Goal: Task Accomplishment & Management: Use online tool/utility

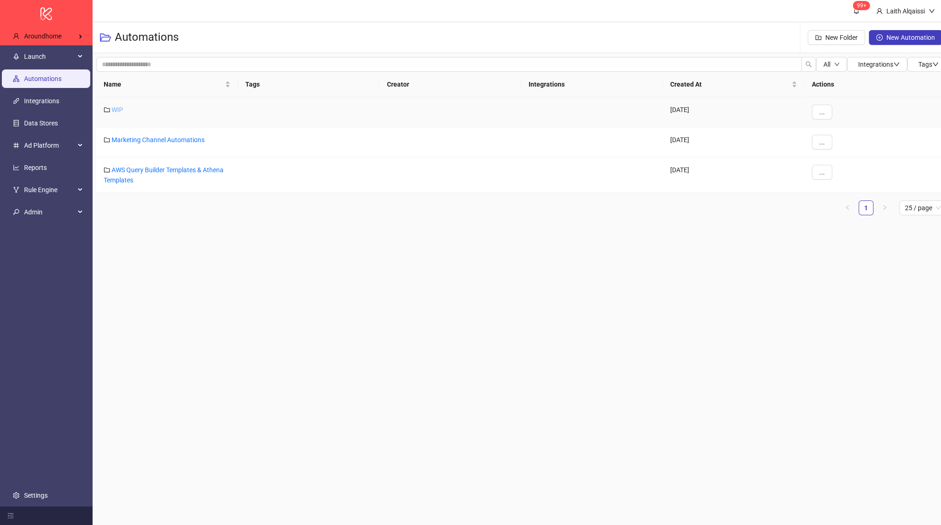
click at [119, 112] on link "WIP" at bounding box center [118, 109] width 12 height 7
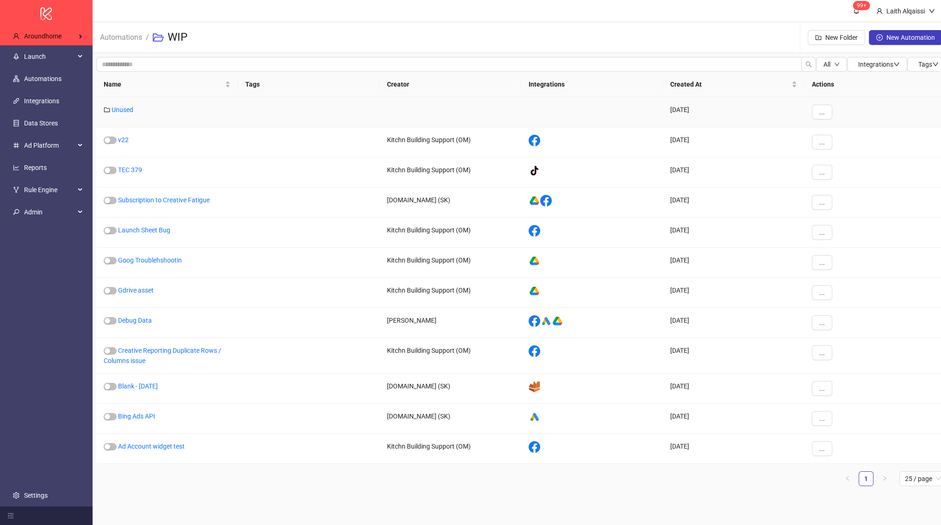
scroll to position [7, 0]
click at [123, 97] on div "Unused" at bounding box center [167, 112] width 142 height 30
click at [123, 106] on link "Unused" at bounding box center [123, 109] width 22 height 7
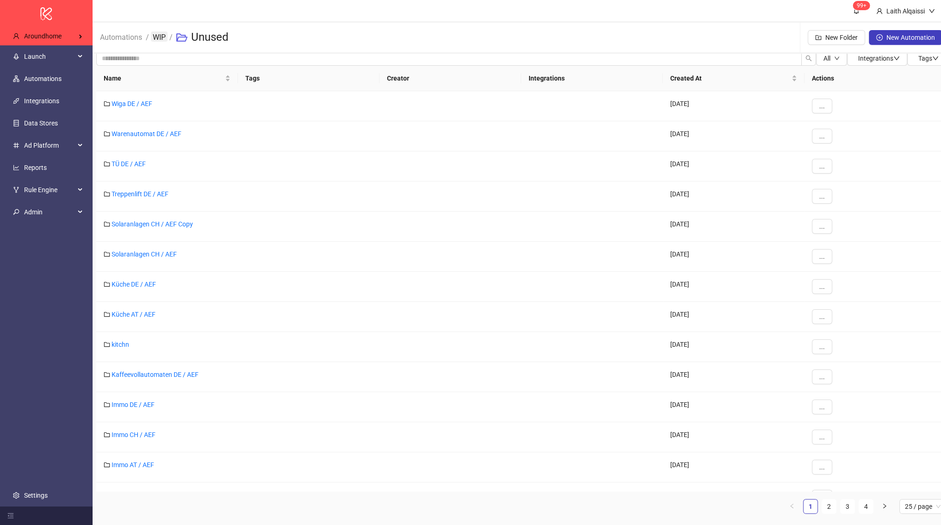
click at [153, 37] on link "WIP" at bounding box center [159, 36] width 17 height 10
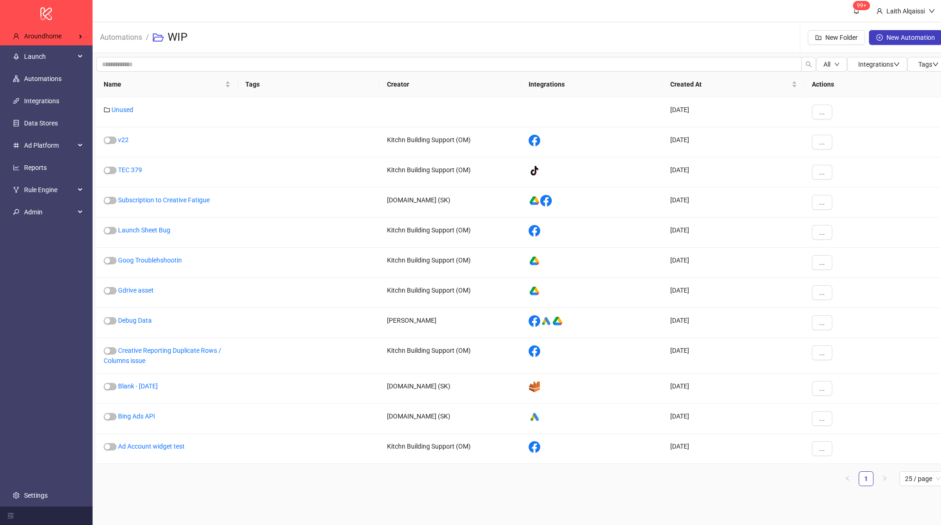
click at [333, 471] on ul "1 25 / page" at bounding box center [520, 478] width 849 height 15
click at [880, 41] on span "button" at bounding box center [879, 37] width 6 height 7
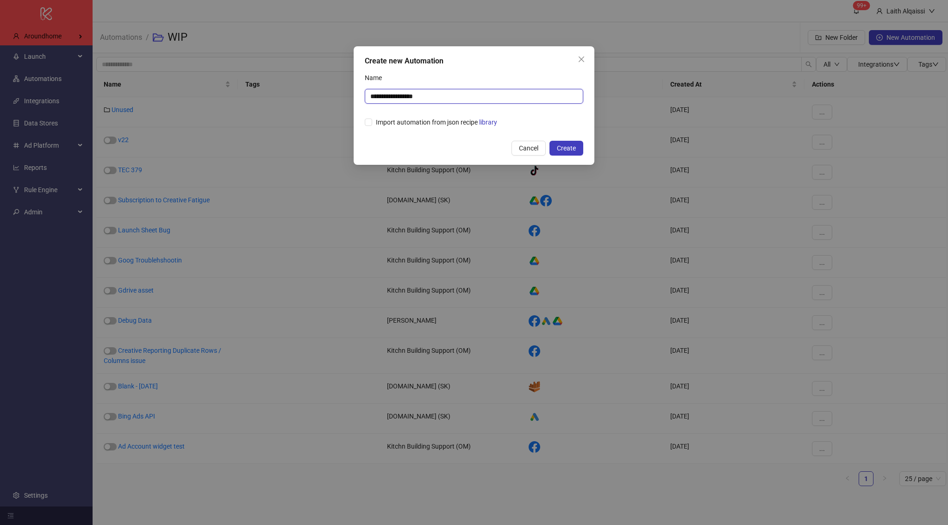
drag, startPoint x: 529, startPoint y: 102, endPoint x: 333, endPoint y: 95, distance: 196.3
click at [333, 95] on div "**********" at bounding box center [474, 262] width 948 height 525
type input "**********"
drag, startPoint x: 564, startPoint y: 152, endPoint x: 553, endPoint y: 121, distance: 32.7
click at [553, 121] on div "**********" at bounding box center [473, 105] width 241 height 118
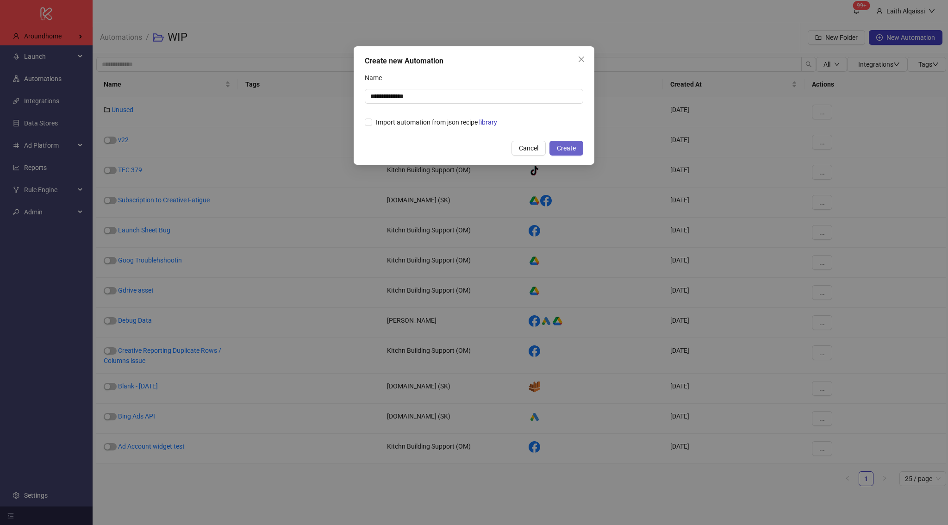
click at [576, 145] on button "Create" at bounding box center [566, 148] width 34 height 15
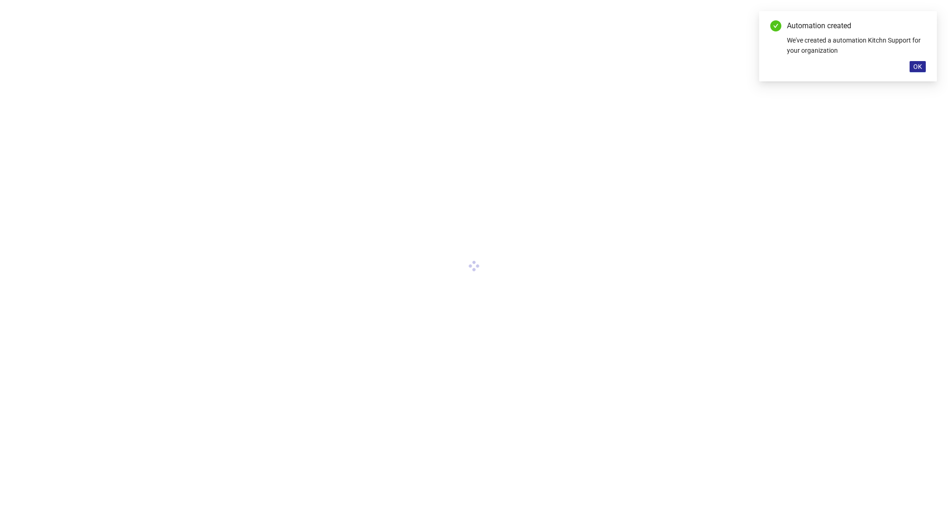
click at [915, 64] on span "OK" at bounding box center [917, 66] width 9 height 7
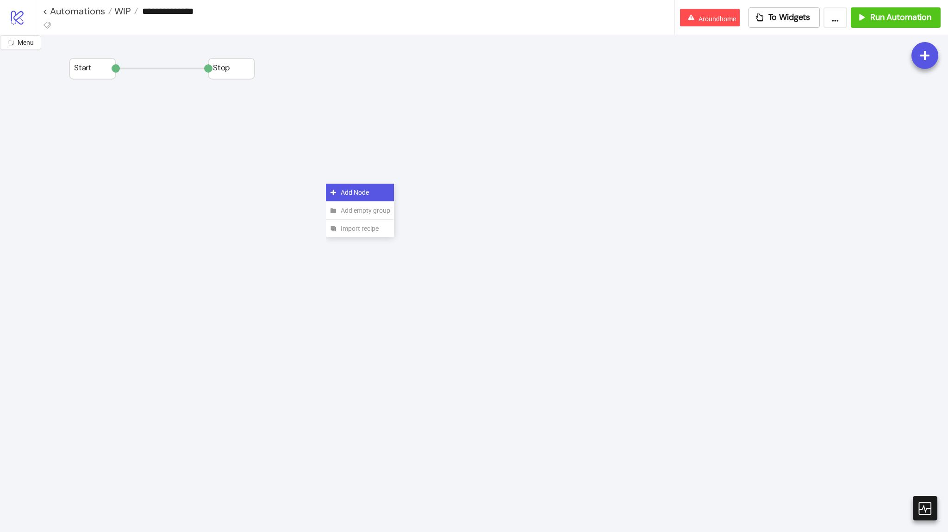
click at [338, 192] on div "Add Node" at bounding box center [360, 193] width 68 height 18
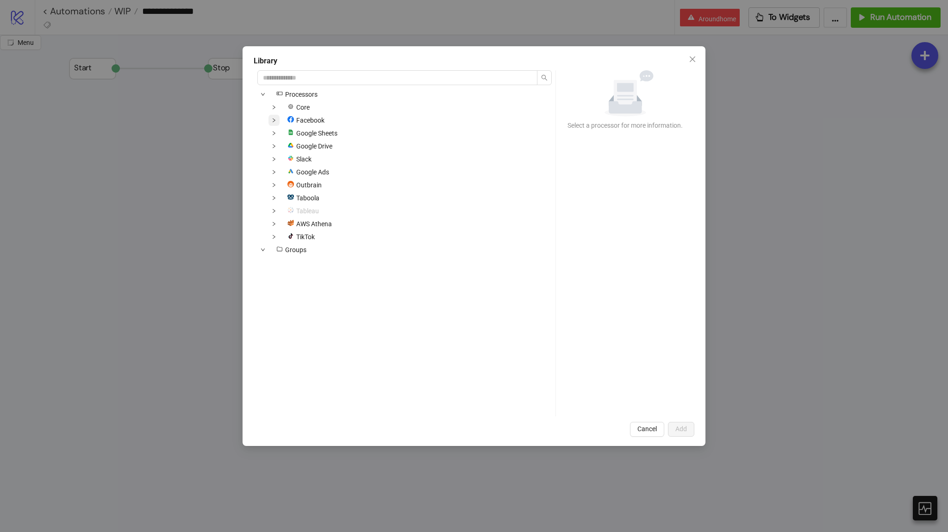
click at [273, 120] on icon "down" at bounding box center [274, 120] width 5 height 5
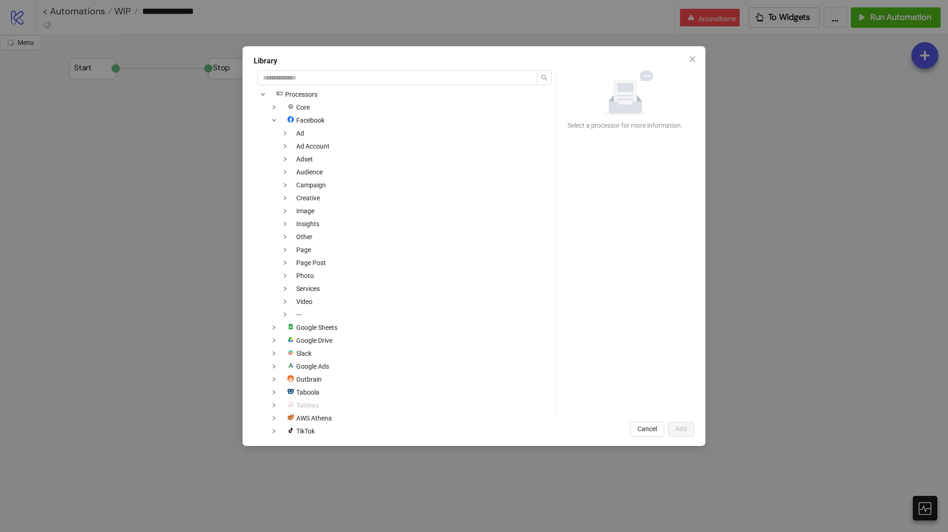
click at [298, 66] on div "Library" at bounding box center [474, 61] width 440 height 11
click at [293, 78] on input "search" at bounding box center [397, 77] width 280 height 15
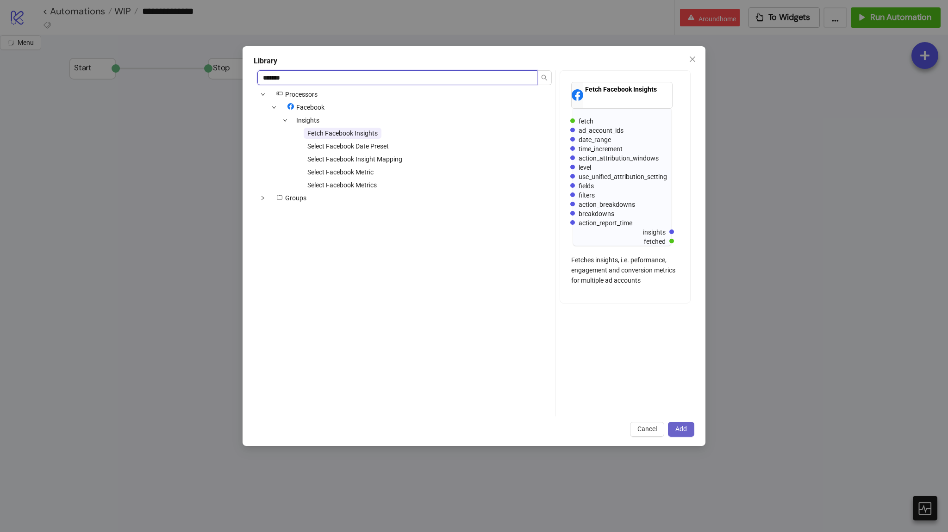
type input "*******"
click at [684, 435] on button "Add" at bounding box center [681, 429] width 26 height 15
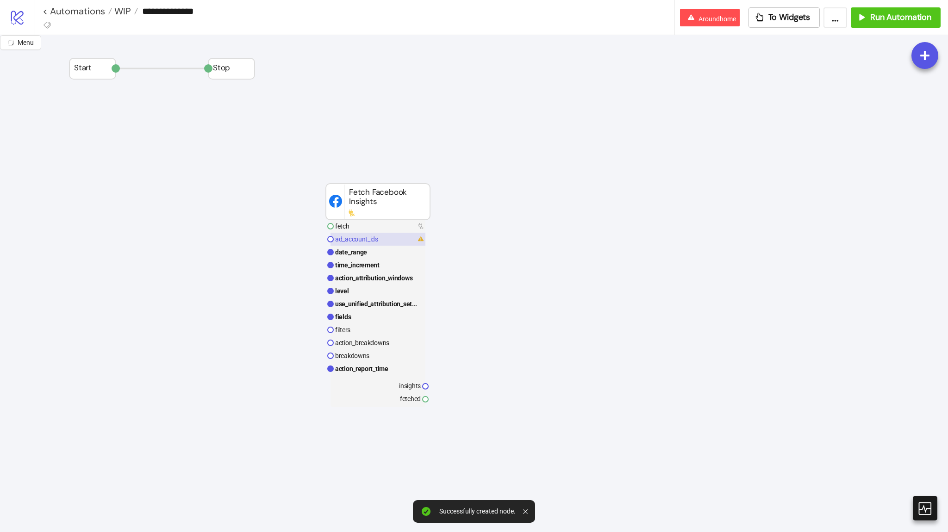
click at [377, 244] on rect at bounding box center [377, 239] width 95 height 13
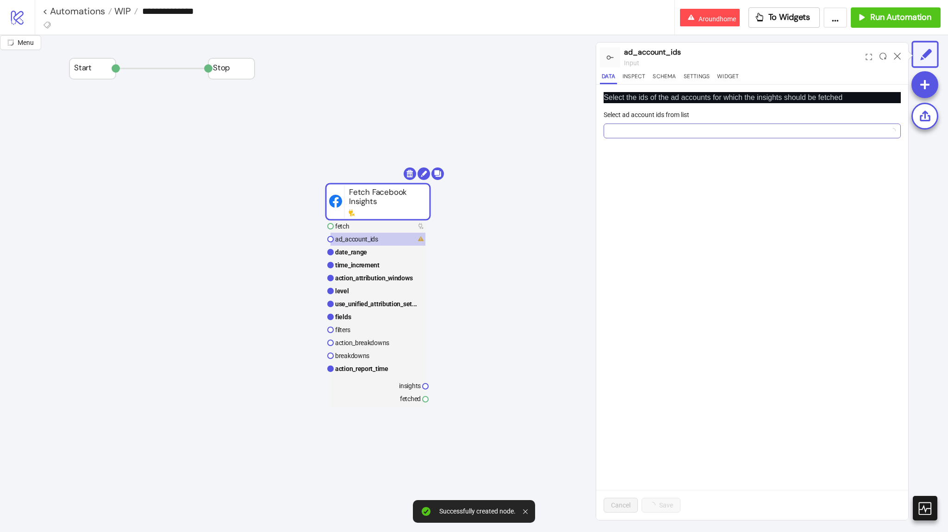
click at [630, 136] on div at bounding box center [747, 130] width 284 height 13
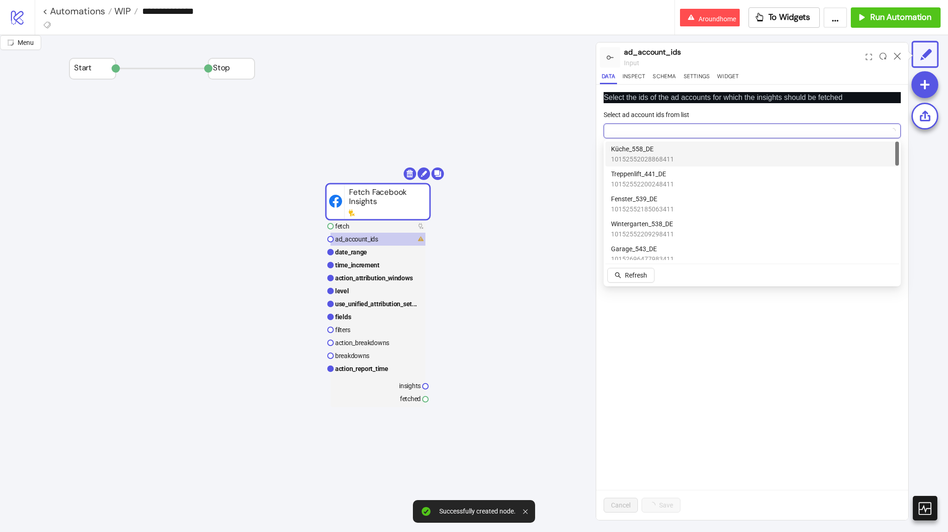
click at [639, 164] on div "Küche_558_DE 10152552028868411" at bounding box center [751, 154] width 293 height 25
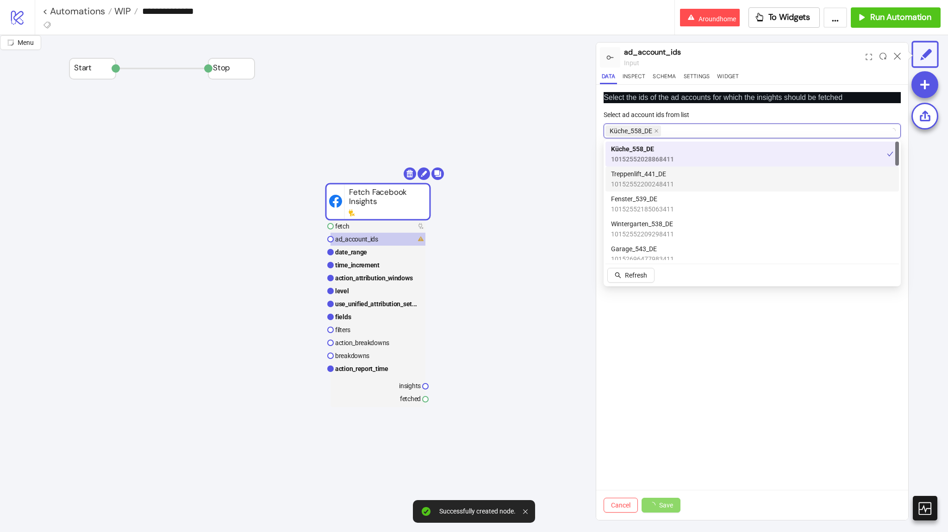
click at [643, 183] on span "10152552200248411" at bounding box center [642, 184] width 63 height 10
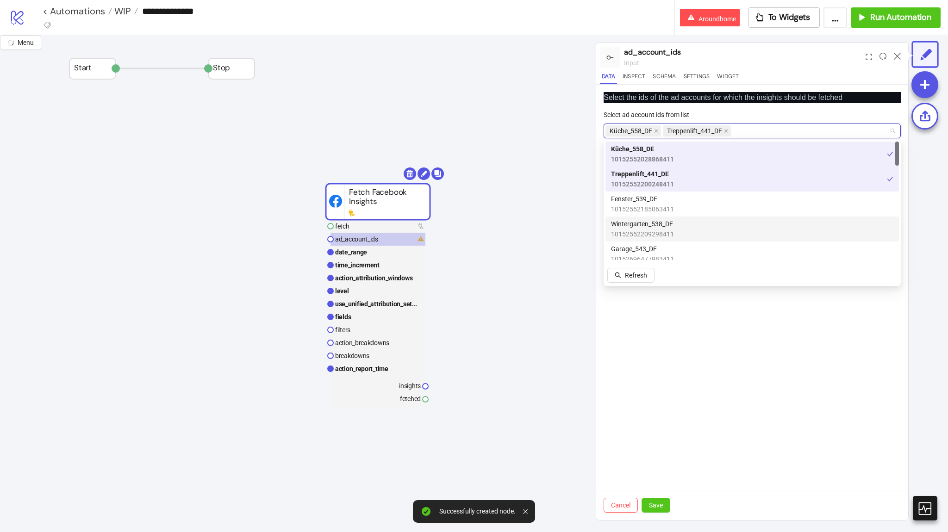
click at [645, 217] on div "Wintergarten_538_DE 10152552209298411" at bounding box center [751, 229] width 293 height 25
click at [645, 231] on span "10152552209298411" at bounding box center [642, 234] width 63 height 10
click at [648, 209] on span "10152552185063411" at bounding box center [642, 209] width 63 height 10
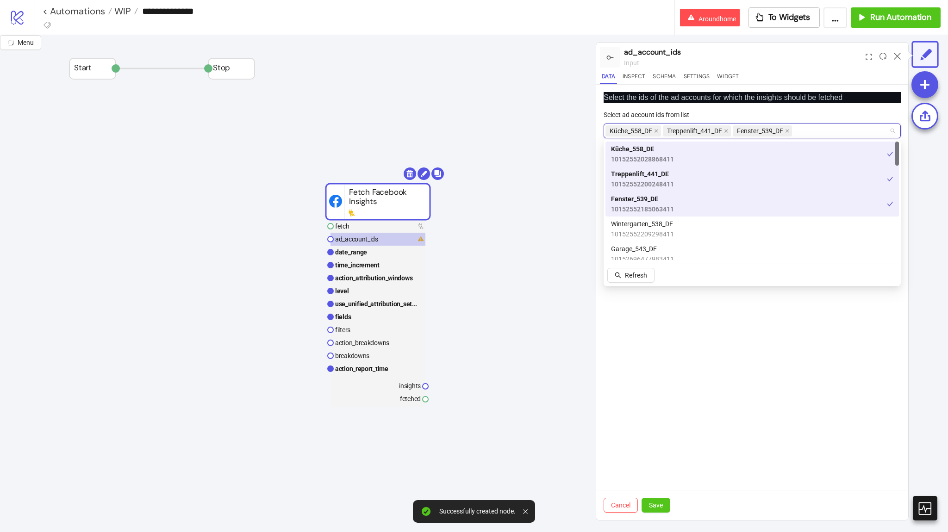
click at [647, 234] on span "10152552209298411" at bounding box center [642, 234] width 63 height 10
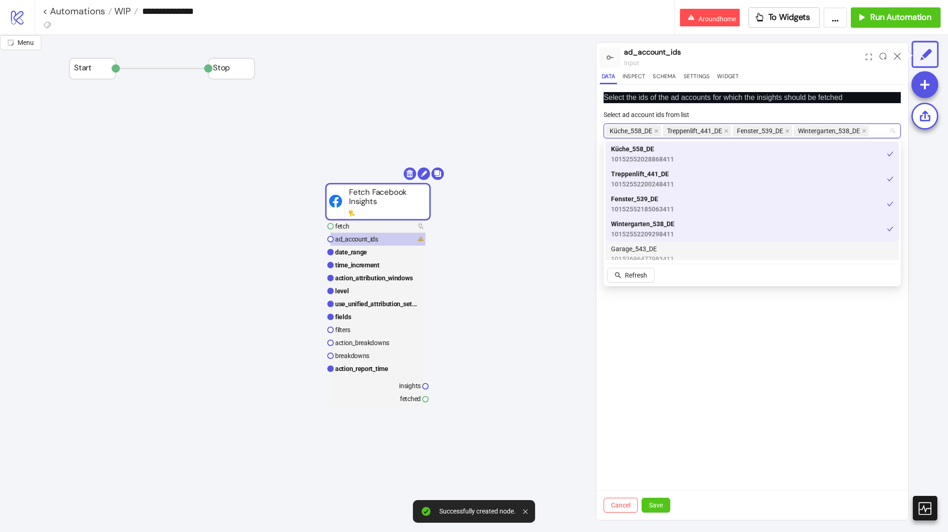
click at [649, 248] on span "Garage_543_DE" at bounding box center [642, 249] width 63 height 10
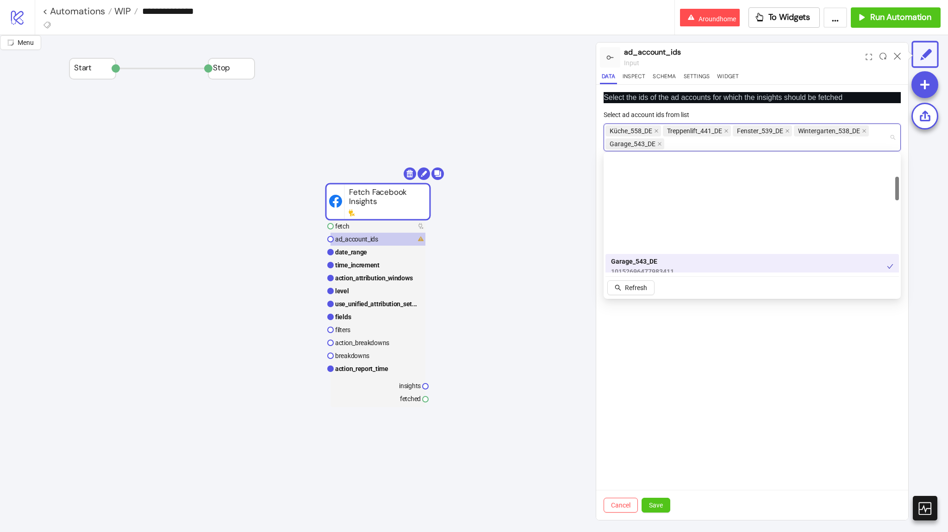
scroll to position [111, 0]
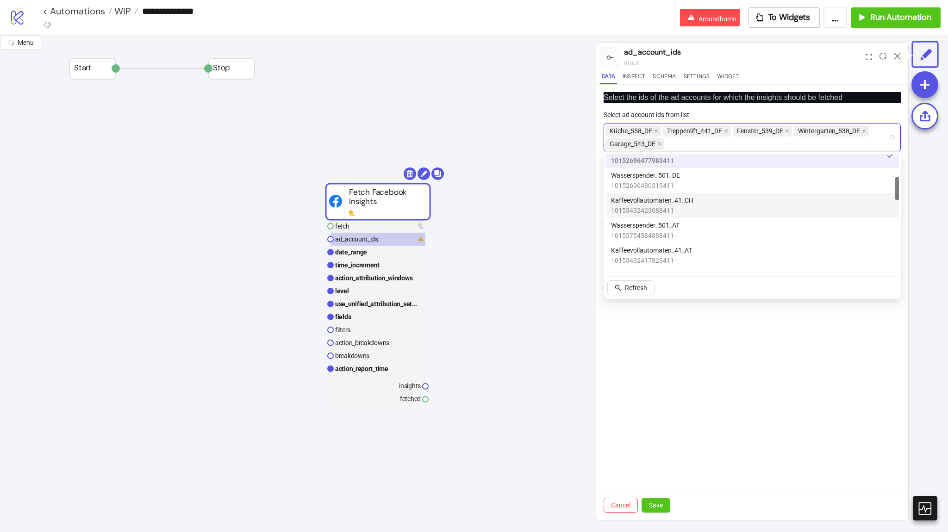
click at [653, 195] on span "Kaffeevollautomaten_41_CH" at bounding box center [652, 200] width 82 height 10
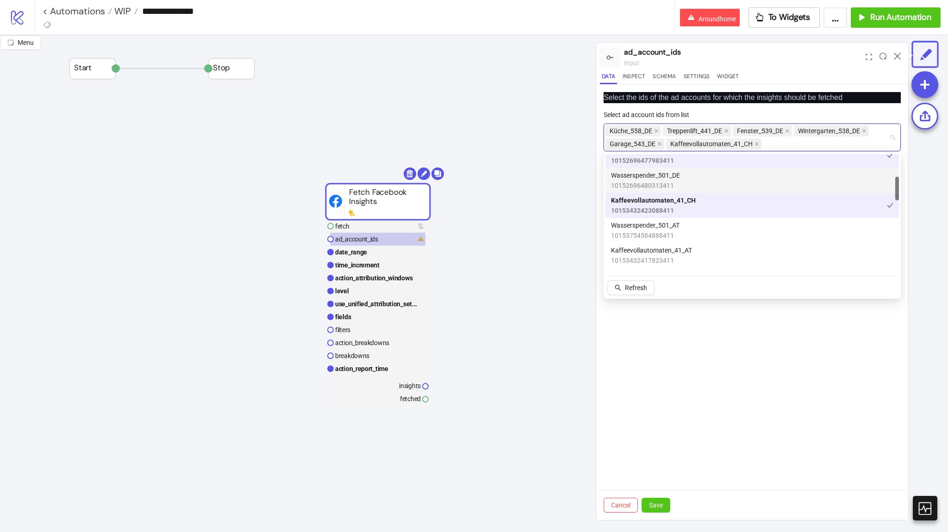
click at [651, 184] on span "10152696480313411" at bounding box center [645, 185] width 69 height 10
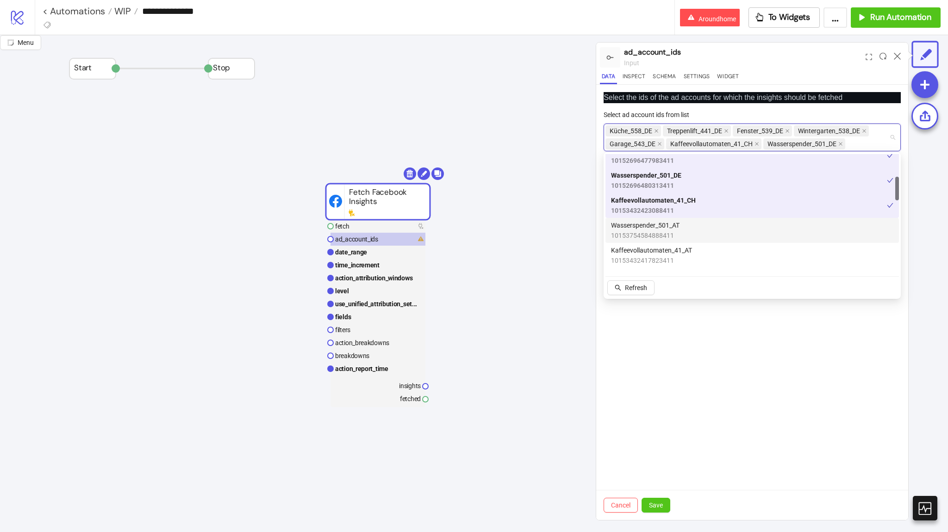
click at [660, 235] on span "10153754584888411" at bounding box center [645, 235] width 68 height 10
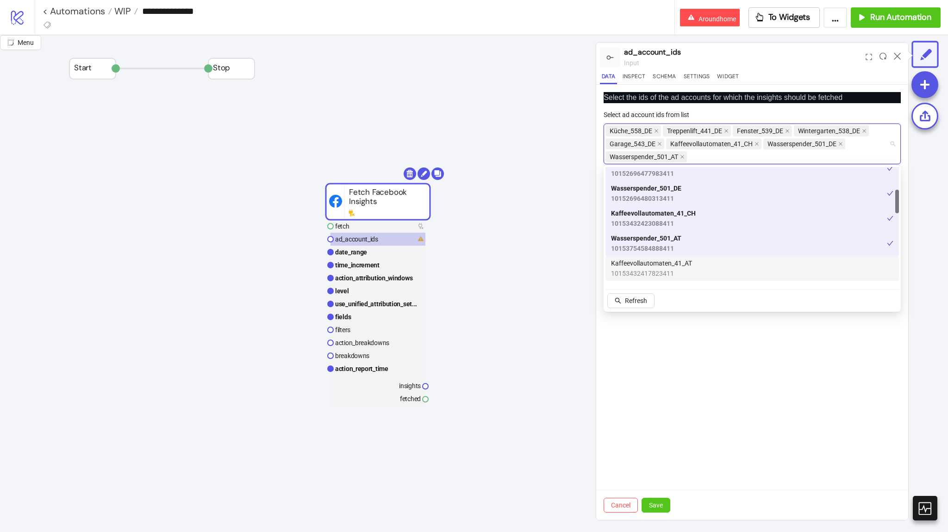
click at [665, 266] on span "Kaffeevollautomaten_41_AT" at bounding box center [651, 263] width 81 height 10
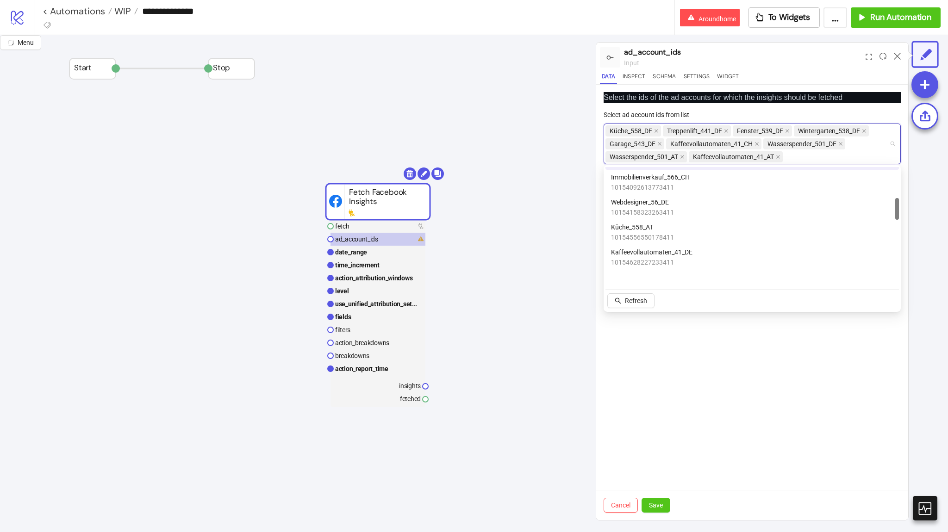
scroll to position [167, 0]
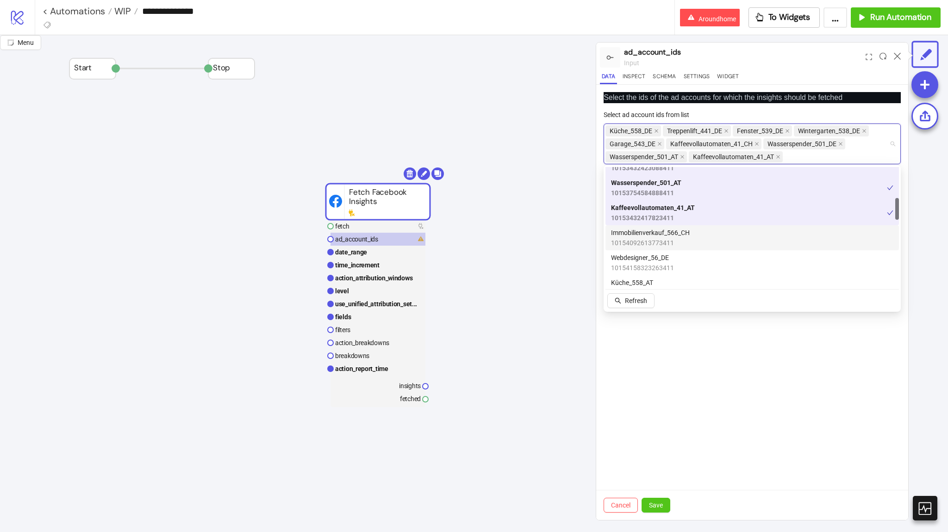
click at [664, 237] on span "Immobilienverkauf_566_CH" at bounding box center [650, 233] width 79 height 10
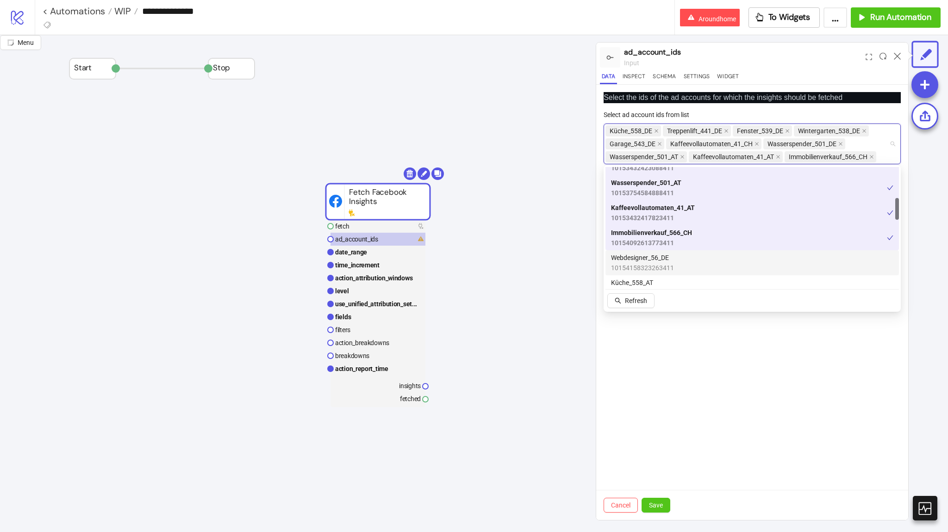
click at [672, 263] on span "10154158323263411" at bounding box center [642, 268] width 63 height 10
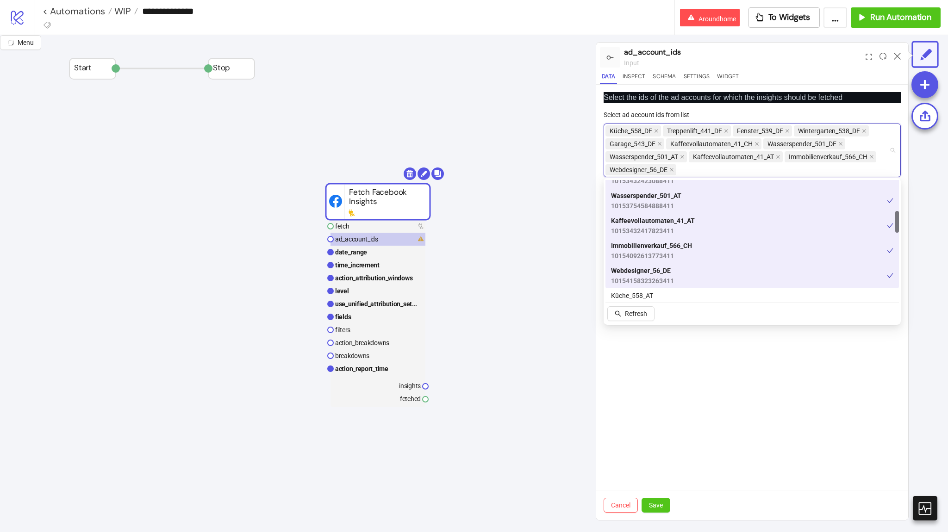
scroll to position [222, 0]
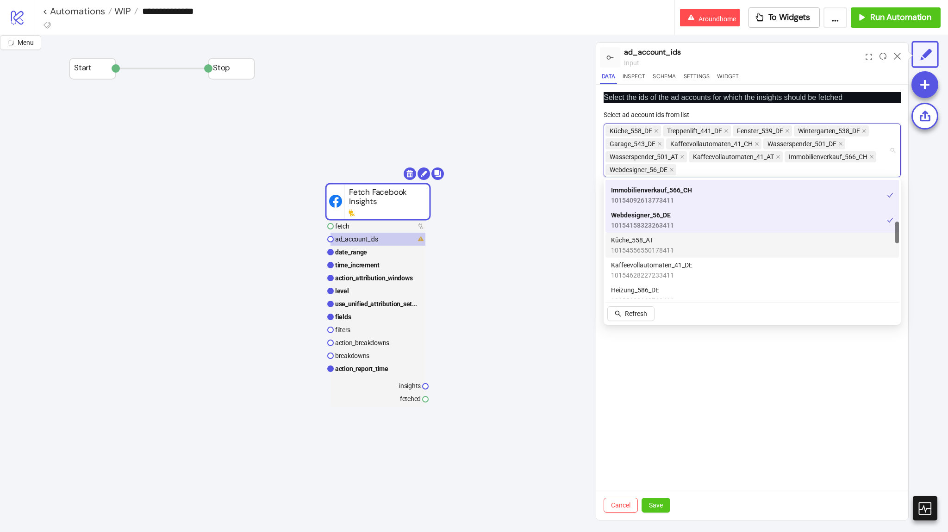
click at [669, 250] on span "10154556550178411" at bounding box center [642, 250] width 63 height 10
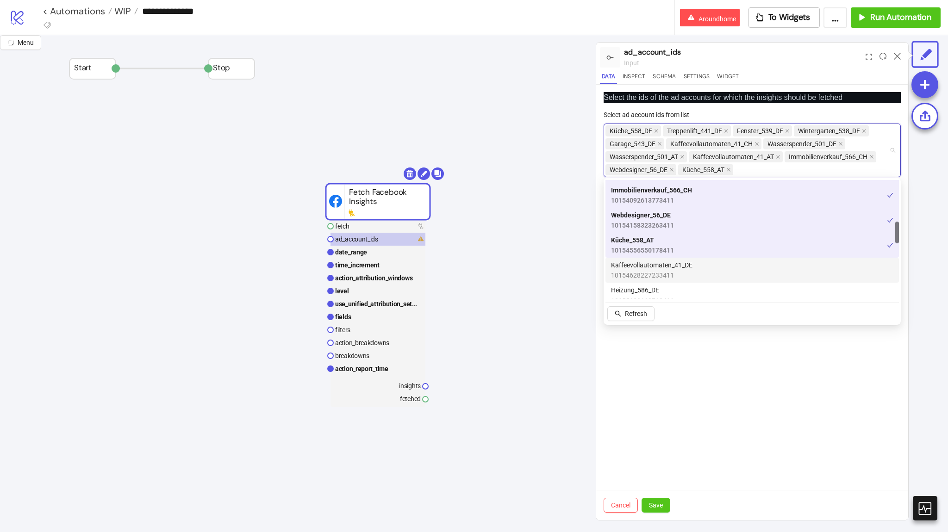
click at [668, 269] on span "Kaffeevollautomaten_41_DE" at bounding box center [651, 265] width 81 height 10
click at [668, 284] on div "Heizung_586_DE 10155120169763411" at bounding box center [751, 295] width 293 height 25
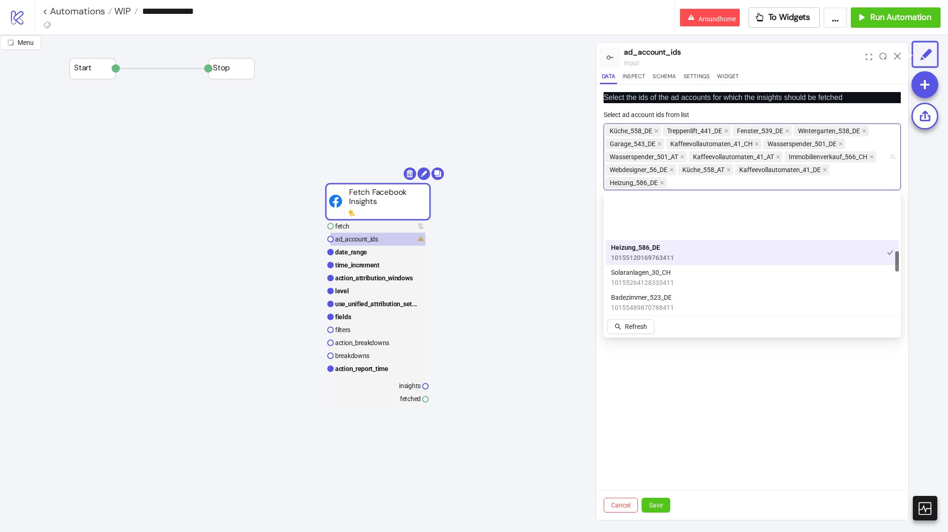
scroll to position [333, 0]
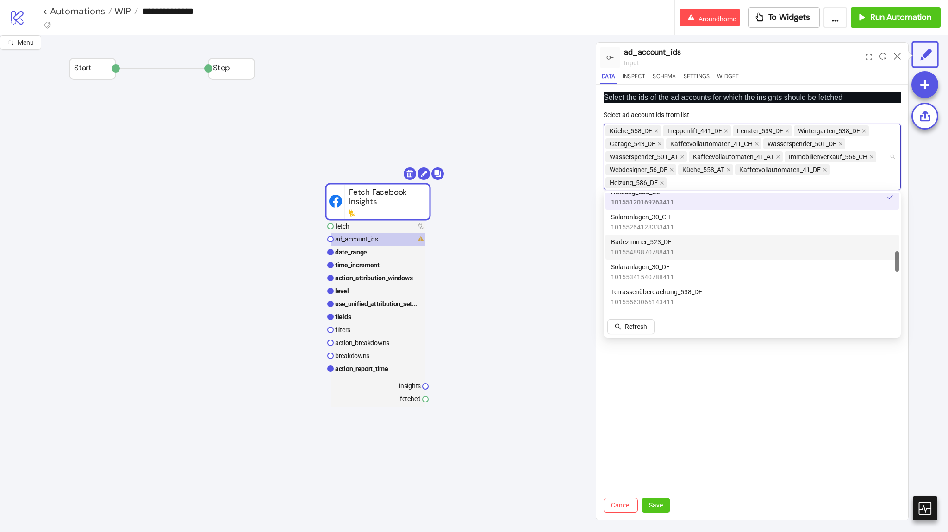
click at [670, 223] on span "10155264128333411" at bounding box center [642, 227] width 63 height 10
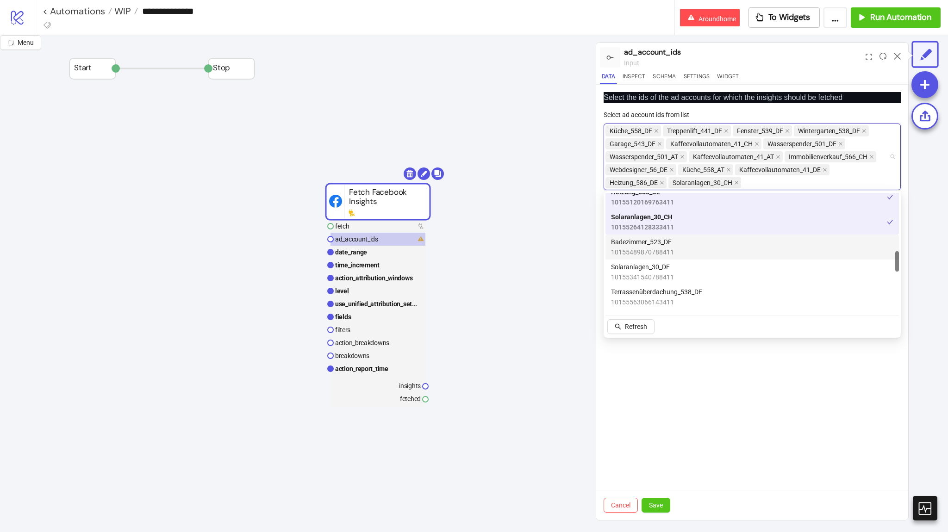
click at [668, 250] on span "10155489870788411" at bounding box center [642, 252] width 63 height 10
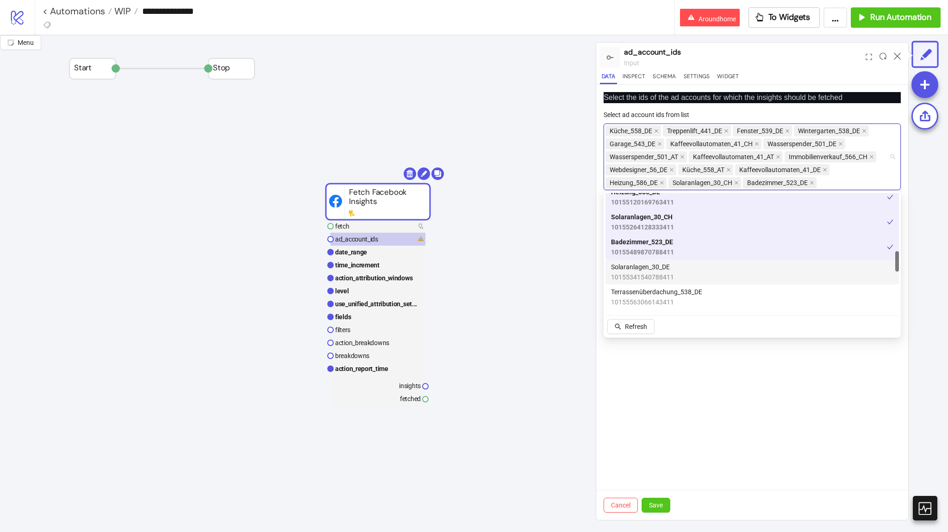
click at [669, 267] on span "Solaranlagen_30_DE" at bounding box center [642, 267] width 63 height 10
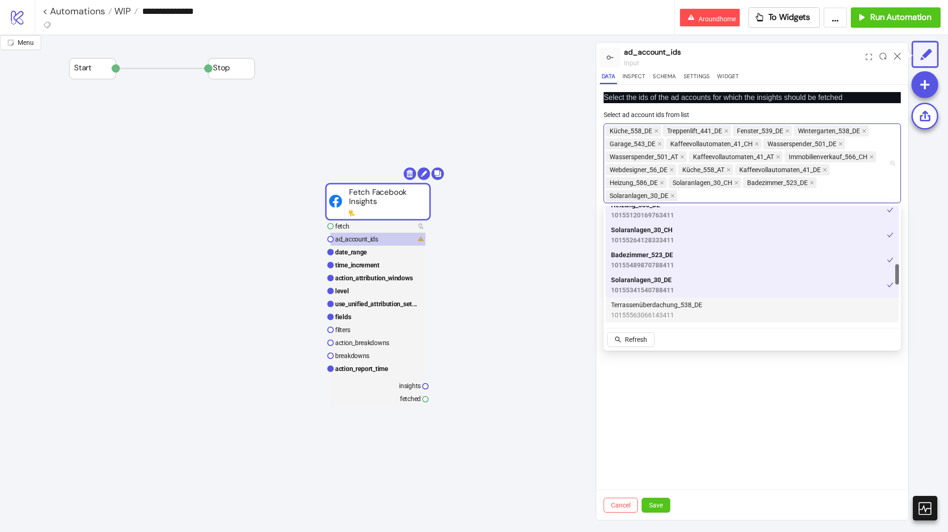
click at [665, 304] on span "Terrassenüberdachung_538_DE" at bounding box center [656, 305] width 91 height 10
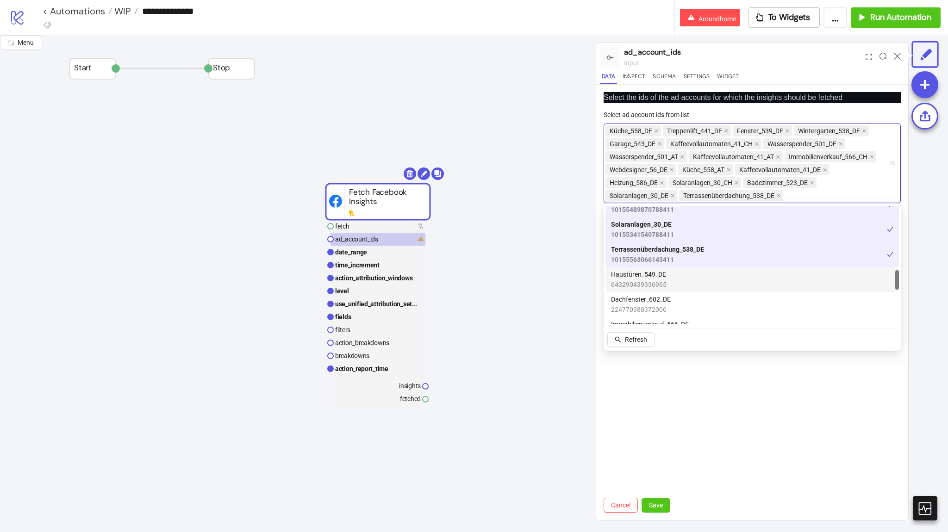
click at [663, 275] on span "Haustüren_549_DE" at bounding box center [639, 274] width 56 height 10
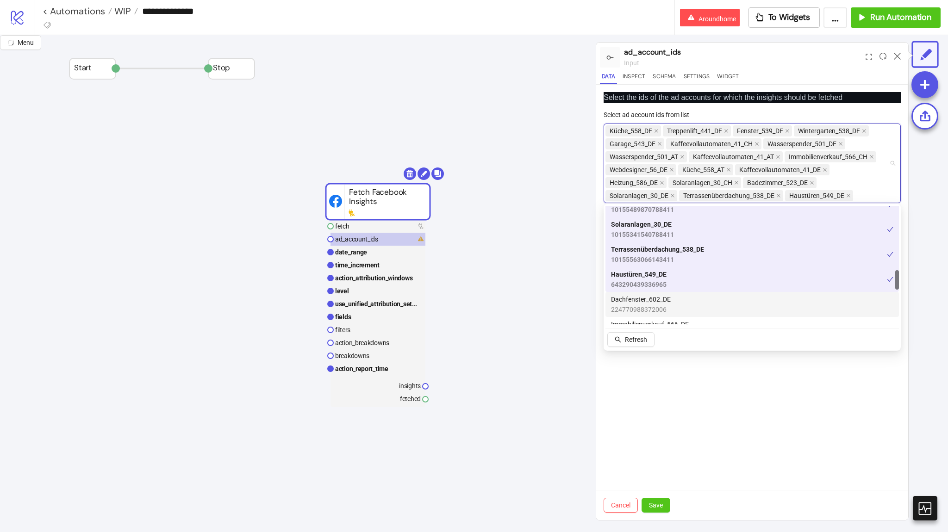
click at [665, 292] on div "Dachfenster_602_DE 224770988372006" at bounding box center [751, 304] width 293 height 25
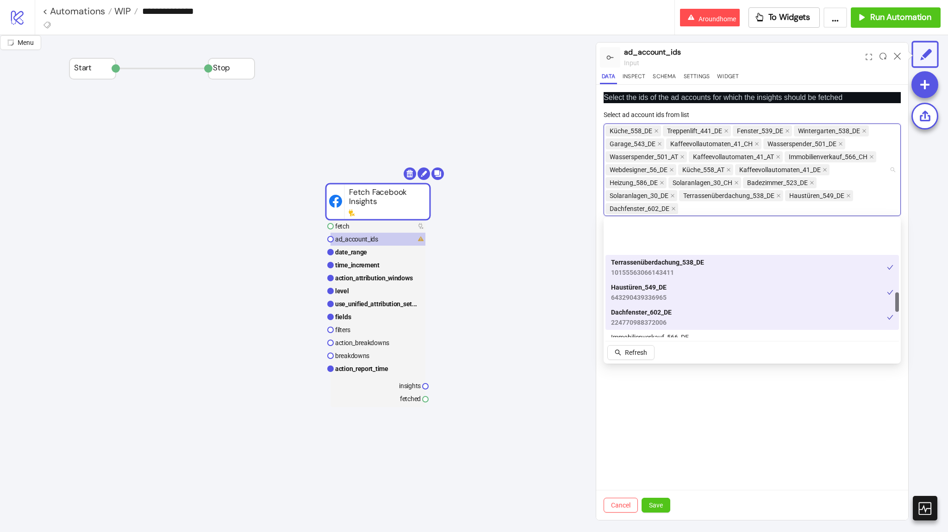
scroll to position [444, 0]
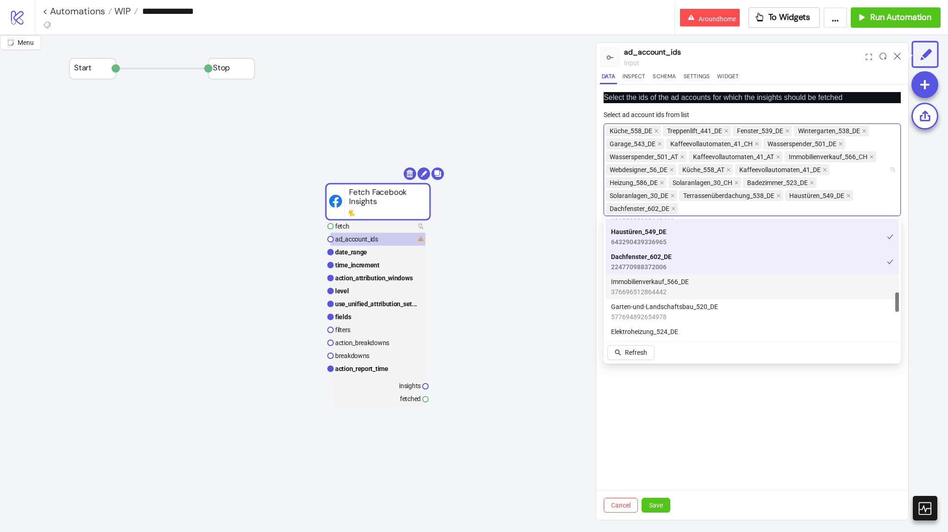
click at [663, 279] on span "Immobilienverkauf_566_DE" at bounding box center [650, 282] width 78 height 10
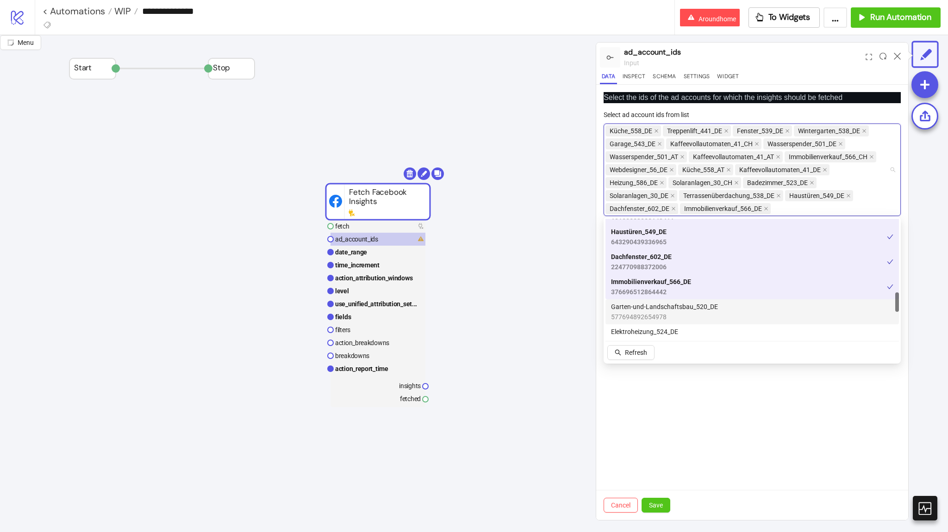
click at [666, 300] on div "Garten-und-Landschaftsbau_520_DE 577694892654978" at bounding box center [751, 311] width 293 height 25
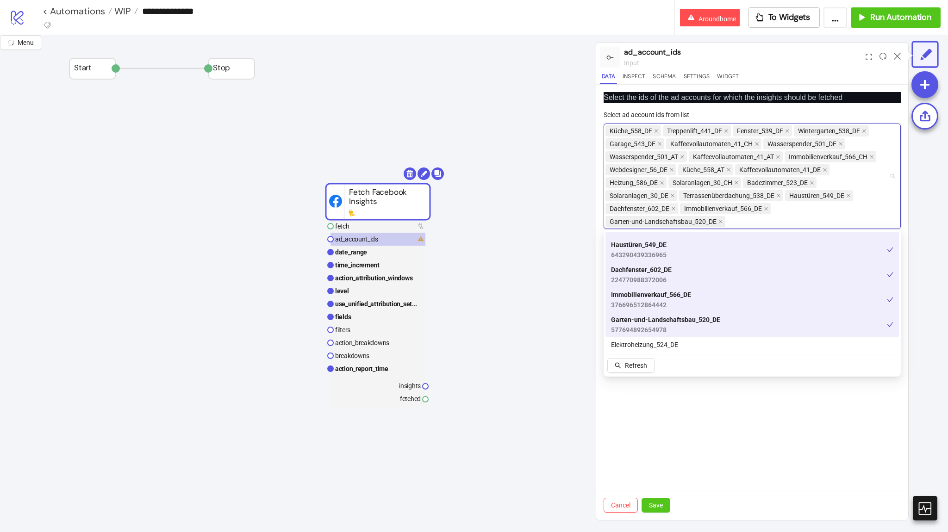
click at [653, 322] on span "Garten-und-Landschaftsbau_520_DE" at bounding box center [665, 320] width 109 height 10
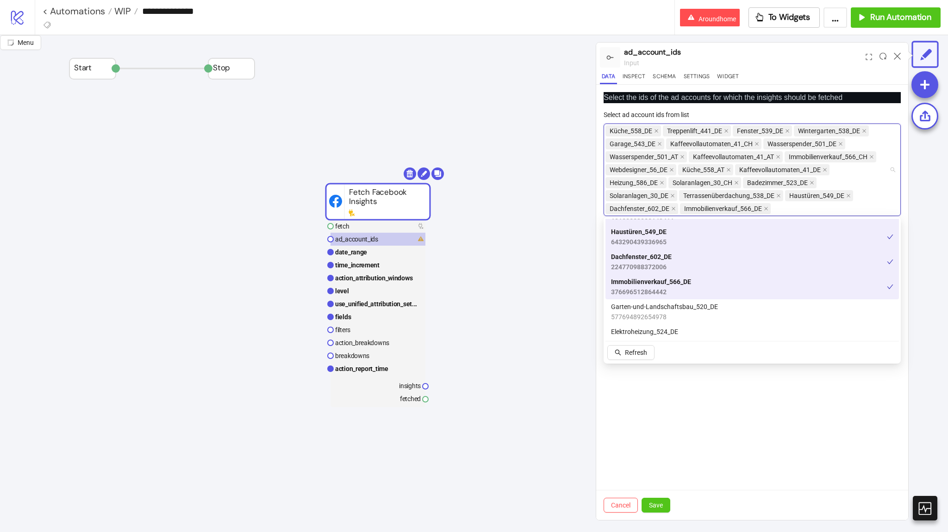
click at [652, 283] on span "Immobilienverkauf_566_DE" at bounding box center [651, 282] width 80 height 10
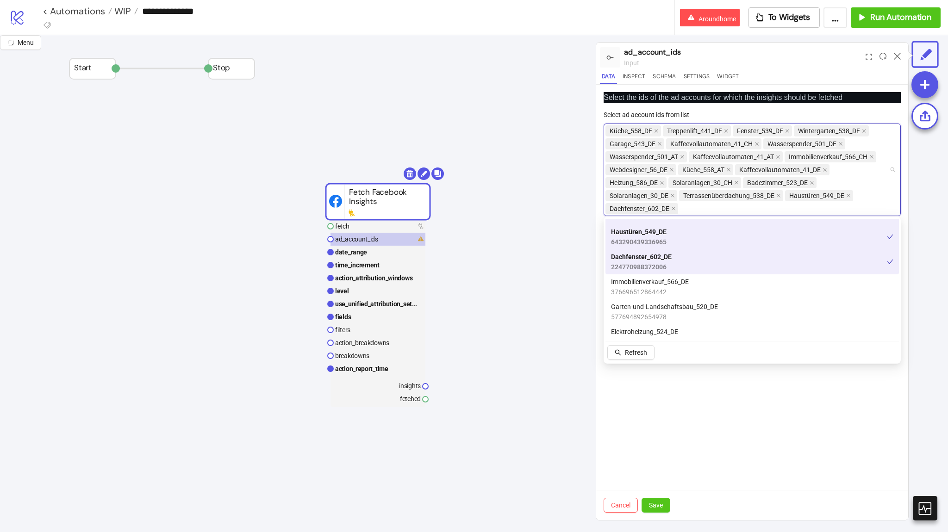
click at [649, 254] on span "Dachfenster_602_DE" at bounding box center [641, 257] width 61 height 10
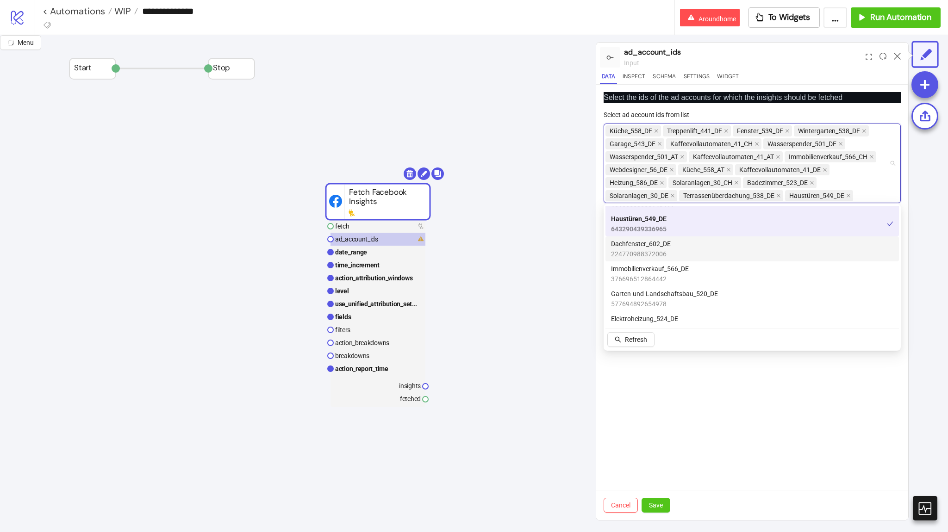
click at [649, 218] on span "Haustüren_549_DE" at bounding box center [639, 219] width 56 height 10
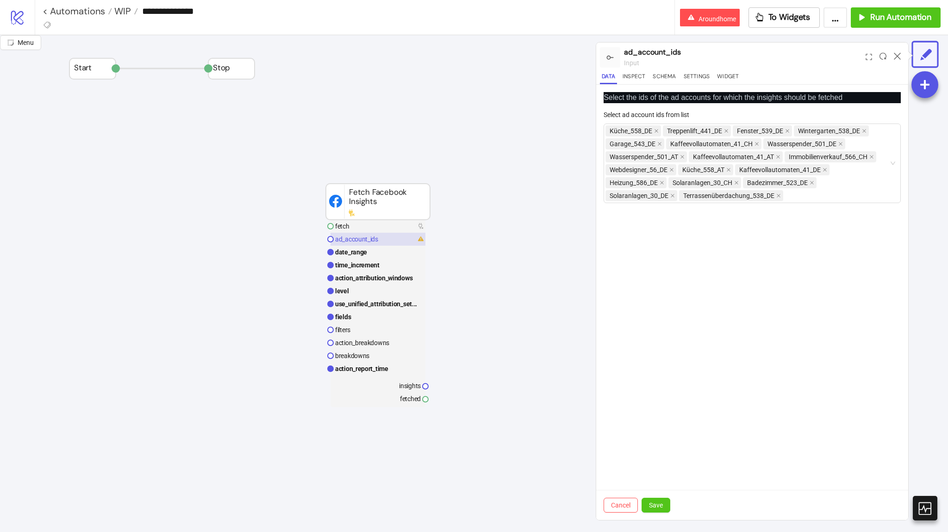
click at [408, 233] on rect at bounding box center [377, 239] width 95 height 13
click at [409, 232] on rect at bounding box center [377, 226] width 95 height 13
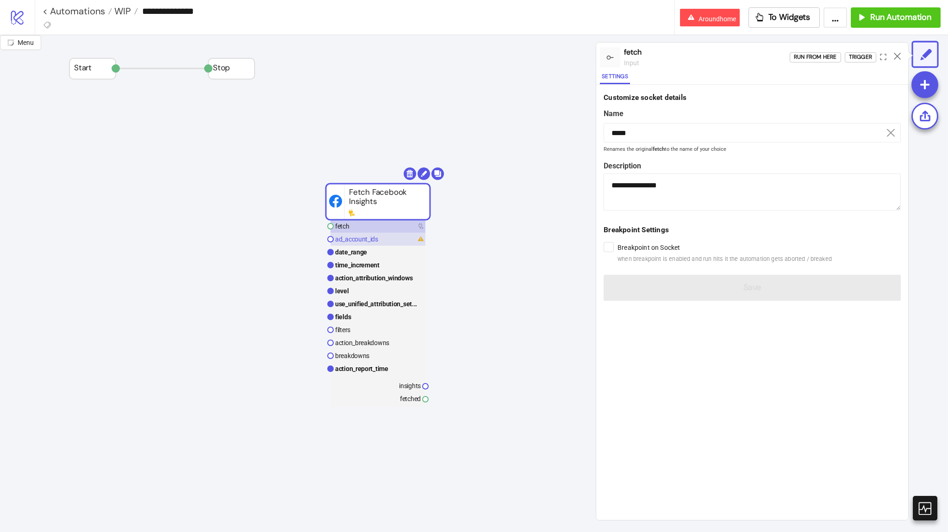
click at [410, 240] on rect at bounding box center [377, 239] width 95 height 13
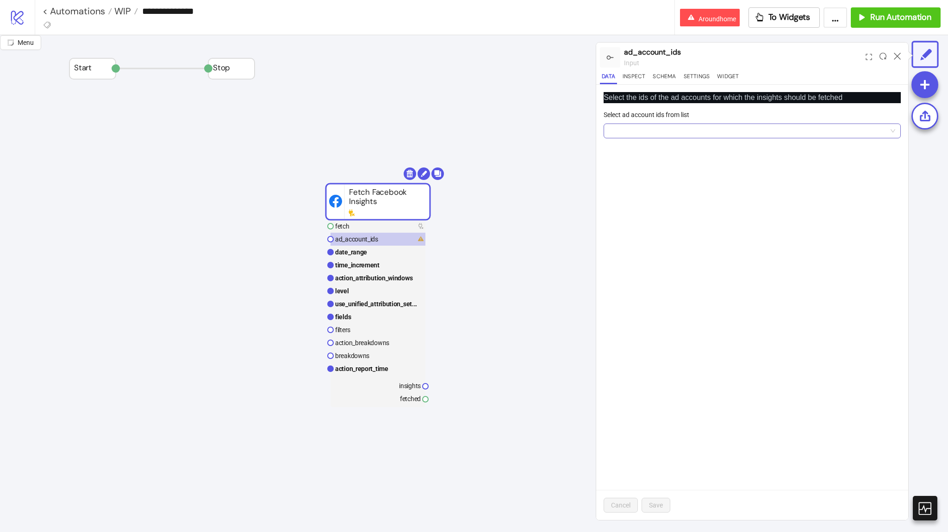
click at [640, 128] on div at bounding box center [747, 130] width 284 height 13
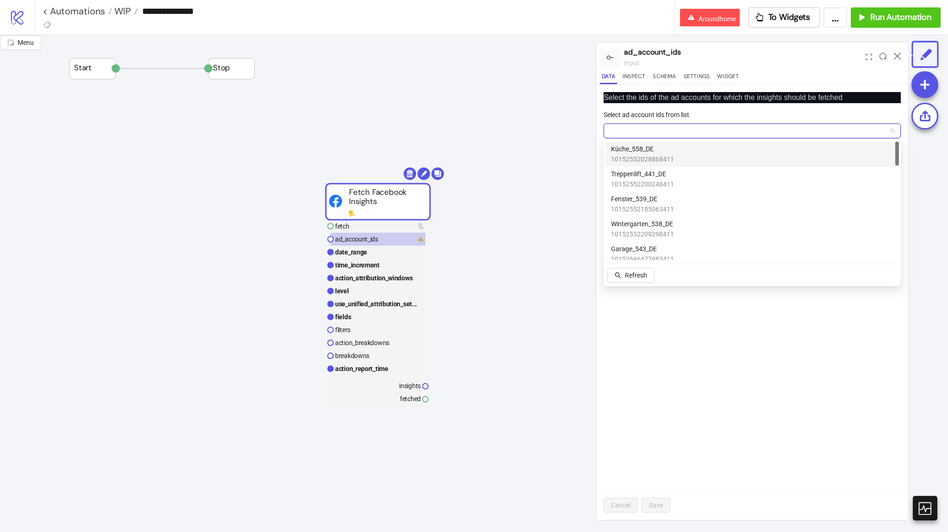
click at [646, 161] on span "10152552028868411" at bounding box center [642, 159] width 63 height 10
click at [660, 502] on span "Save" at bounding box center [656, 505] width 14 height 7
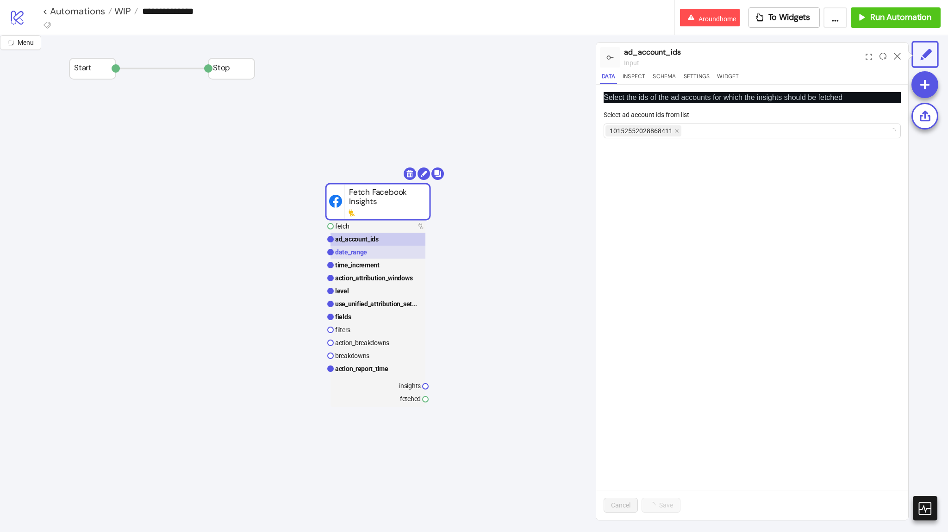
click at [380, 254] on rect at bounding box center [377, 252] width 95 height 13
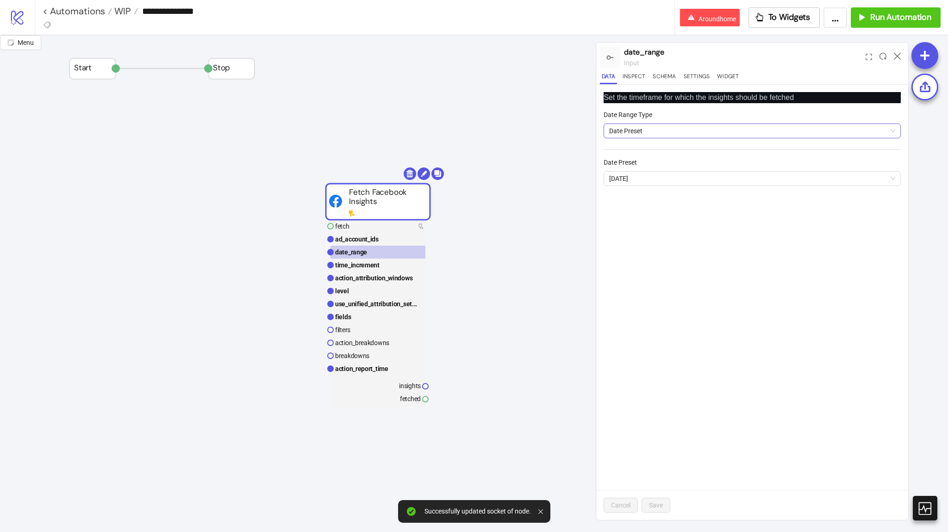
click at [638, 134] on span "Date Preset" at bounding box center [752, 131] width 286 height 14
click at [636, 135] on span "Date Preset" at bounding box center [752, 131] width 286 height 14
click at [644, 184] on span "yesterday" at bounding box center [752, 179] width 286 height 14
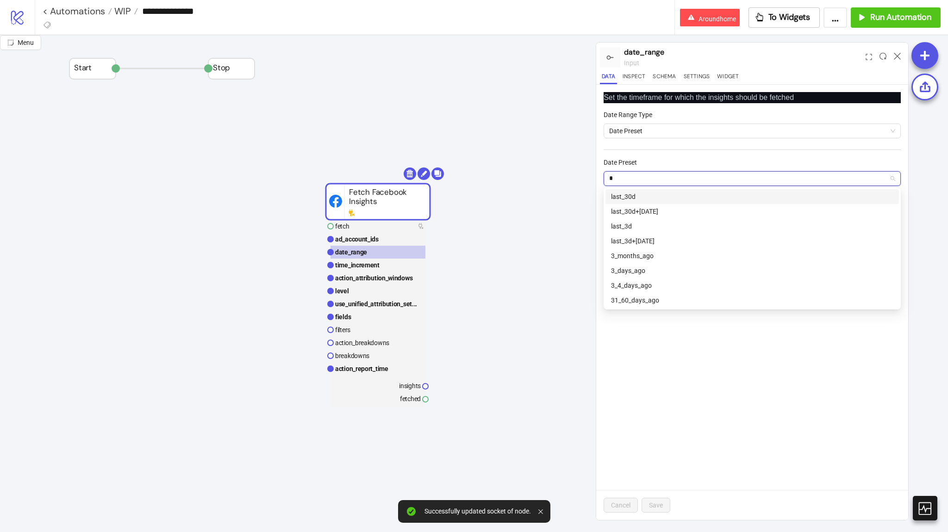
scroll to position [0, 0]
type input "**"
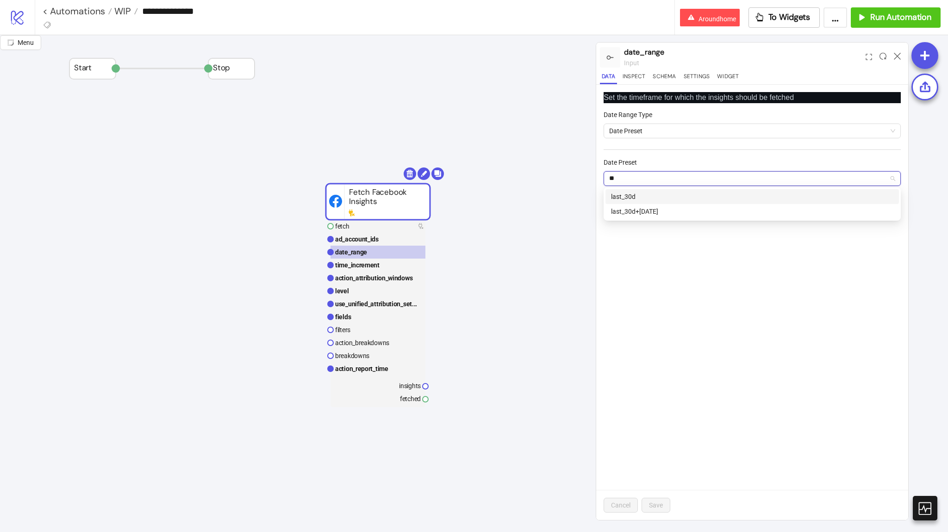
click at [635, 197] on div "last_30d" at bounding box center [752, 197] width 282 height 10
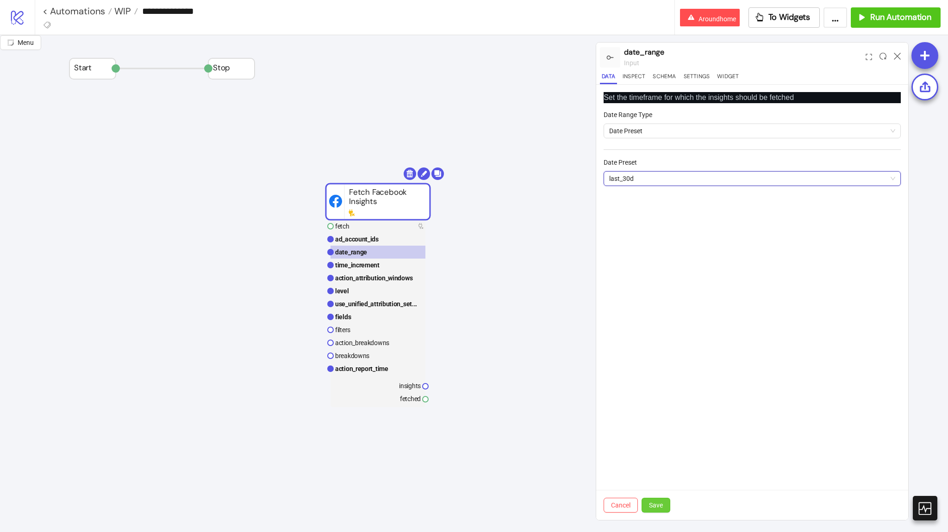
click at [665, 509] on button "Save" at bounding box center [655, 505] width 29 height 15
click at [396, 267] on rect at bounding box center [377, 265] width 95 height 13
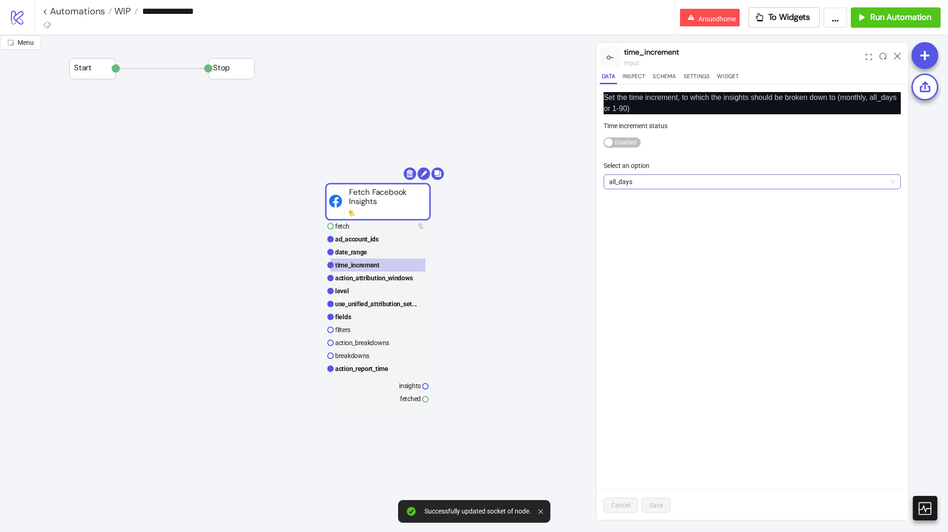
click at [649, 176] on span "all_days" at bounding box center [752, 182] width 286 height 14
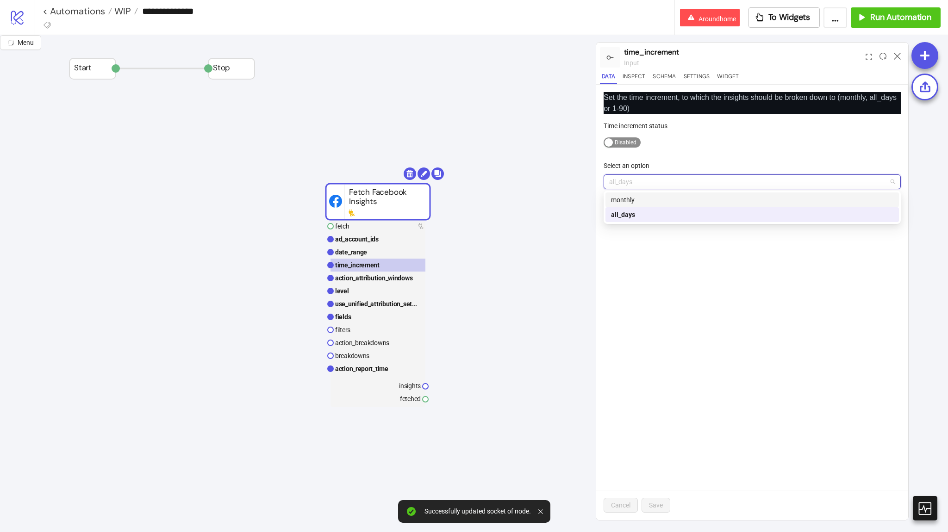
click at [618, 143] on span "Enabled Disabled" at bounding box center [621, 142] width 37 height 10
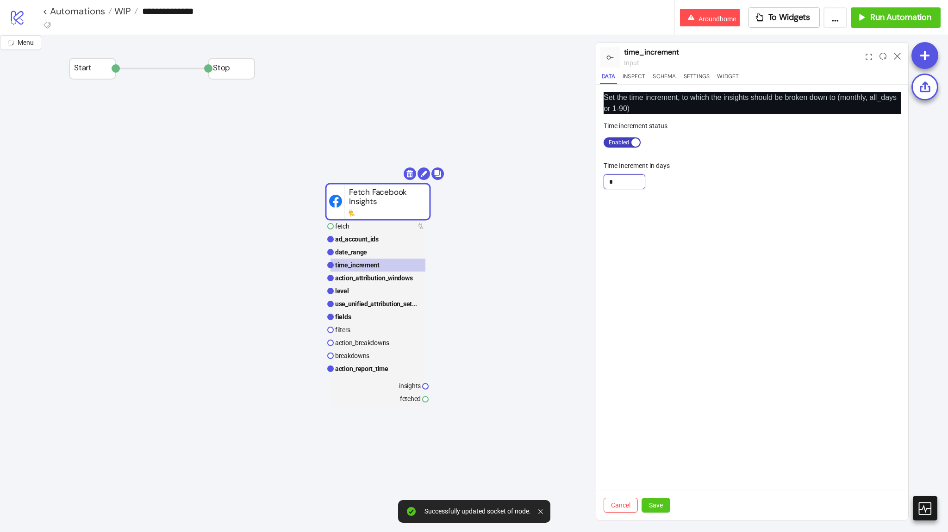
drag, startPoint x: 633, startPoint y: 182, endPoint x: 634, endPoint y: 191, distance: 8.4
click at [633, 183] on input "*" at bounding box center [624, 182] width 41 height 14
click at [643, 282] on div "Set the time increment, to which the insights should be broken down to (monthly…" at bounding box center [752, 302] width 312 height 435
click at [657, 502] on span "Save" at bounding box center [656, 505] width 14 height 7
click at [360, 283] on rect at bounding box center [377, 278] width 95 height 13
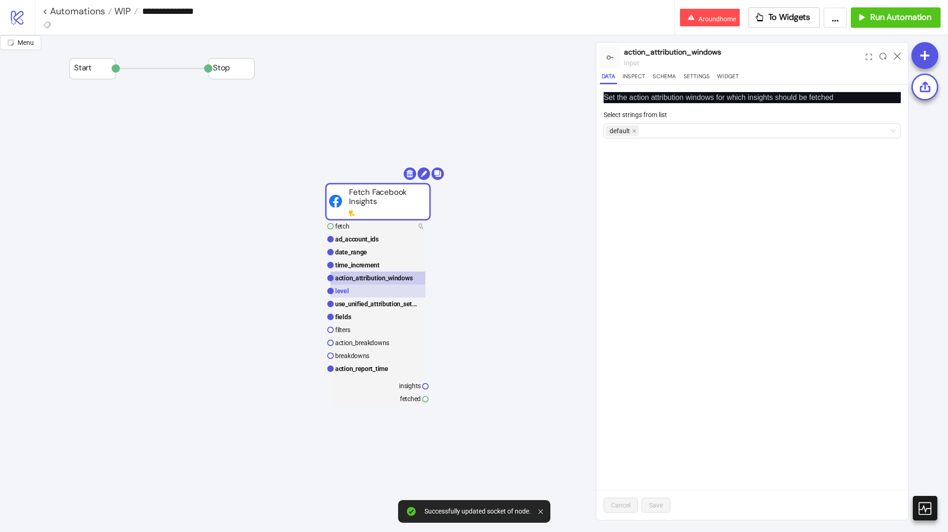
click at [368, 291] on rect at bounding box center [377, 291] width 95 height 13
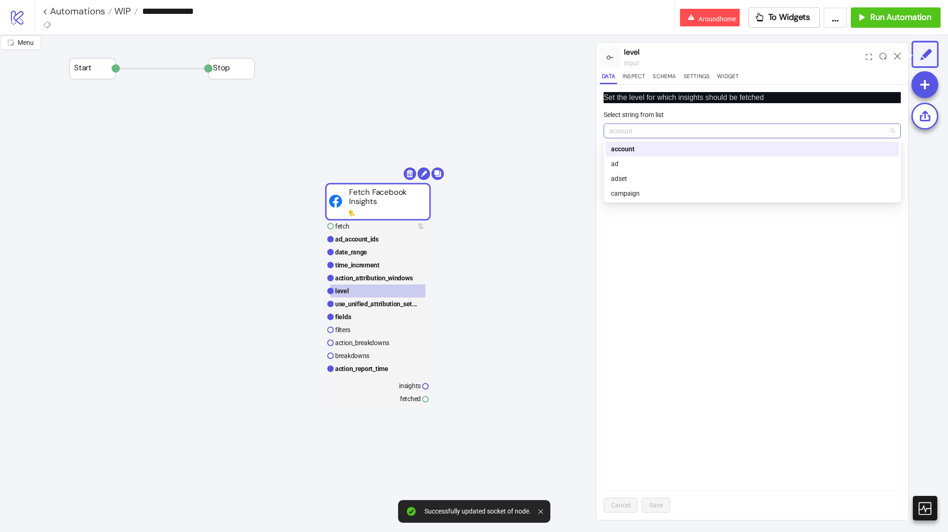
click at [626, 130] on span "account" at bounding box center [752, 131] width 286 height 14
click at [631, 159] on div "ad" at bounding box center [752, 164] width 282 height 10
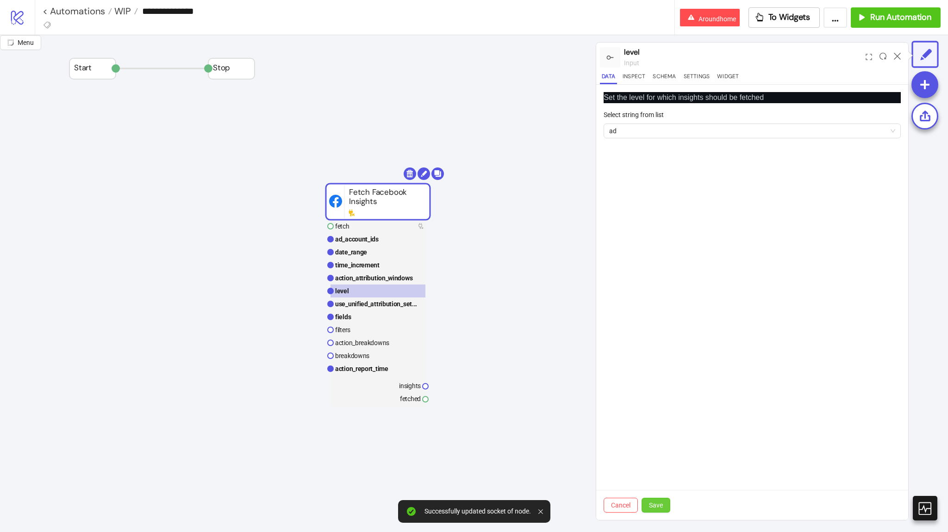
click at [653, 503] on span "Save" at bounding box center [656, 505] width 14 height 7
click at [380, 277] on text "action_attribution_windows" at bounding box center [374, 277] width 78 height 7
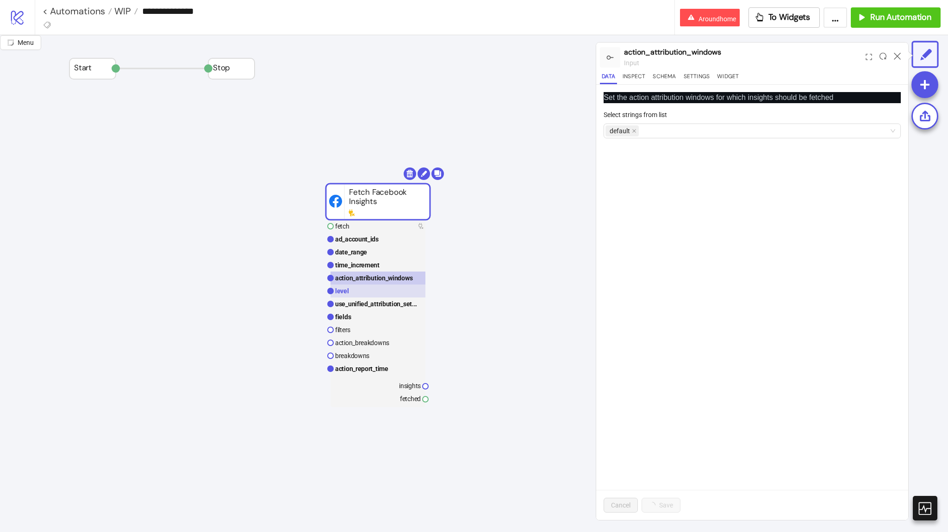
click at [385, 288] on rect at bounding box center [377, 291] width 95 height 13
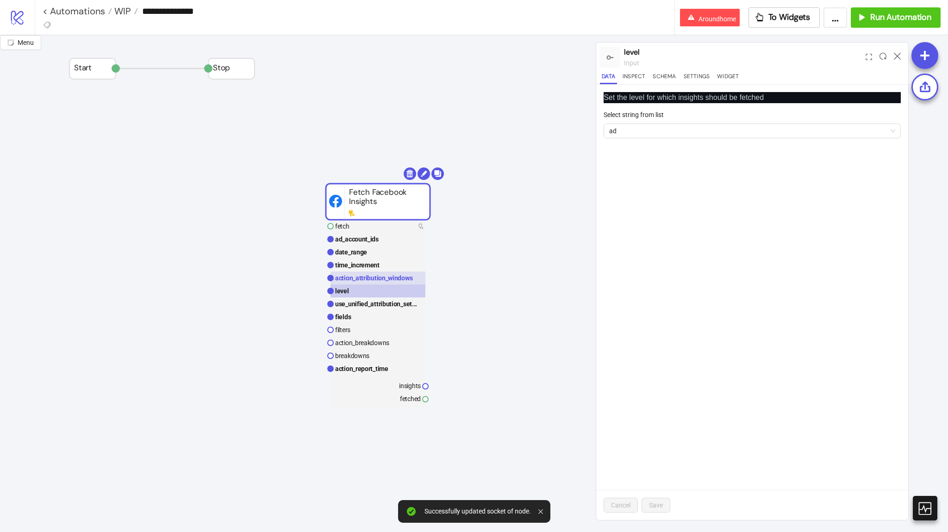
click at [385, 279] on text "action_attribution_windows" at bounding box center [374, 277] width 78 height 7
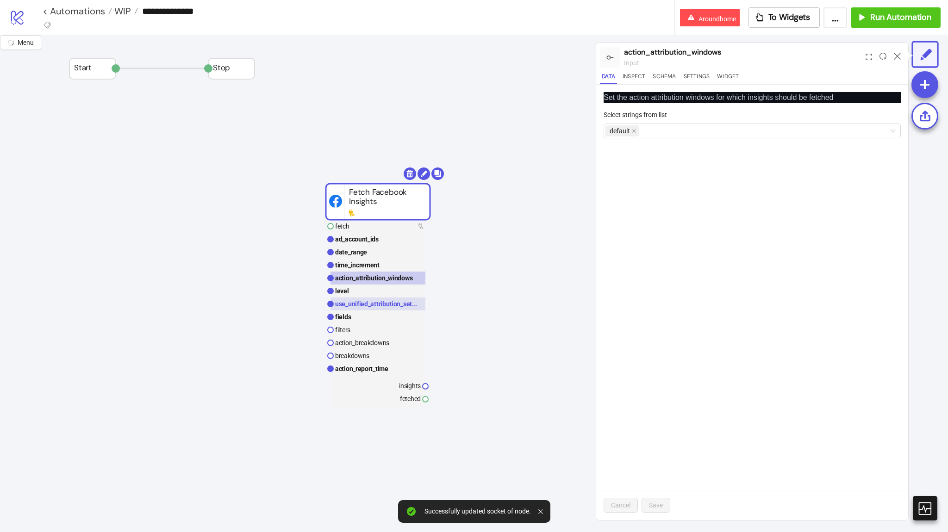
drag, startPoint x: 390, startPoint y: 287, endPoint x: 393, endPoint y: 302, distance: 15.7
click at [390, 288] on rect at bounding box center [377, 291] width 95 height 13
click at [395, 304] on text "use_unified_attribution_set..." at bounding box center [376, 303] width 82 height 7
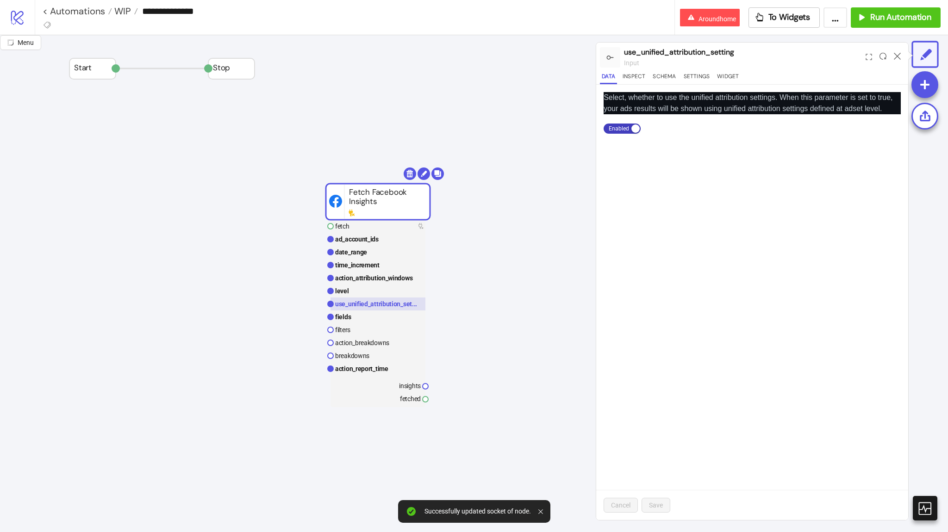
click at [405, 309] on rect at bounding box center [377, 304] width 95 height 13
click at [407, 313] on rect at bounding box center [377, 316] width 95 height 13
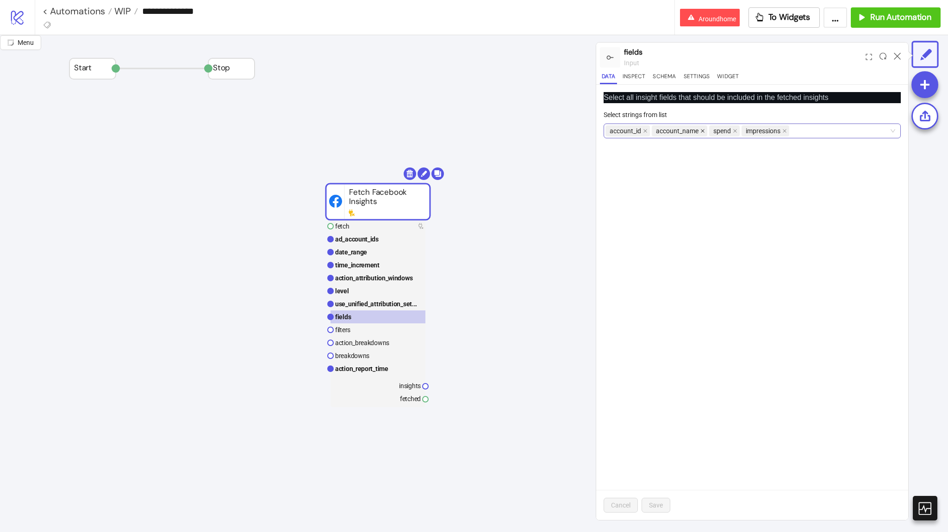
click at [700, 130] on icon "close" at bounding box center [702, 131] width 5 height 5
click at [779, 131] on div "account_id spend impressions" at bounding box center [747, 130] width 284 height 13
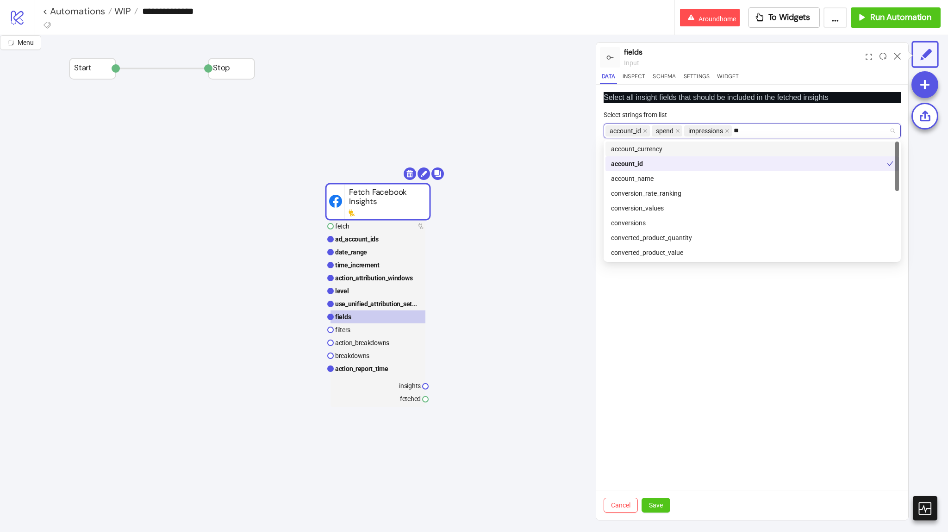
type input "***"
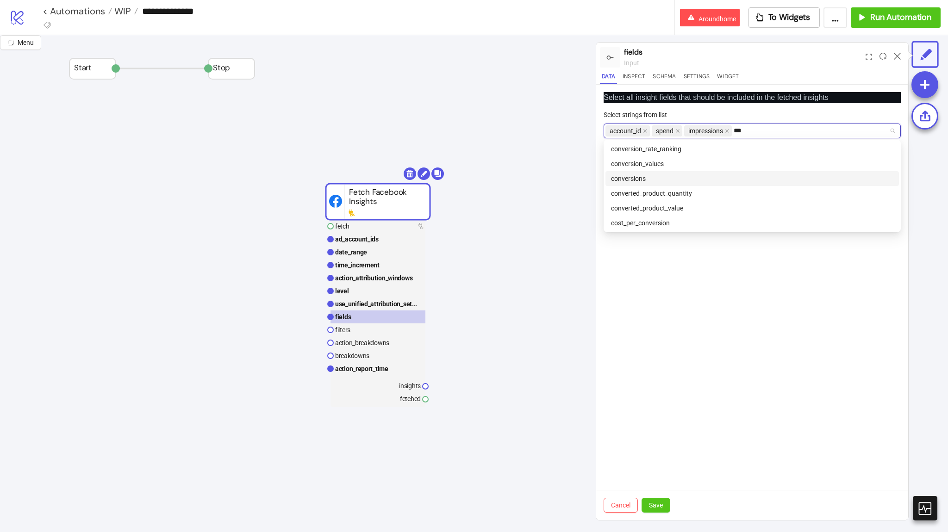
click at [656, 174] on div "conversions" at bounding box center [752, 179] width 282 height 10
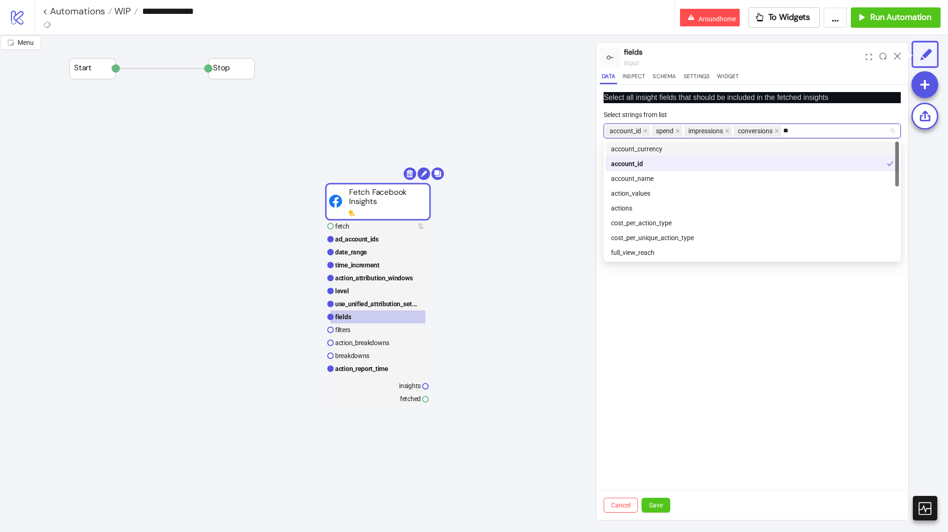
type input "***"
click at [819, 159] on div "actions" at bounding box center [752, 164] width 282 height 10
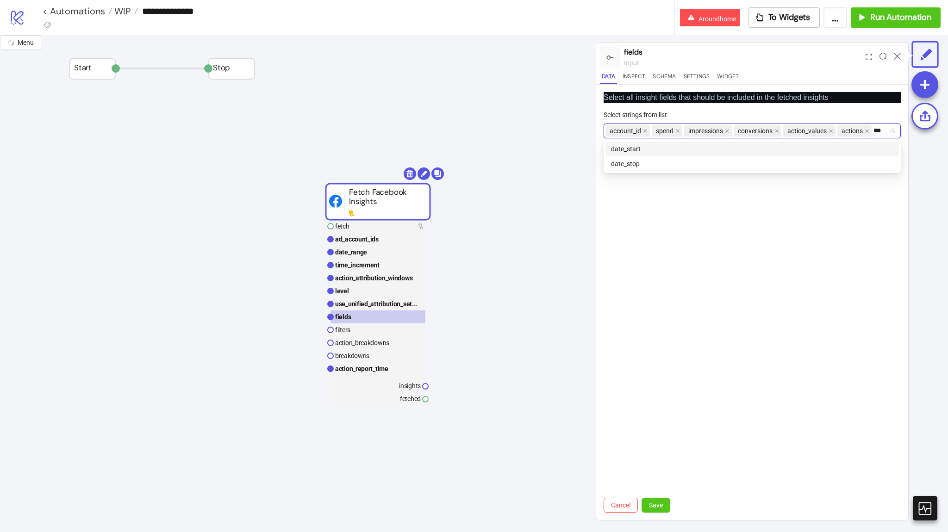
type input "****"
click at [812, 155] on div "date_start" at bounding box center [751, 149] width 293 height 15
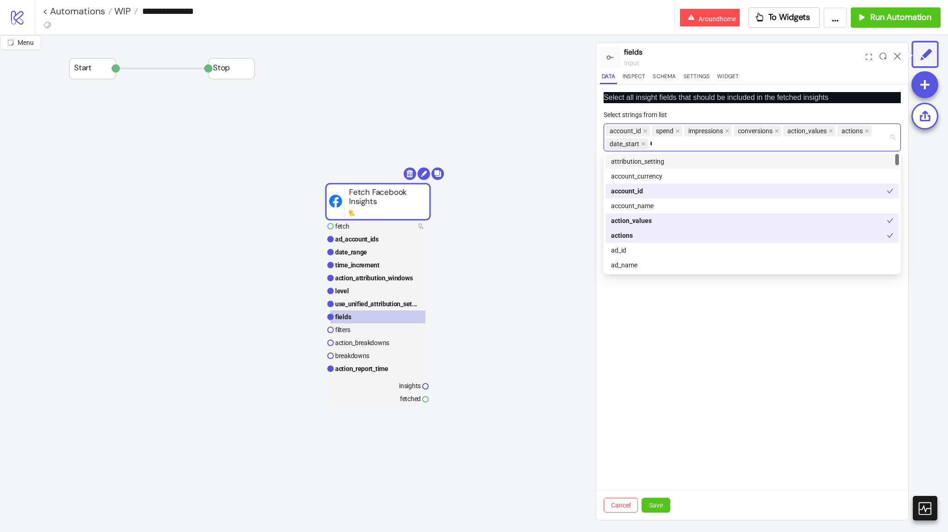
type input "**"
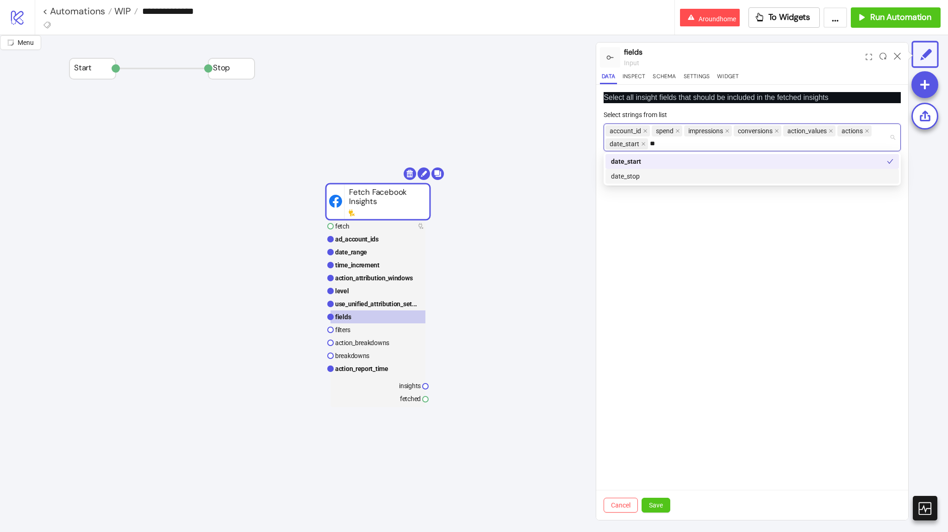
click at [781, 180] on div "date_stop" at bounding box center [752, 176] width 282 height 10
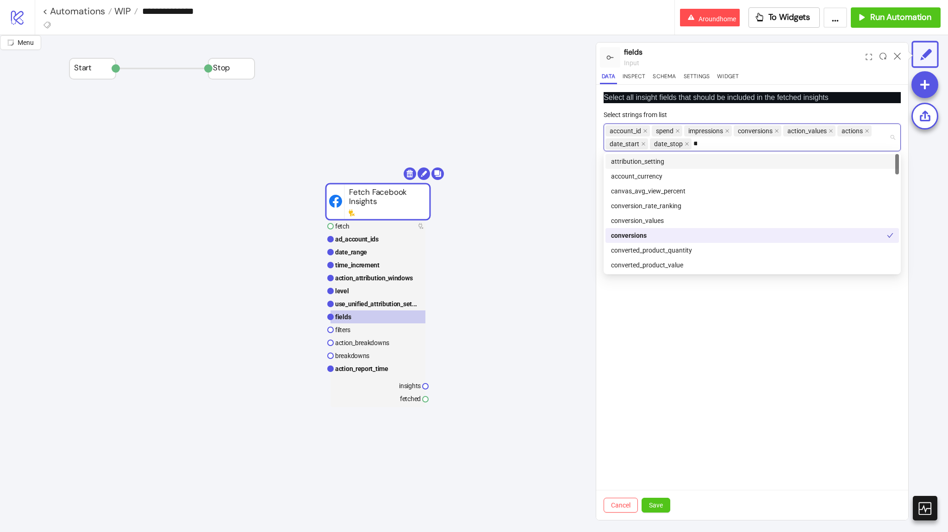
type input "****"
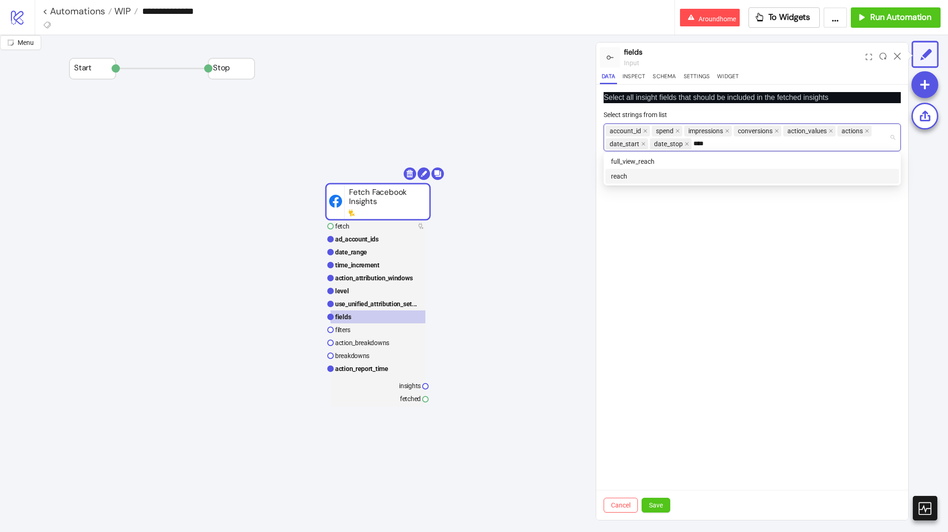
click at [761, 174] on div "reach" at bounding box center [752, 176] width 282 height 10
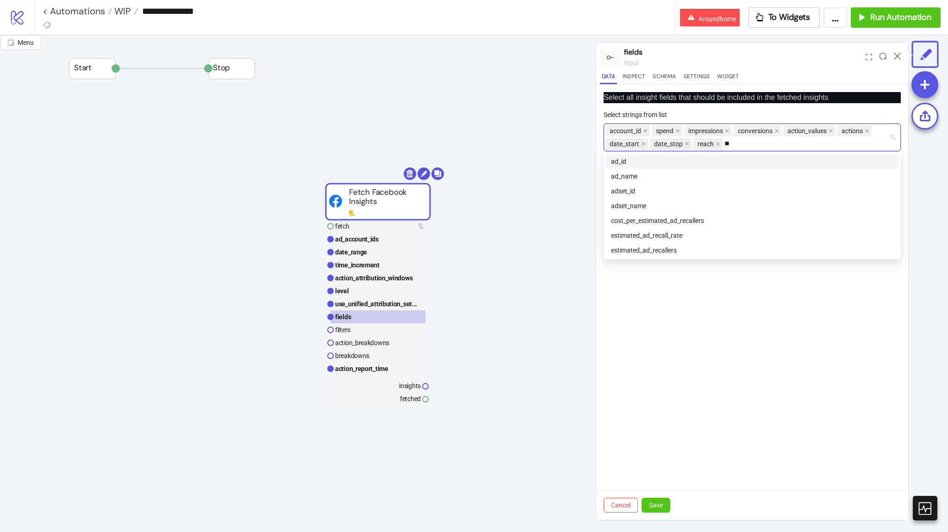
type input "***"
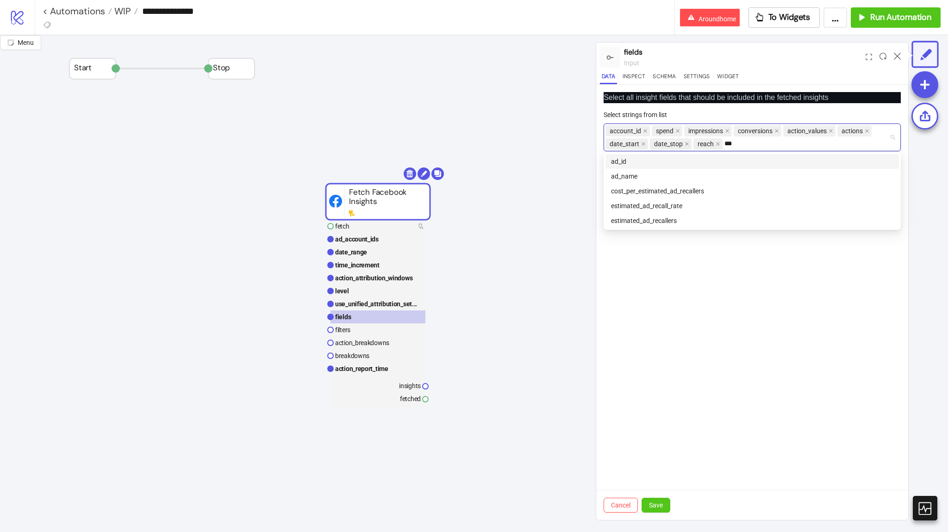
click at [733, 164] on div "ad_id" at bounding box center [752, 161] width 282 height 10
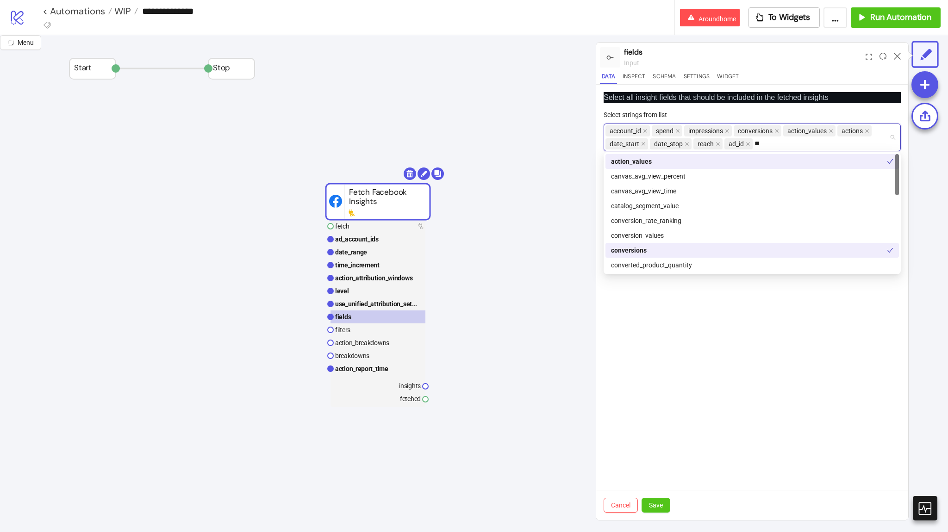
type input "****"
click at [697, 162] on div "video_30_sec_watched_actions" at bounding box center [752, 161] width 282 height 10
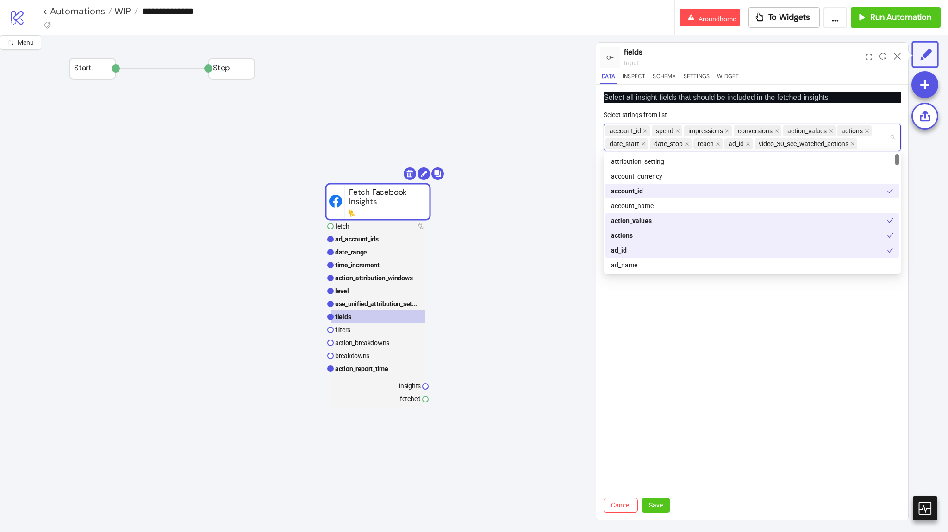
scroll to position [167, 0]
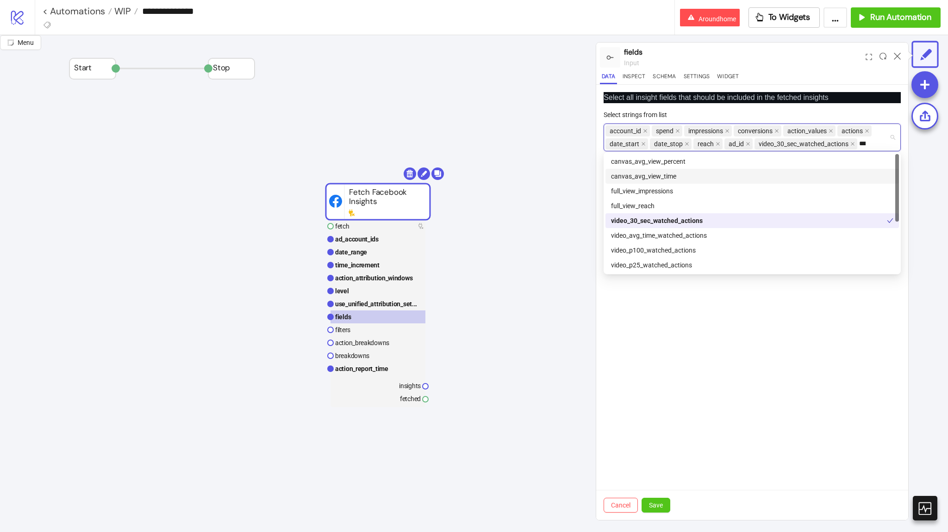
type input "****"
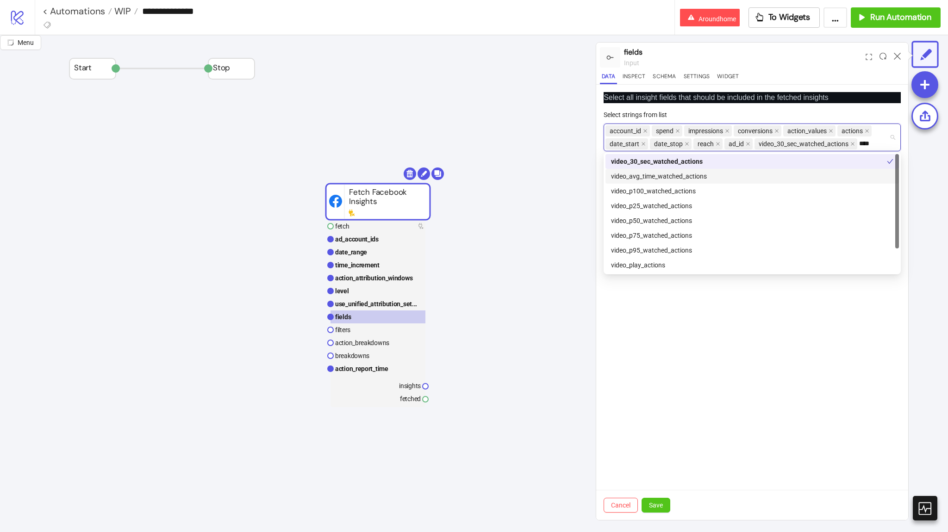
click at [694, 180] on div "video_avg_time_watched_actions" at bounding box center [752, 176] width 282 height 10
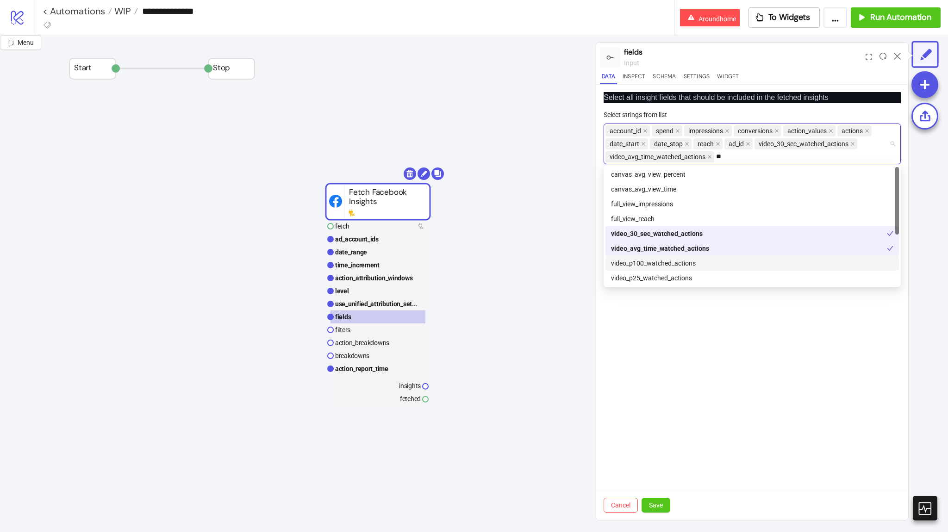
type input "**"
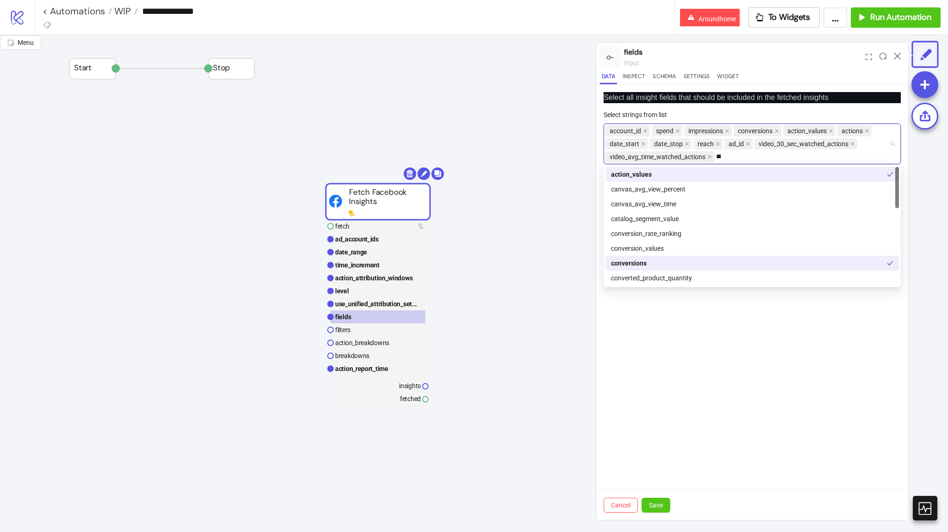
type input "****"
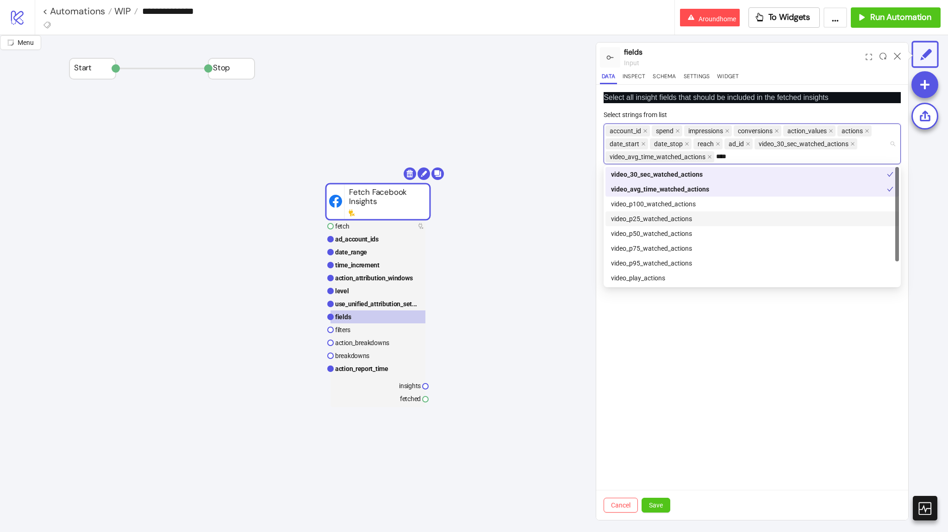
click at [662, 209] on div "video_p100_watched_actions" at bounding box center [752, 204] width 282 height 10
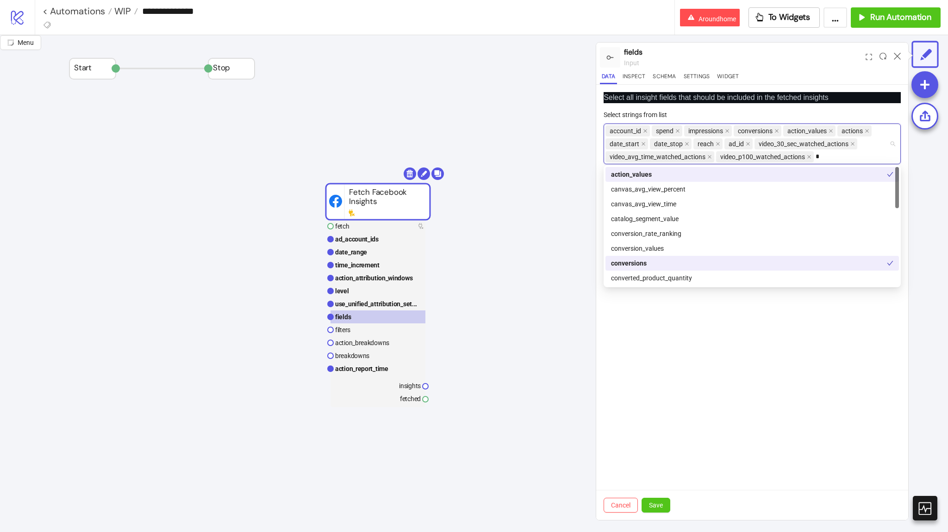
type input "**"
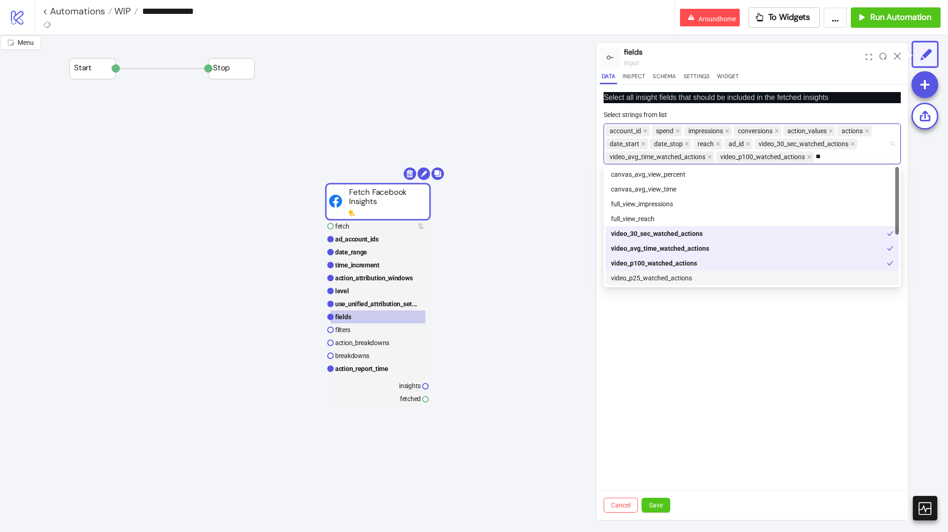
click at [674, 281] on div "video_p25_watched_actions" at bounding box center [752, 278] width 282 height 10
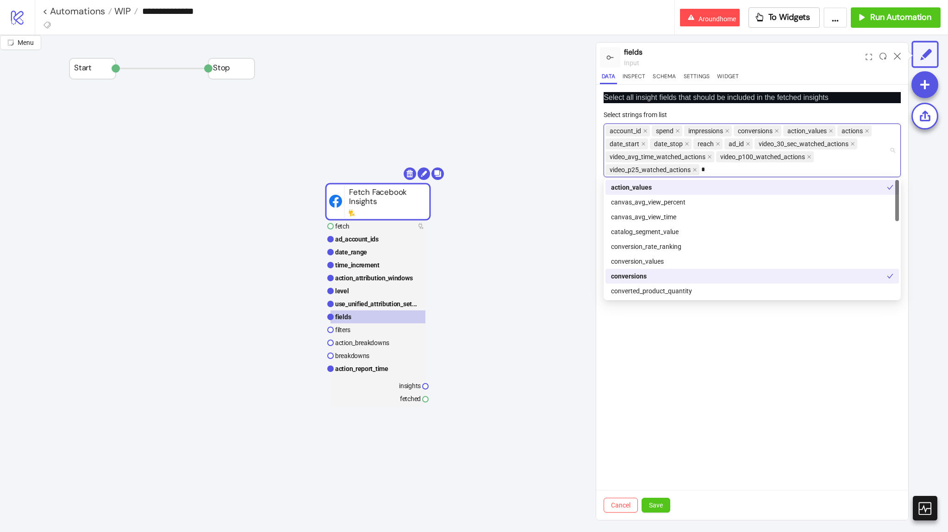
type input "**"
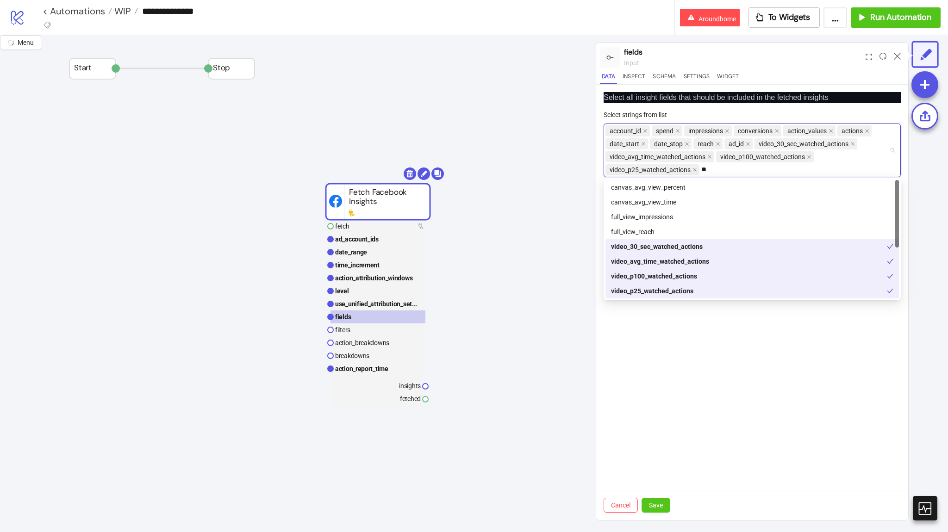
scroll to position [56, 0]
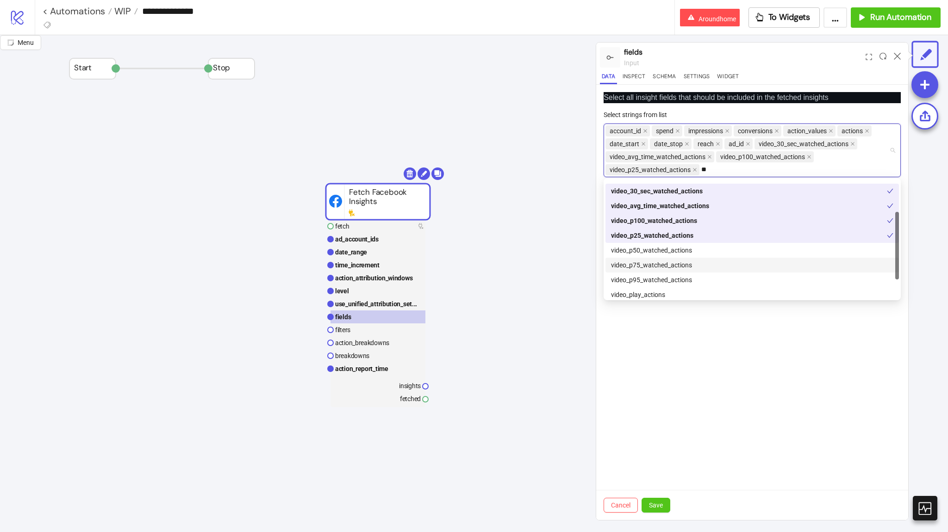
click at [665, 247] on div "video_p50_watched_actions" at bounding box center [752, 250] width 282 height 10
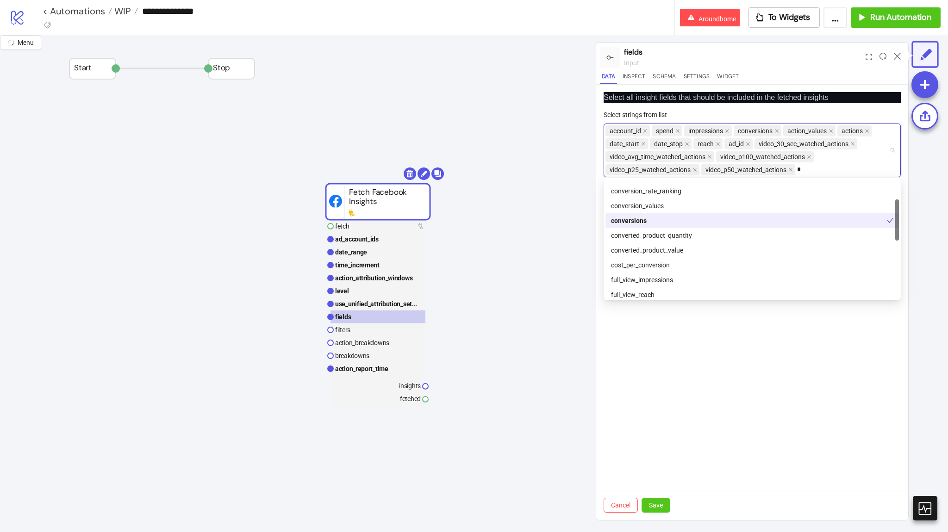
type input "**"
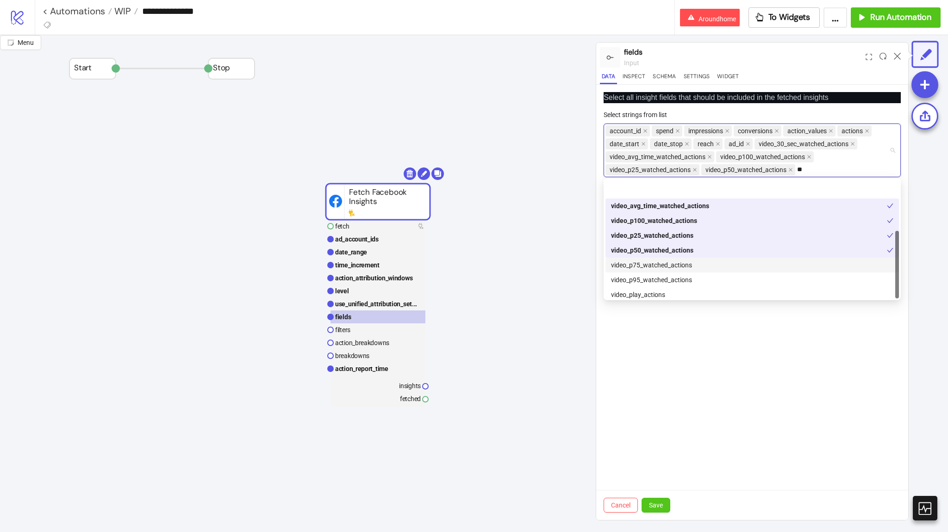
scroll to position [89, 0]
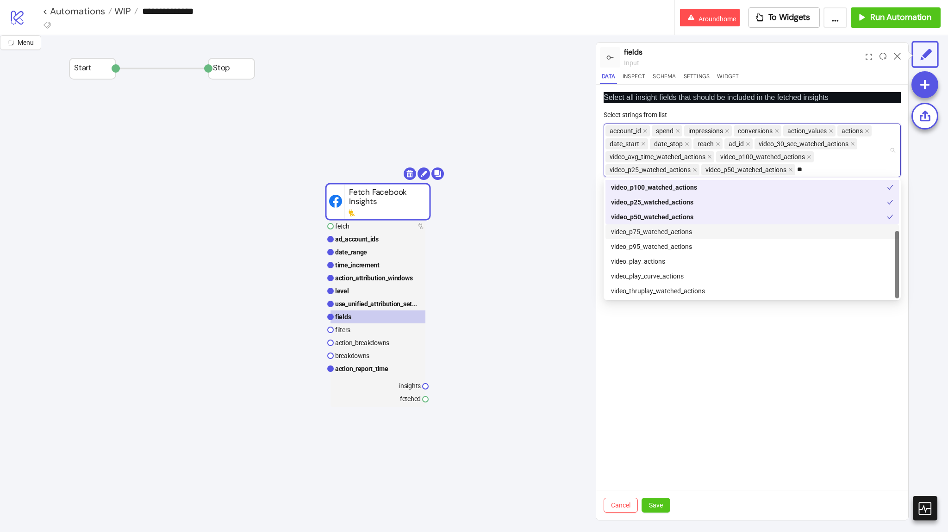
click at [670, 227] on div "video_p75_watched_actions" at bounding box center [752, 232] width 282 height 10
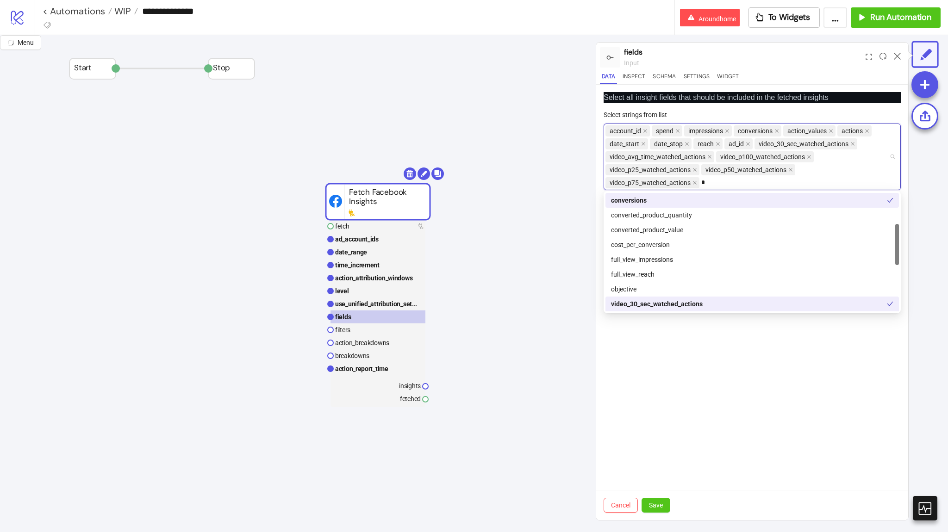
type input "**"
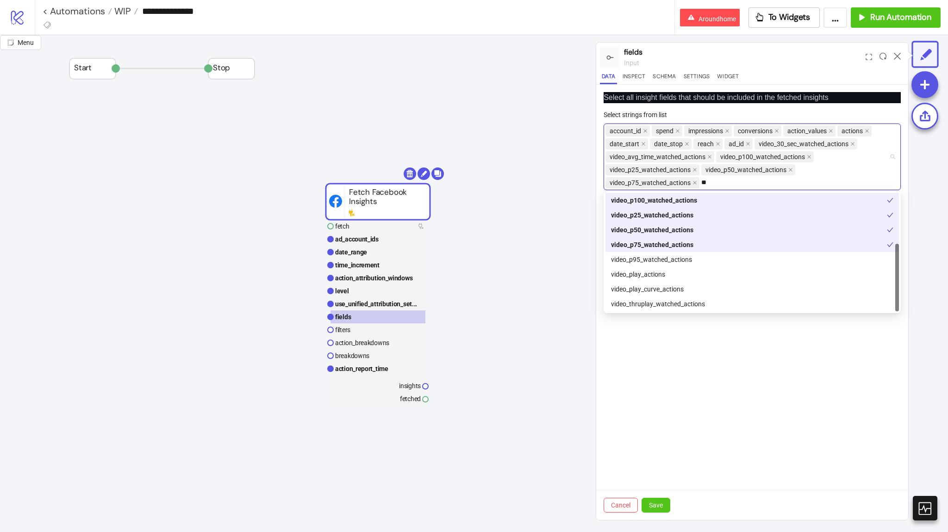
click at [673, 254] on div "video_p95_watched_actions" at bounding box center [752, 259] width 282 height 10
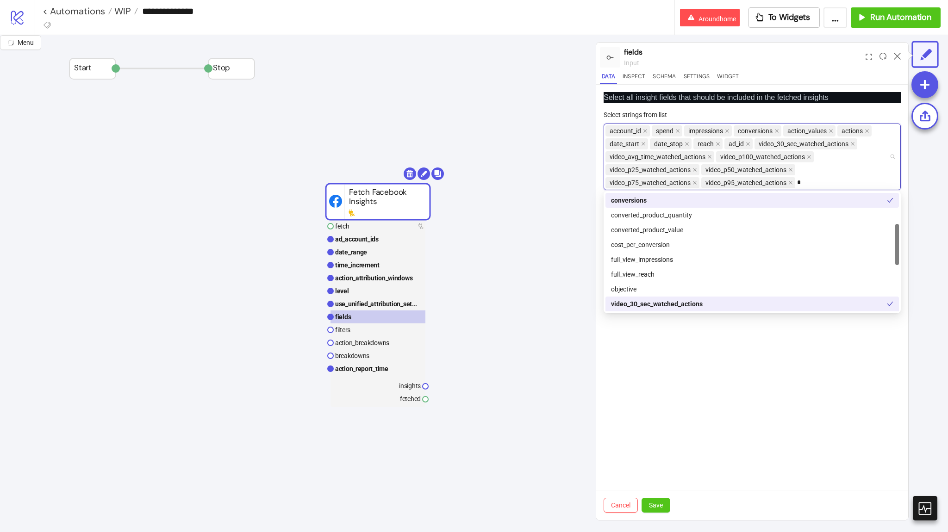
type input "**"
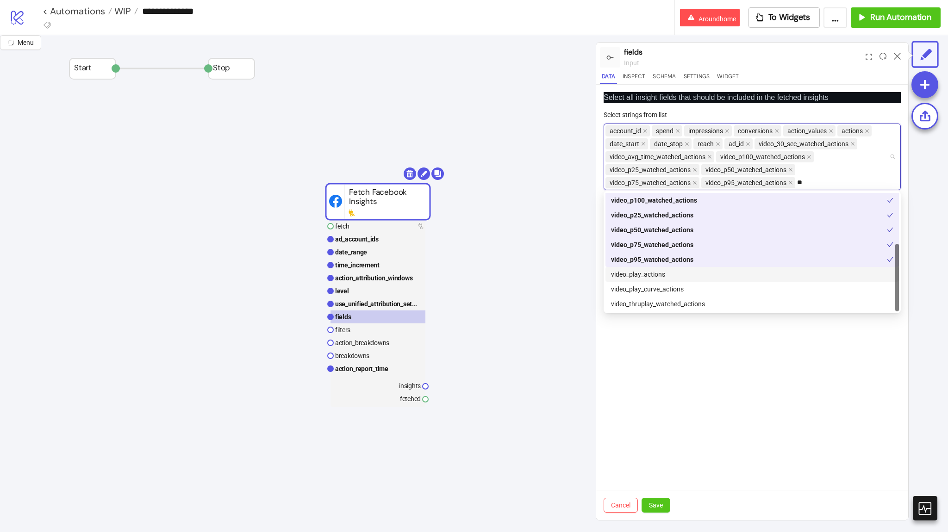
click at [673, 277] on div "video_play_actions" at bounding box center [752, 274] width 282 height 10
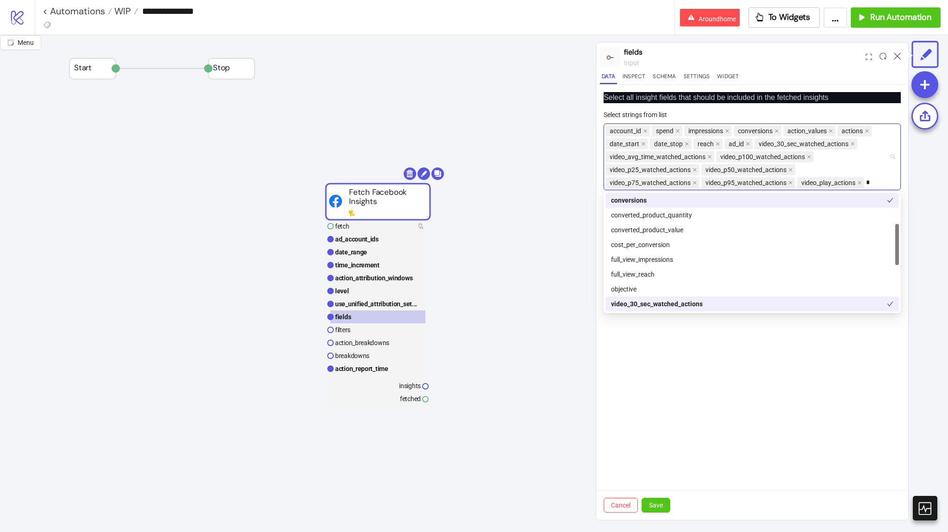
type input "**"
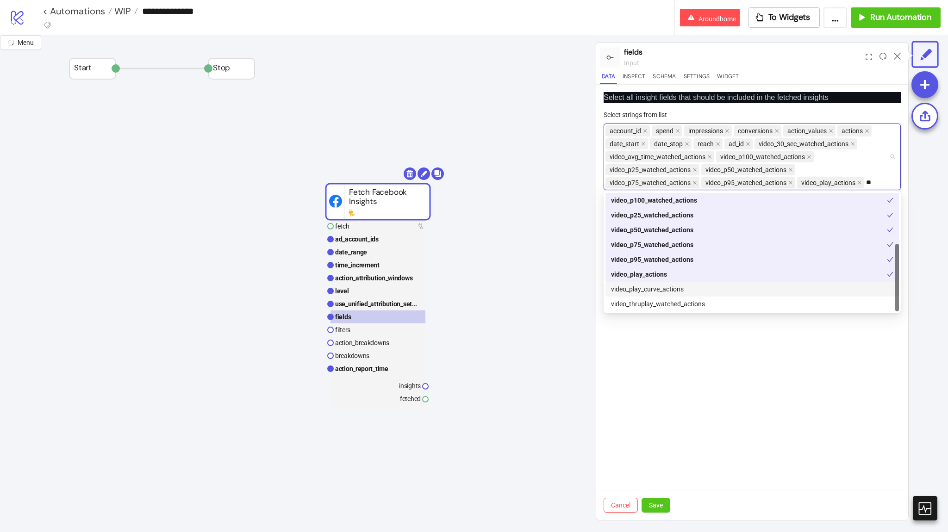
click at [676, 288] on div "video_play_curve_actions" at bounding box center [752, 289] width 282 height 10
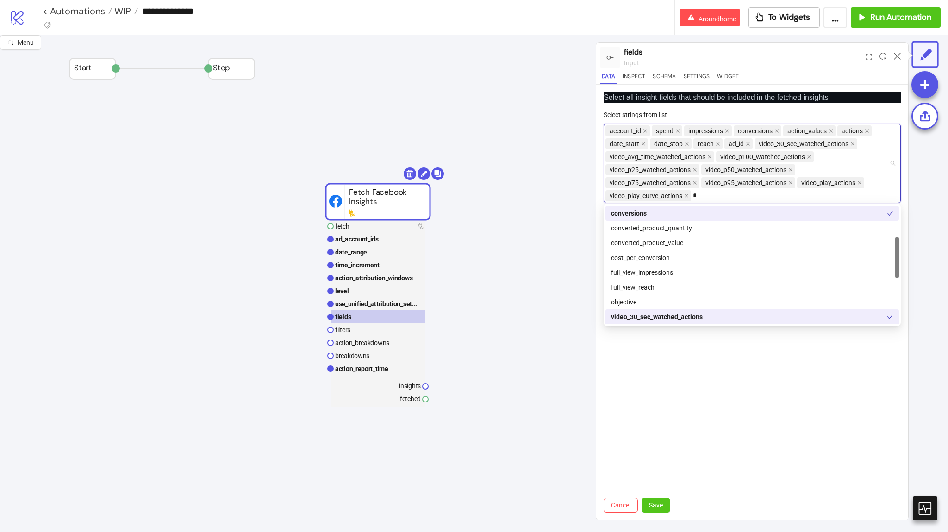
type input "**"
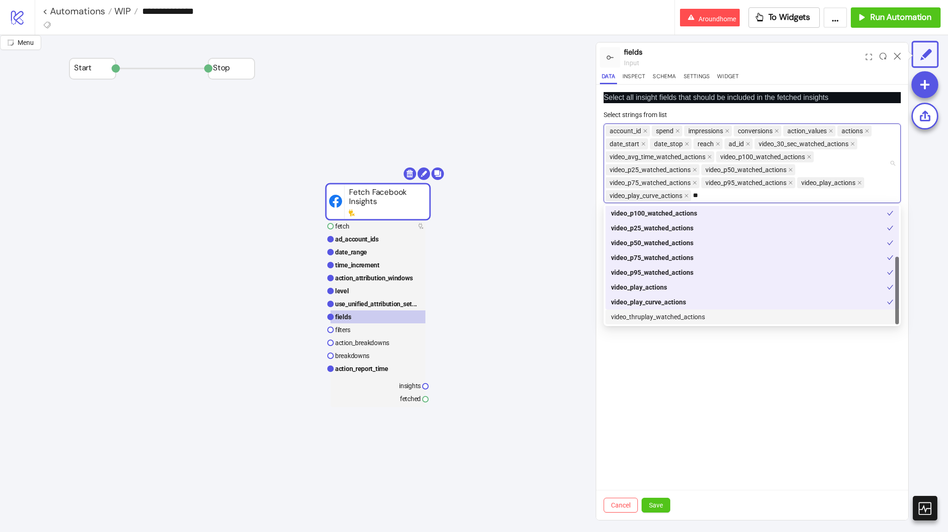
click at [682, 314] on div "video_thruplay_watched_actions" at bounding box center [752, 317] width 282 height 10
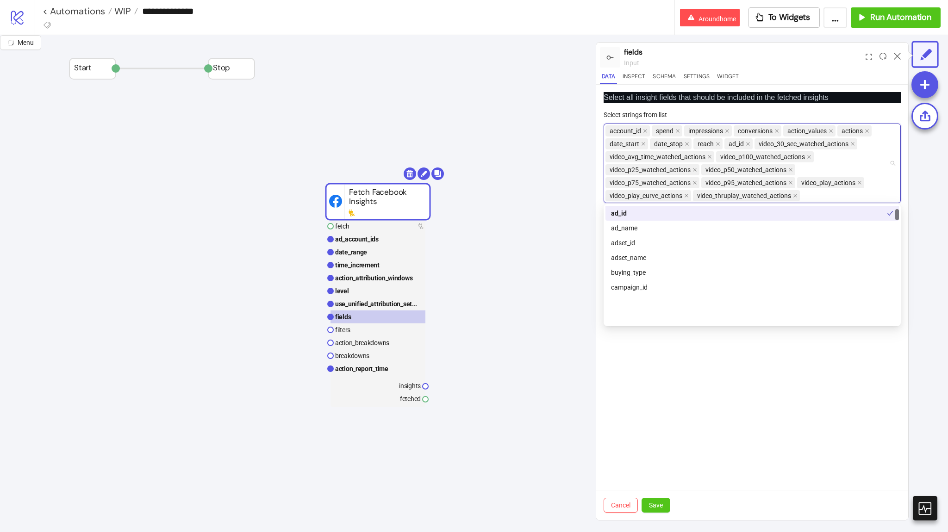
scroll to position [0, 0]
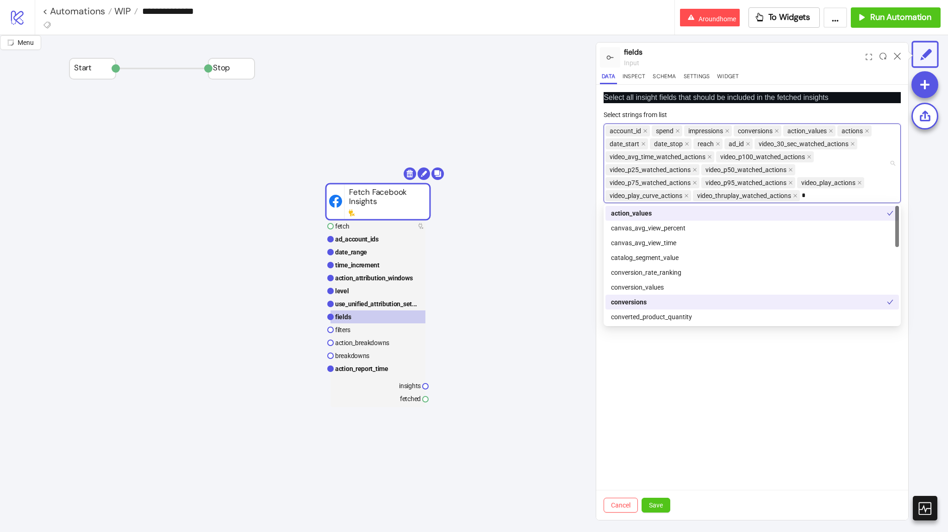
type input "**"
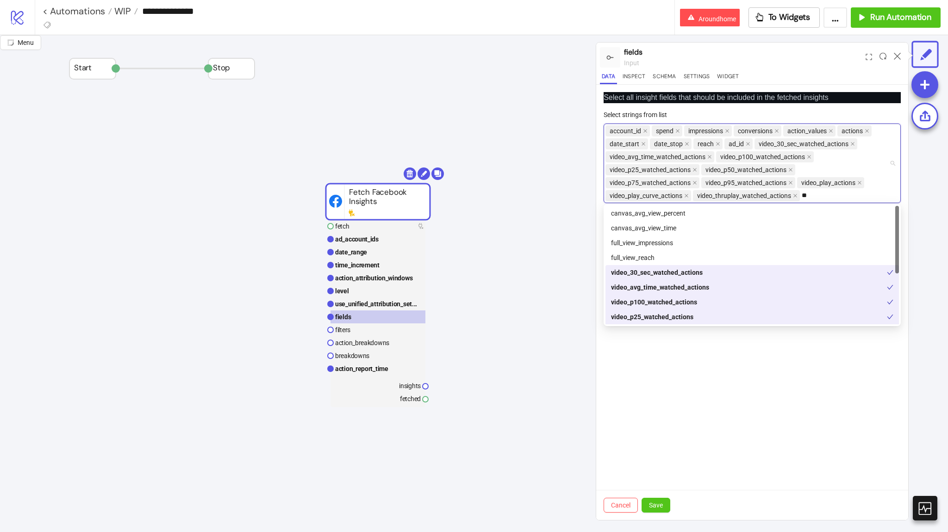
scroll to position [89, 0]
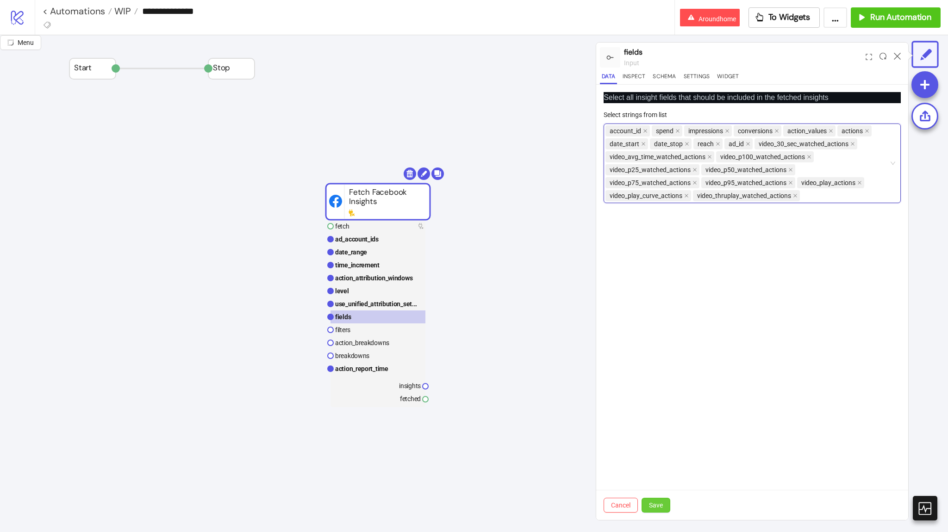
click at [659, 504] on span "Save" at bounding box center [656, 505] width 14 height 7
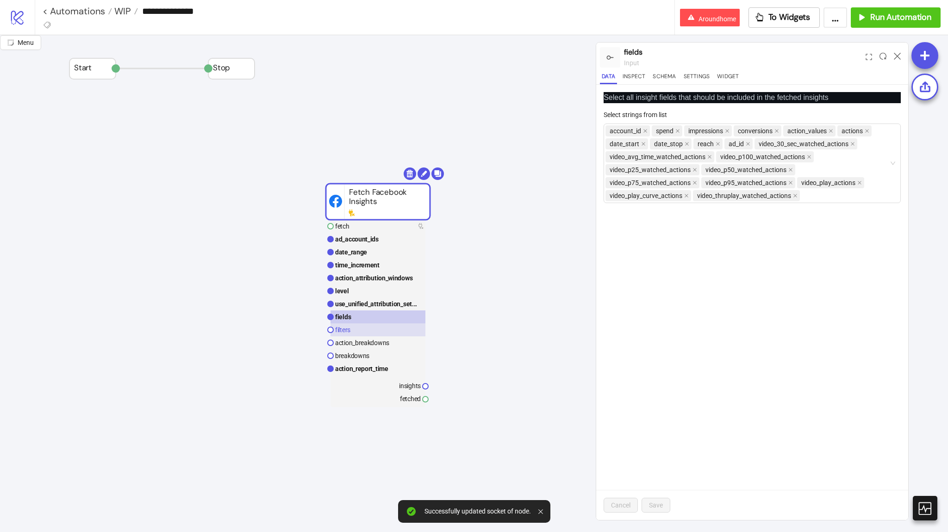
click at [403, 329] on rect at bounding box center [377, 329] width 95 height 13
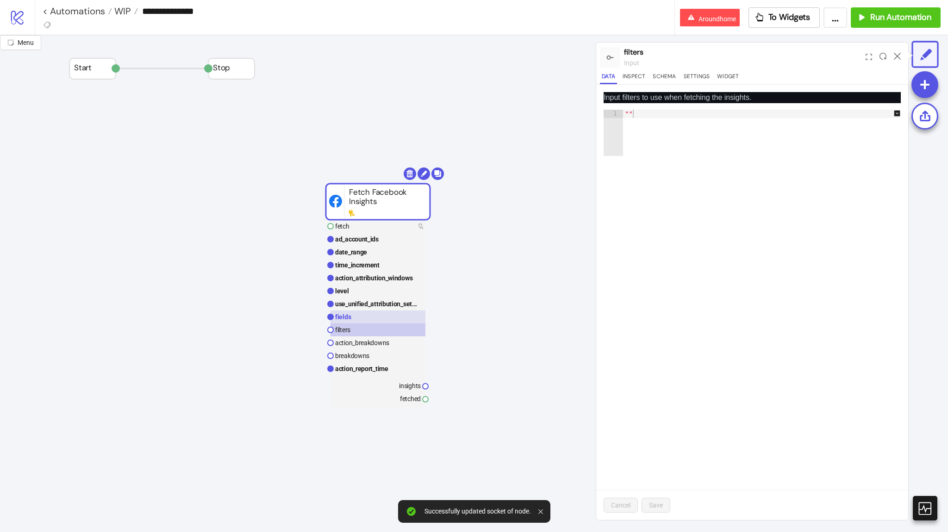
click at [400, 321] on rect at bounding box center [377, 316] width 95 height 13
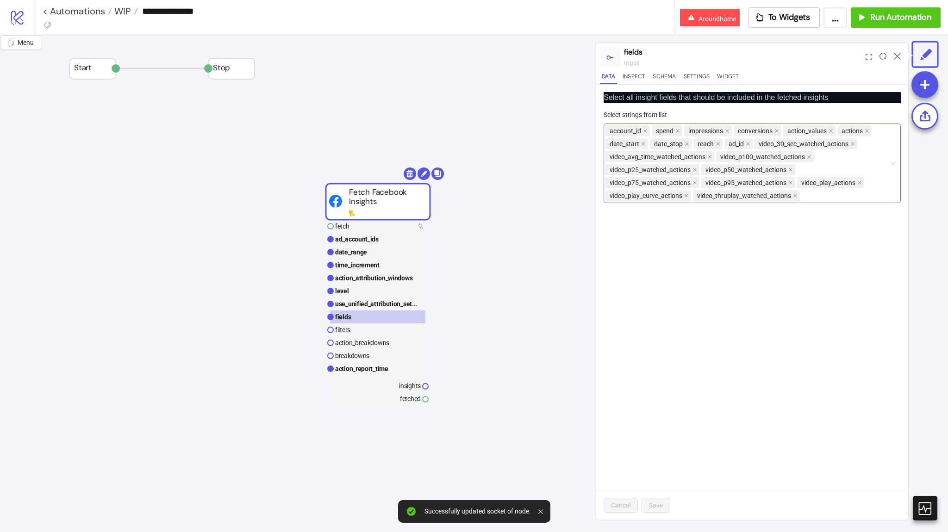
click at [821, 198] on div "account_id spend impressions conversions action_values actions date_start date_…" at bounding box center [747, 163] width 284 height 78
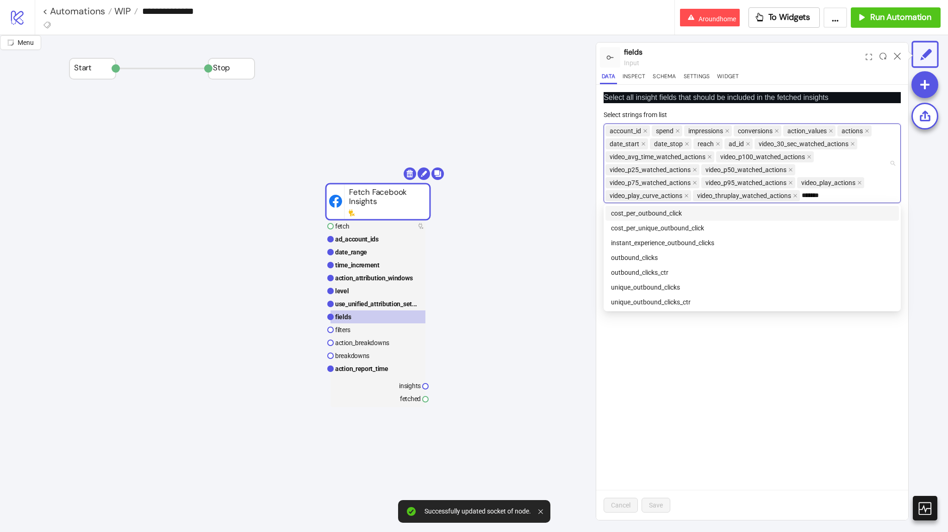
type input "********"
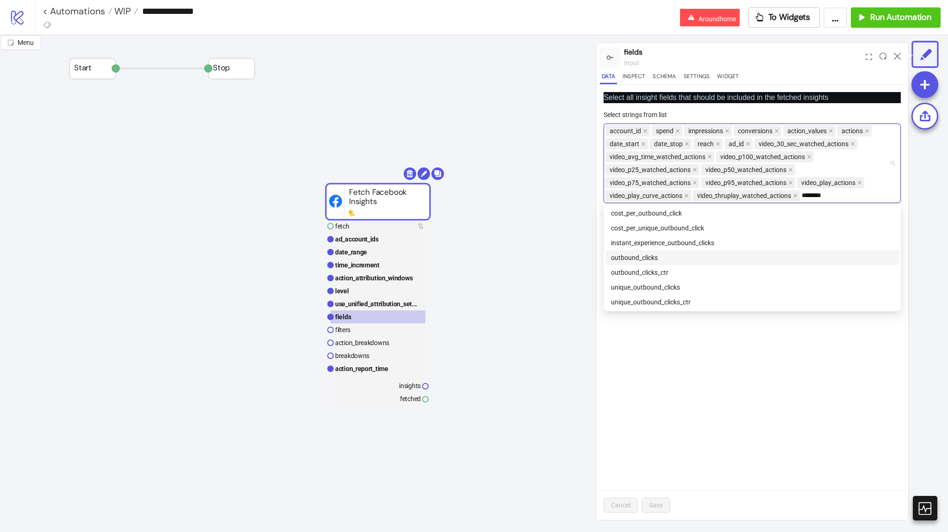
click at [699, 252] on div "outbound_clicks" at bounding box center [751, 257] width 293 height 15
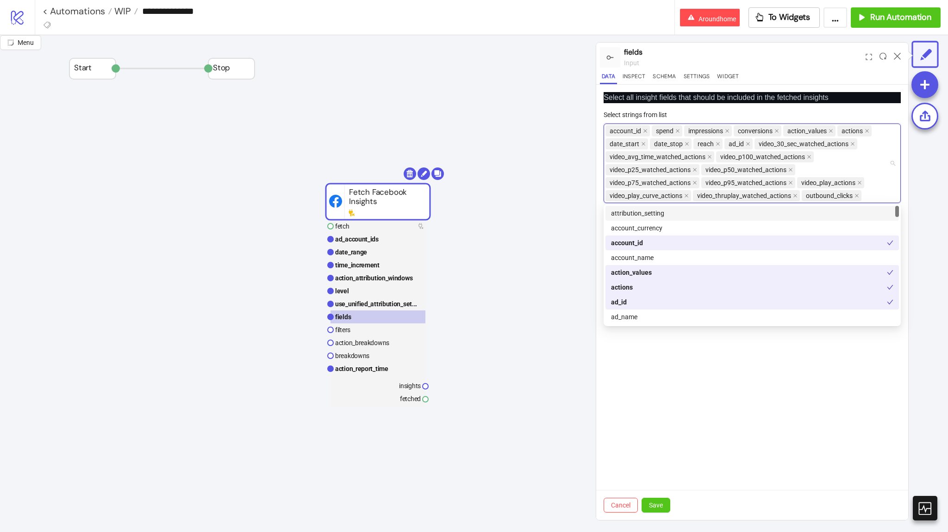
click at [870, 193] on div "account_id spend impressions conversions action_values actions date_start date_…" at bounding box center [747, 163] width 284 height 78
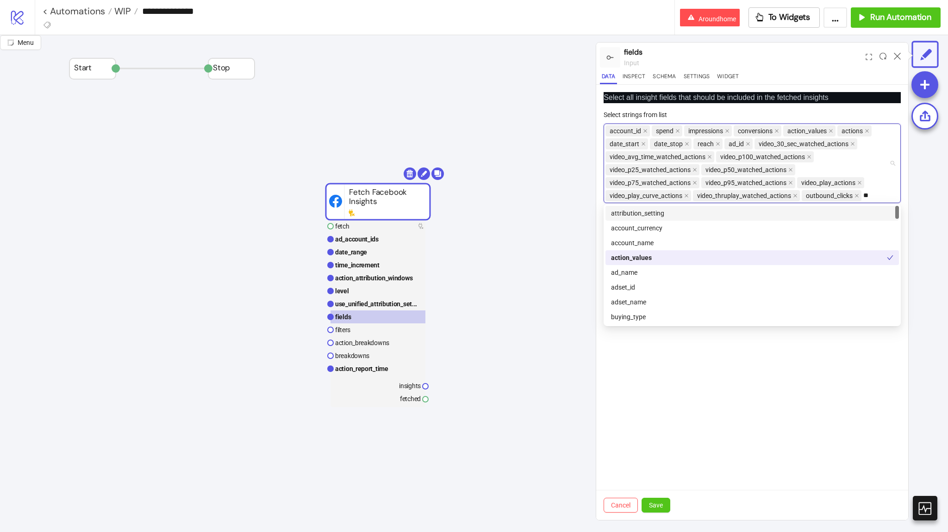
type input "***"
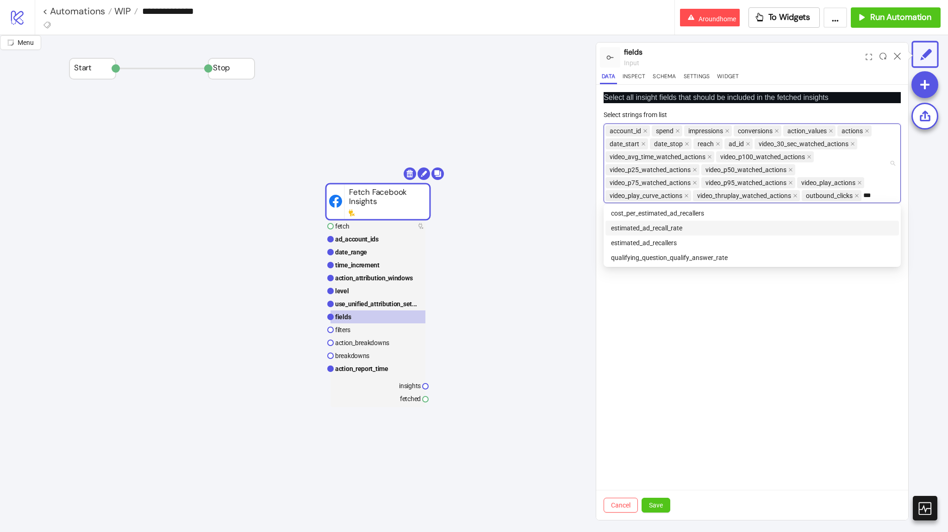
click at [675, 226] on div "estimated_ad_recall_rate" at bounding box center [752, 228] width 282 height 10
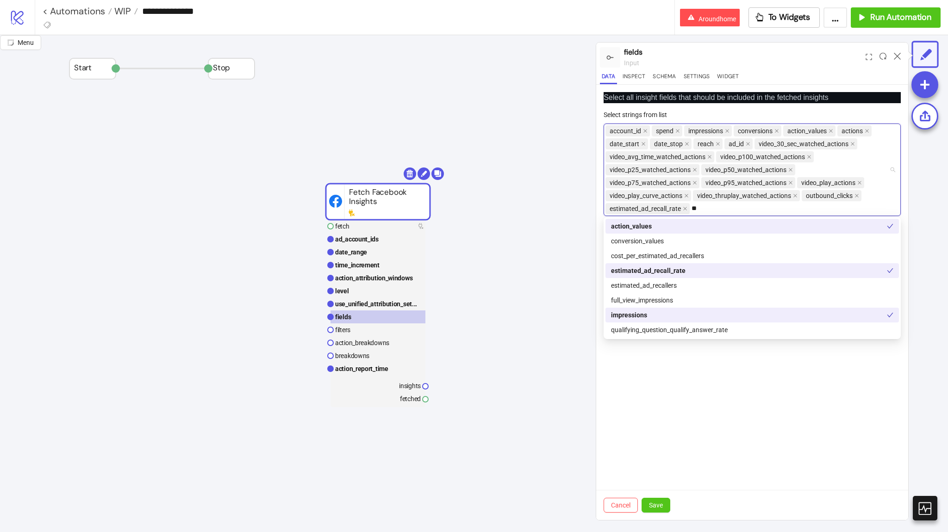
type input "***"
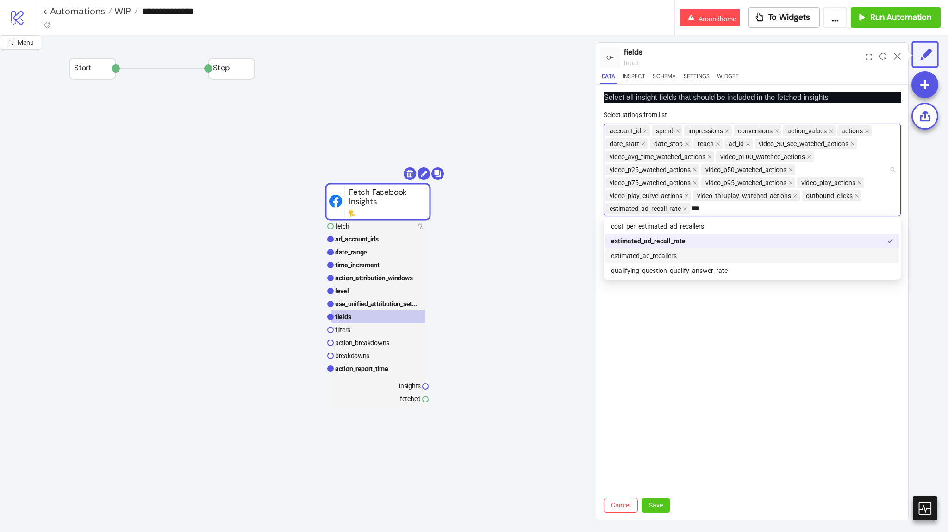
click at [654, 259] on div "estimated_ad_recallers" at bounding box center [752, 256] width 282 height 10
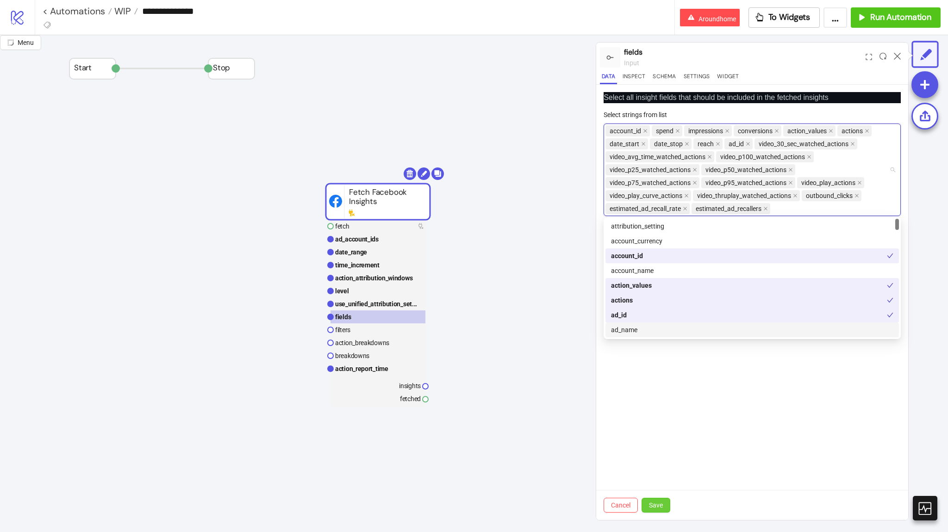
click at [659, 511] on button "Save" at bounding box center [655, 505] width 29 height 15
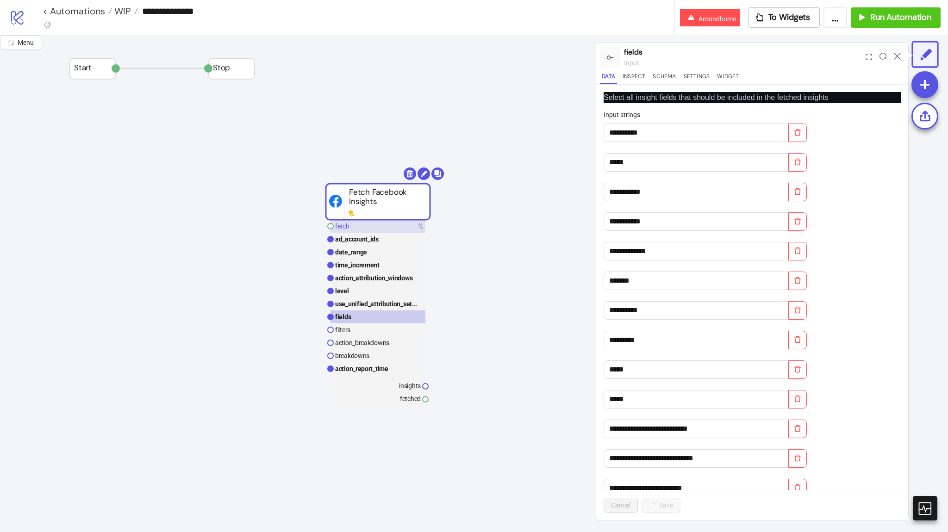
click at [400, 228] on rect at bounding box center [377, 226] width 95 height 13
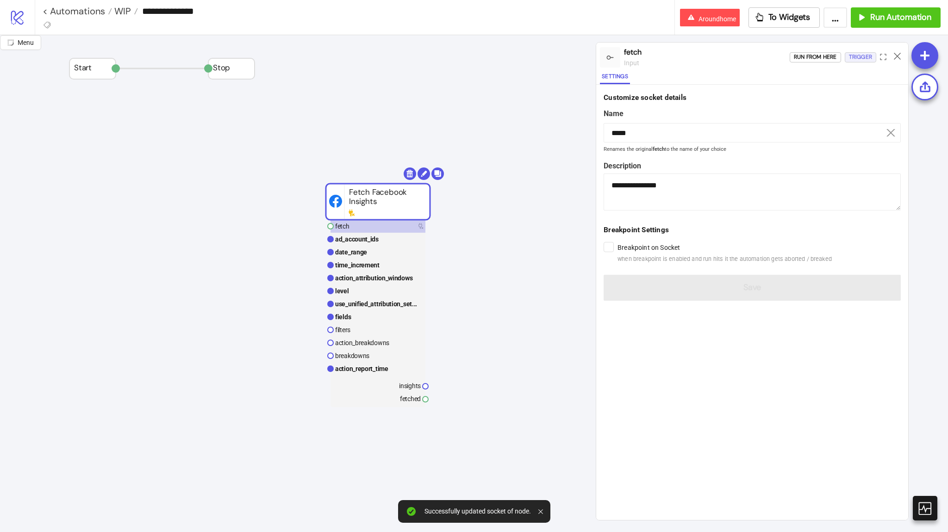
click at [862, 60] on div "Trigger" at bounding box center [860, 57] width 23 height 11
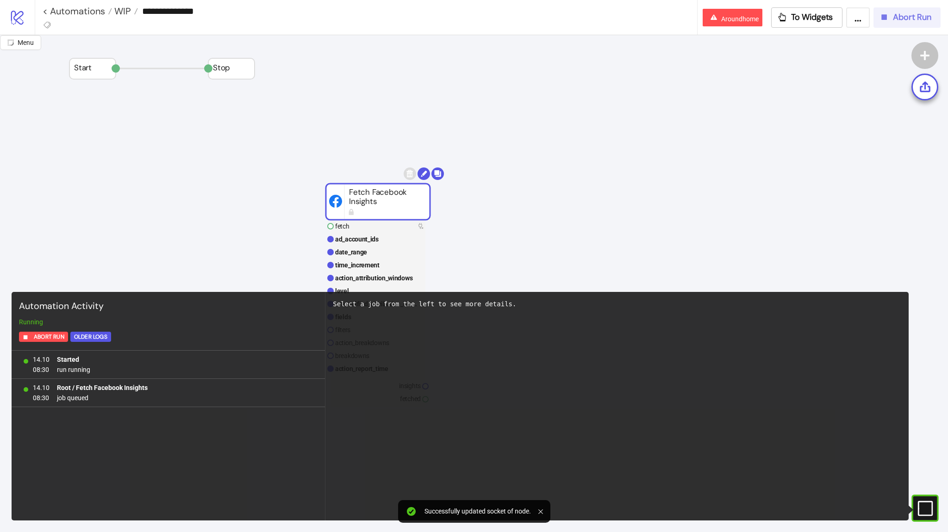
click at [904, 25] on button "Abort Run" at bounding box center [906, 17] width 67 height 20
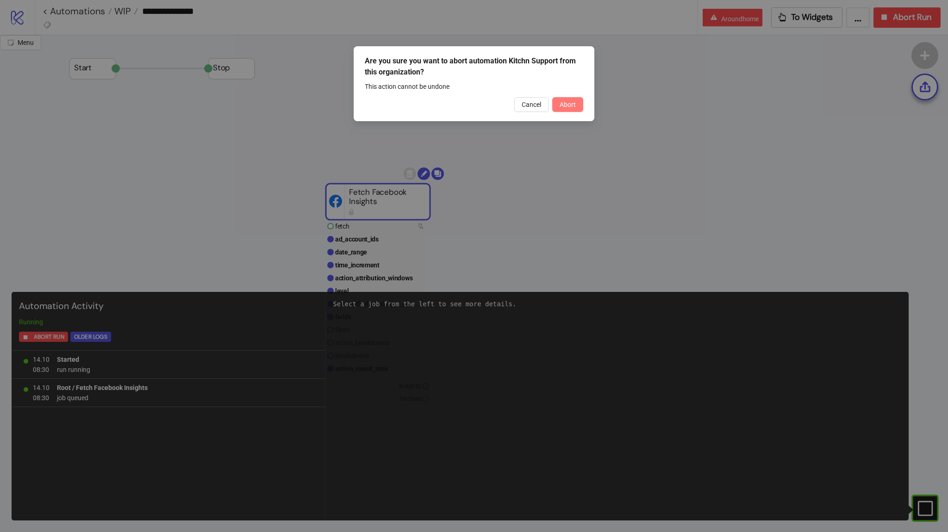
click at [568, 107] on span "Abort" at bounding box center [567, 104] width 16 height 7
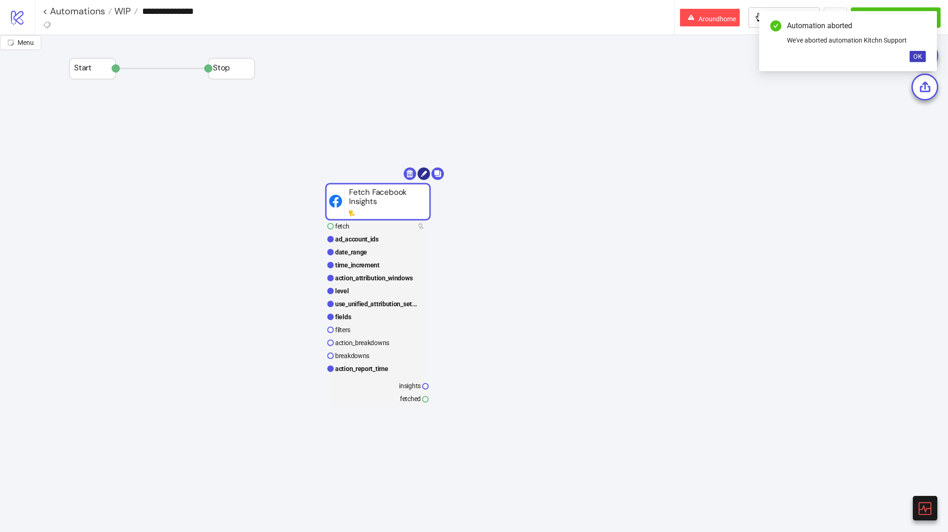
click at [424, 179] on circle at bounding box center [423, 173] width 12 height 12
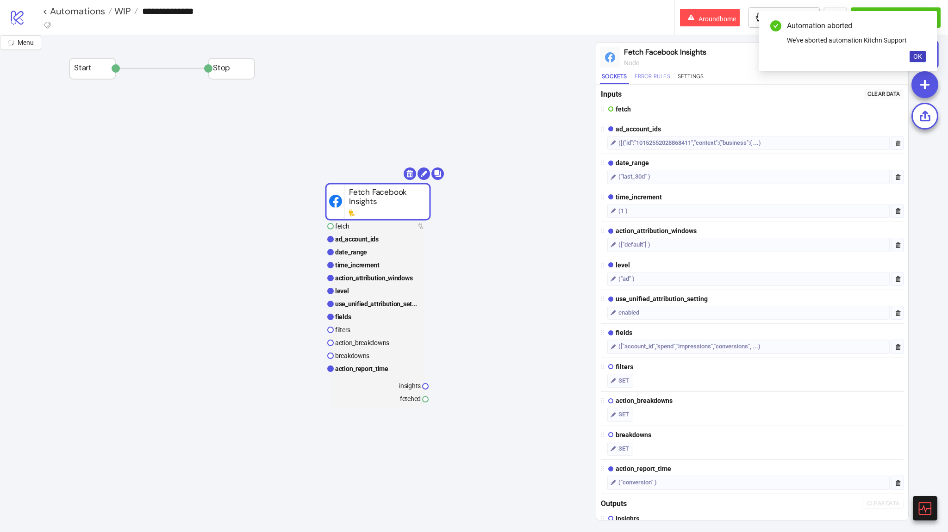
click at [660, 80] on button "Error Rules" at bounding box center [651, 78] width 39 height 12
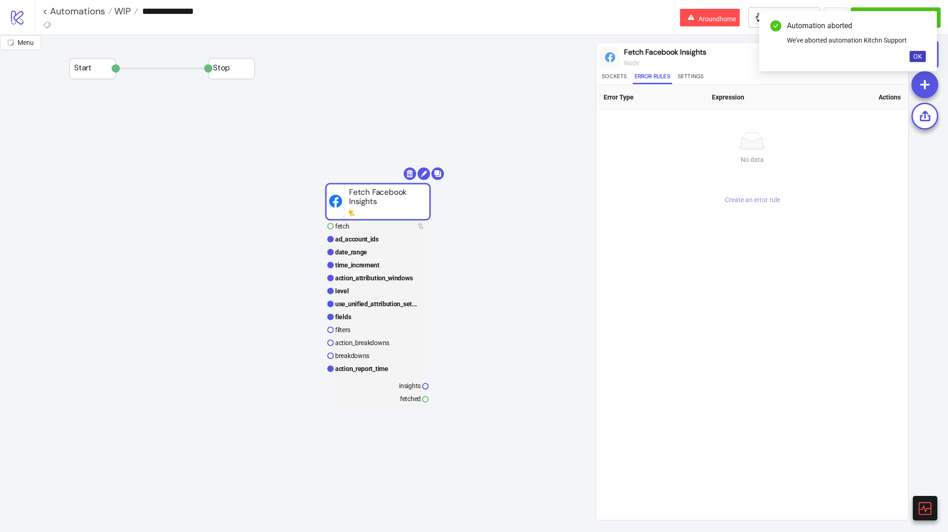
click at [759, 199] on span "Create an error rule" at bounding box center [752, 199] width 55 height 7
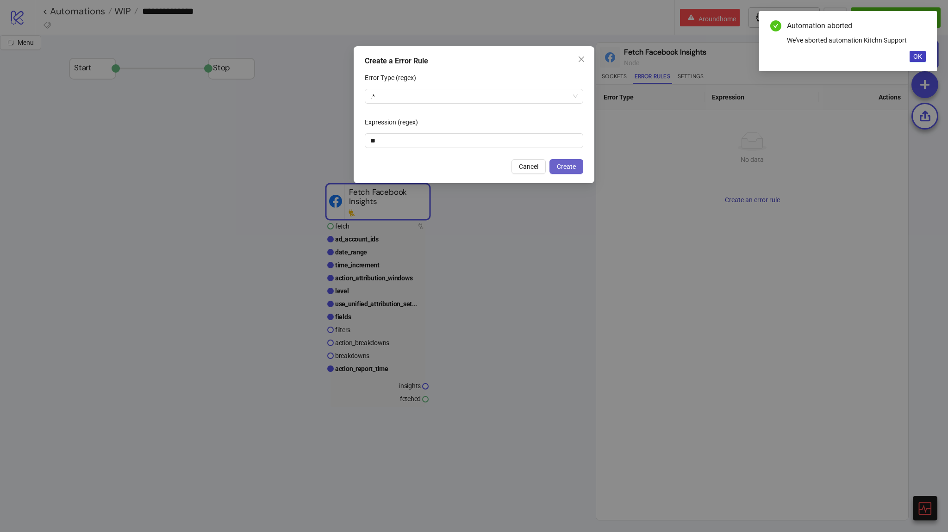
click at [564, 167] on span "Create" at bounding box center [566, 166] width 19 height 7
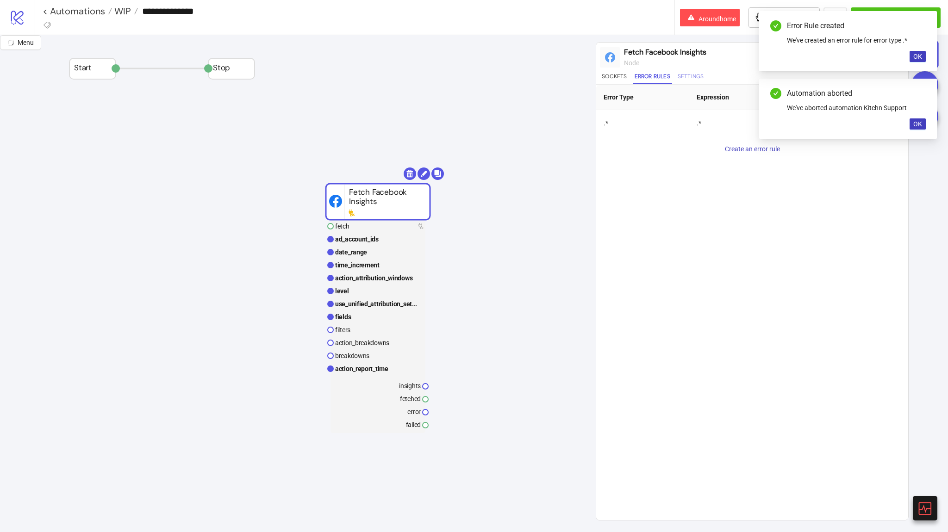
click at [676, 77] on button "Settings" at bounding box center [691, 78] width 30 height 12
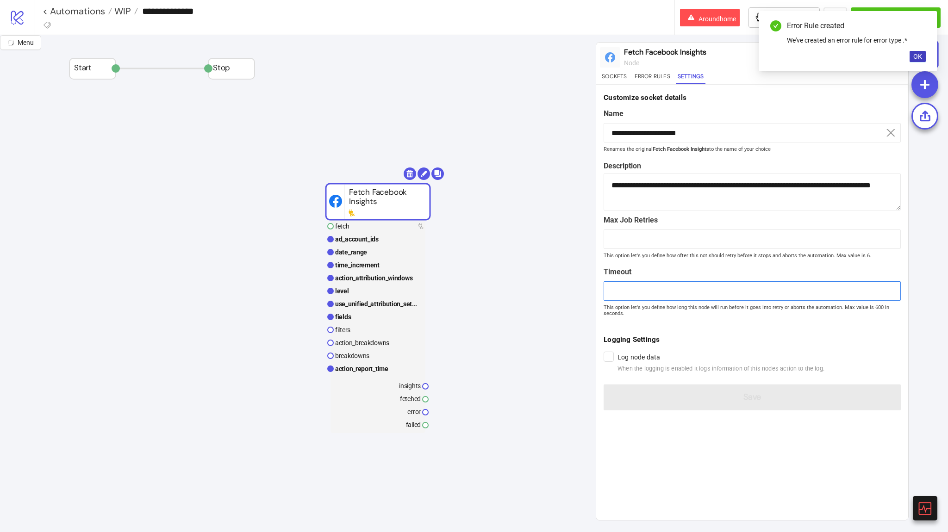
click at [668, 287] on input "***" at bounding box center [751, 290] width 297 height 19
click at [393, 229] on rect at bounding box center [377, 226] width 95 height 13
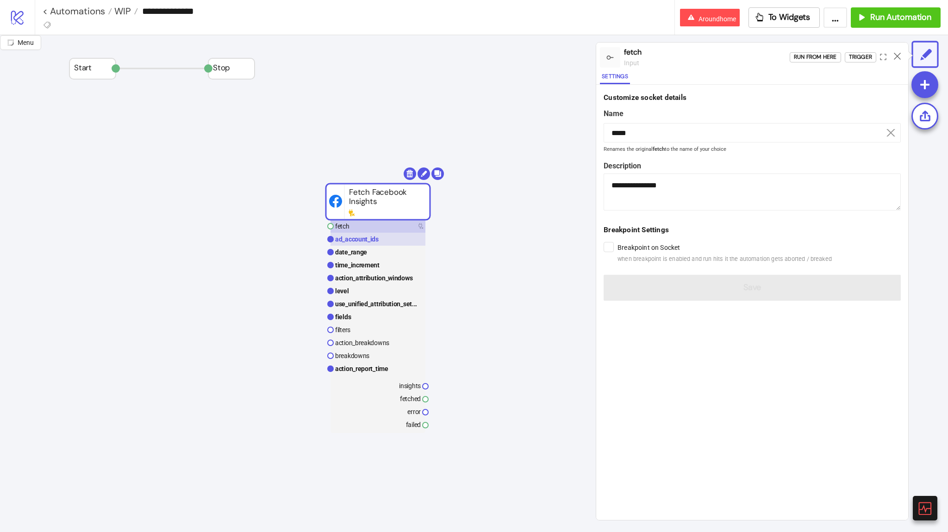
click at [404, 238] on rect at bounding box center [377, 239] width 95 height 13
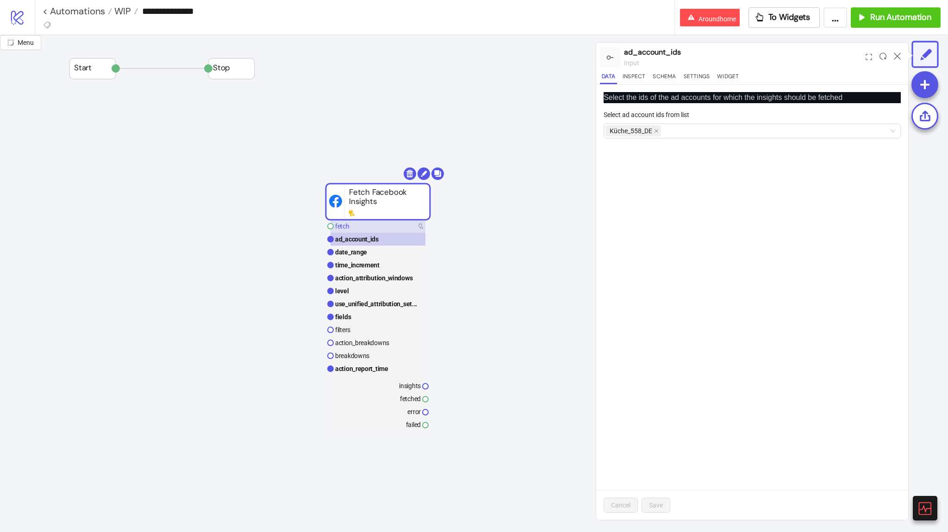
click at [405, 227] on rect at bounding box center [377, 226] width 95 height 13
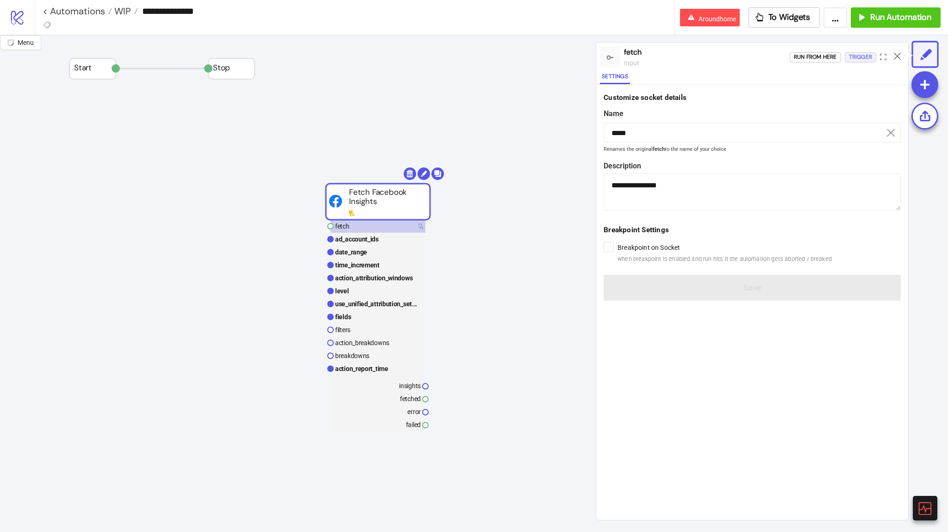
click at [859, 58] on div "Trigger" at bounding box center [860, 57] width 23 height 11
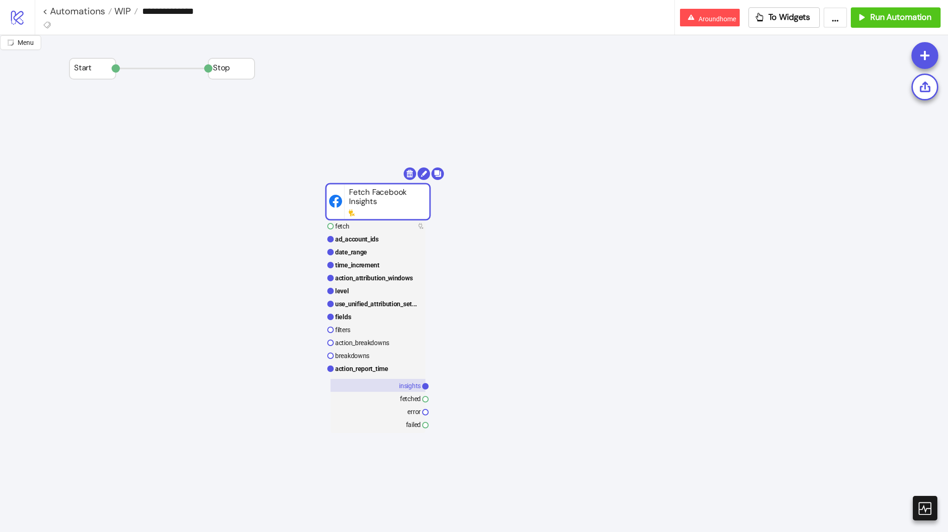
click at [411, 381] on rect at bounding box center [377, 385] width 95 height 13
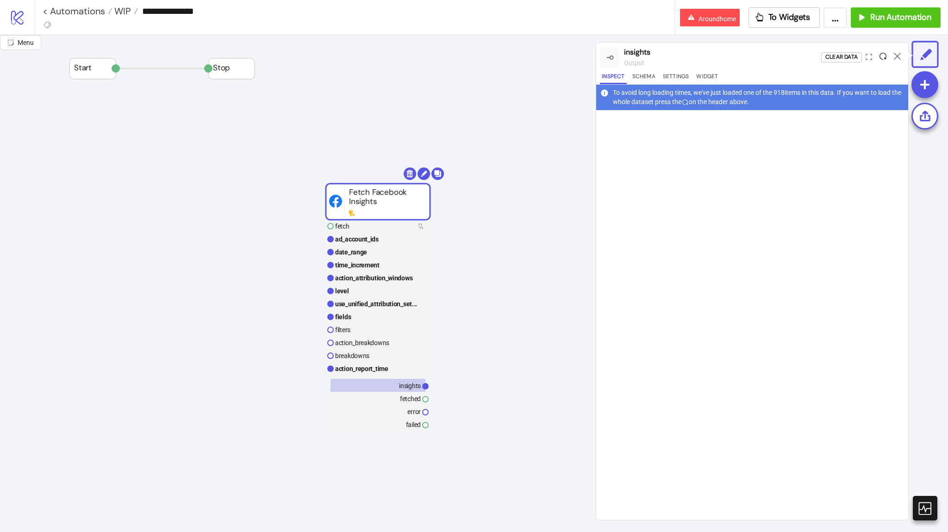
click at [882, 57] on icon at bounding box center [882, 56] width 7 height 7
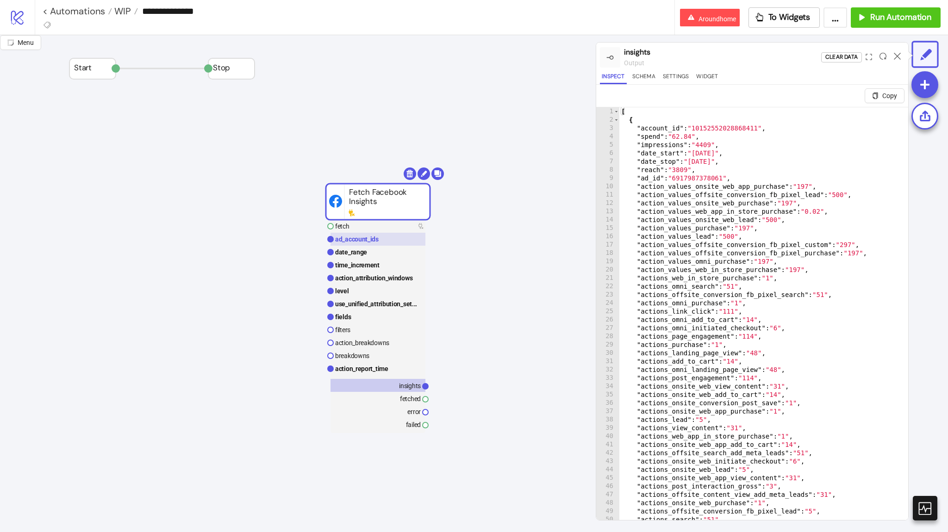
click at [403, 234] on rect at bounding box center [377, 239] width 95 height 13
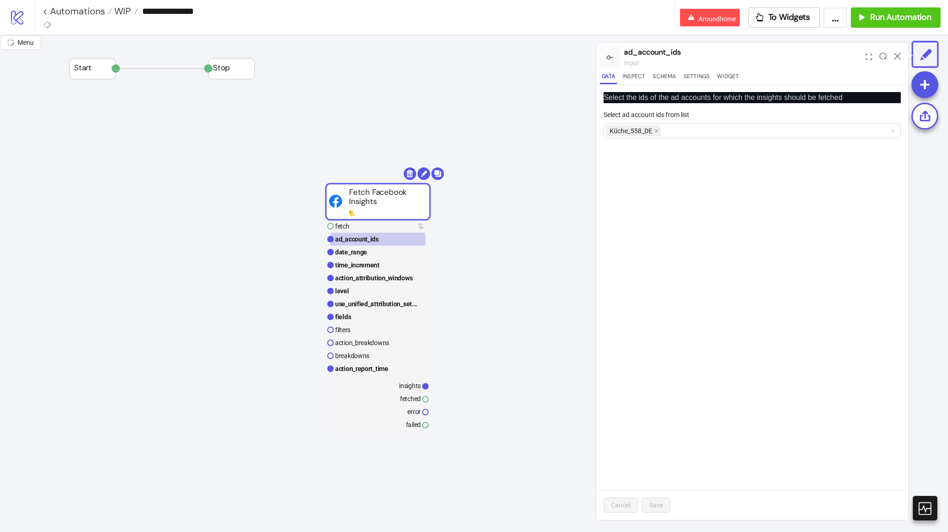
click at [673, 142] on form "Select ad account ids from list Küche_558_DE" at bounding box center [751, 130] width 297 height 40
click at [674, 136] on div "Küche_558_DE" at bounding box center [747, 130] width 284 height 13
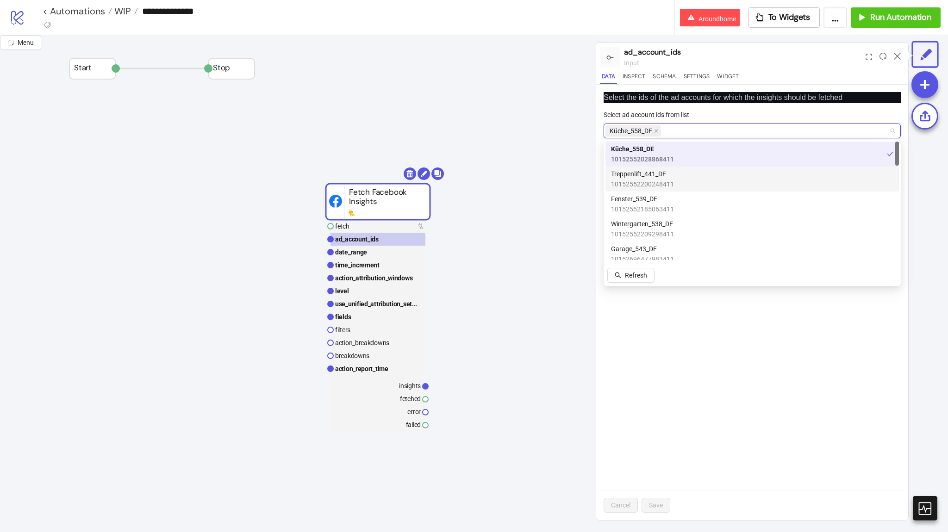
click at [683, 173] on div "Treppenlift_441_DE 10152552200248411" at bounding box center [752, 179] width 282 height 20
click at [690, 208] on div "Fenster_539_DE 10152552185063411" at bounding box center [752, 204] width 282 height 20
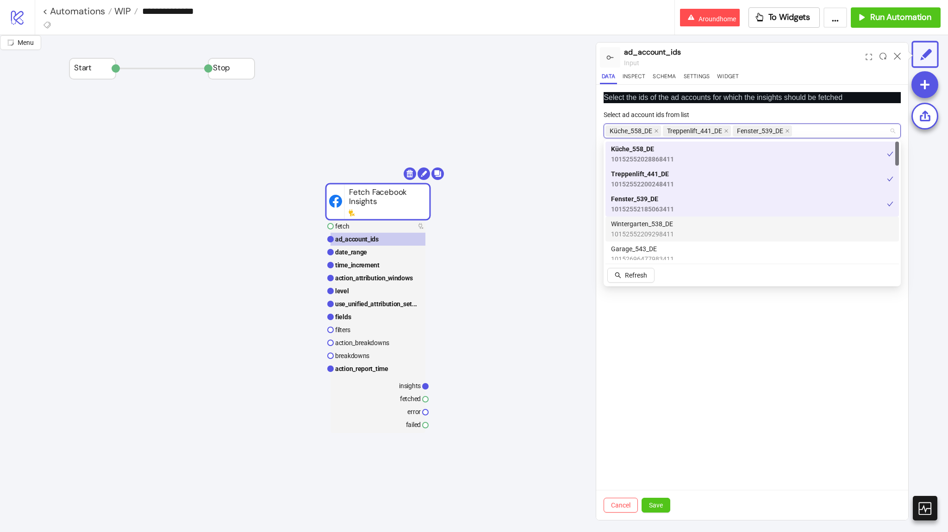
click at [694, 235] on div "Wintergarten_538_DE 10152552209298411" at bounding box center [752, 229] width 282 height 20
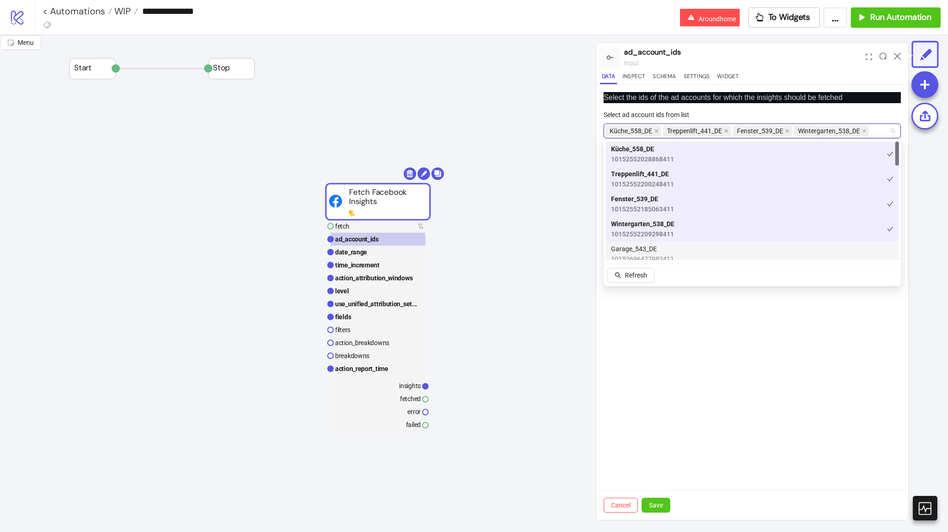
click at [695, 250] on div "Garage_543_DE 10152696477983411" at bounding box center [752, 254] width 282 height 20
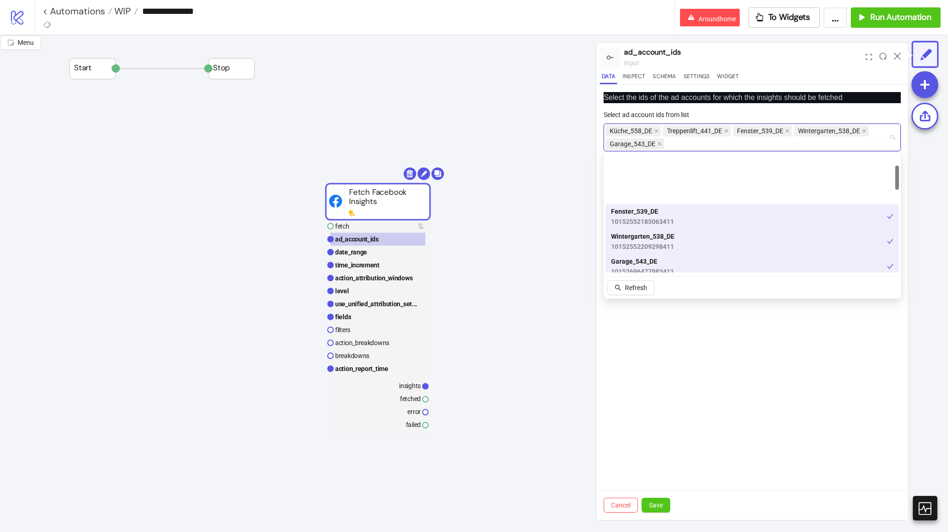
scroll to position [56, 0]
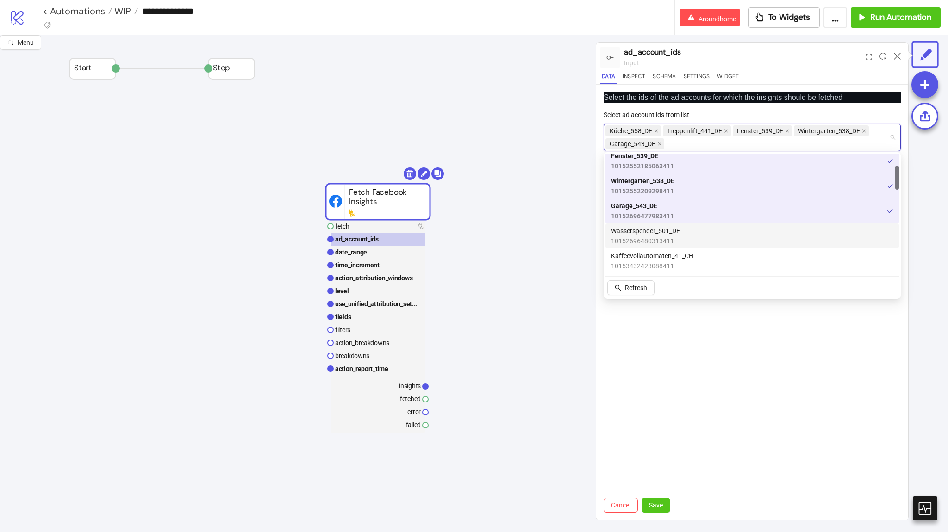
click at [692, 233] on div "Wasserspender_501_DE 10152696480313411" at bounding box center [752, 236] width 282 height 20
click at [696, 262] on div "Kaffeevollautomaten_41_CH 10153432423088411" at bounding box center [752, 261] width 282 height 20
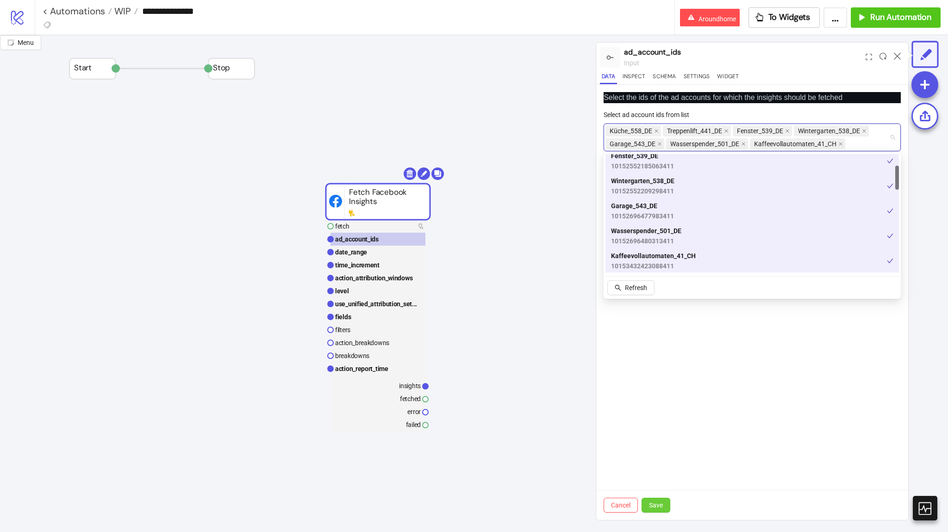
click at [662, 504] on span "Save" at bounding box center [656, 505] width 14 height 7
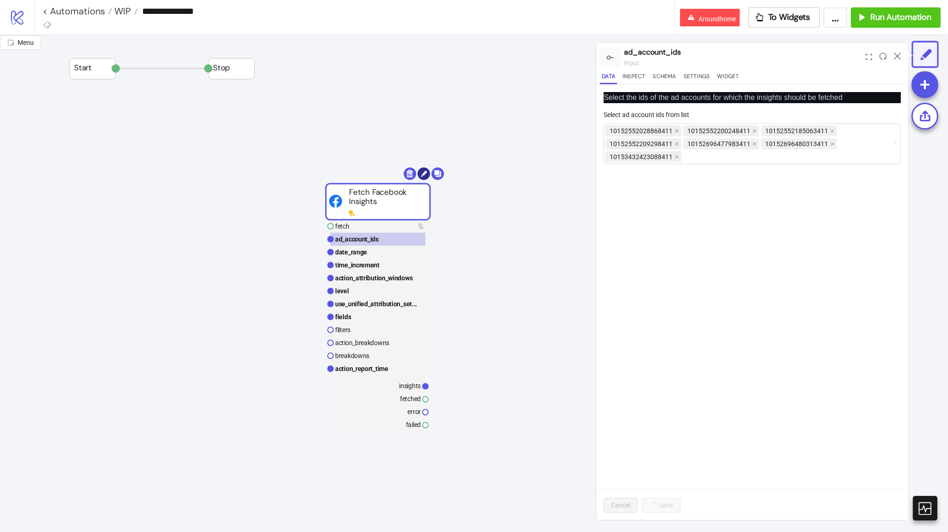
click at [426, 175] on circle at bounding box center [423, 173] width 12 height 12
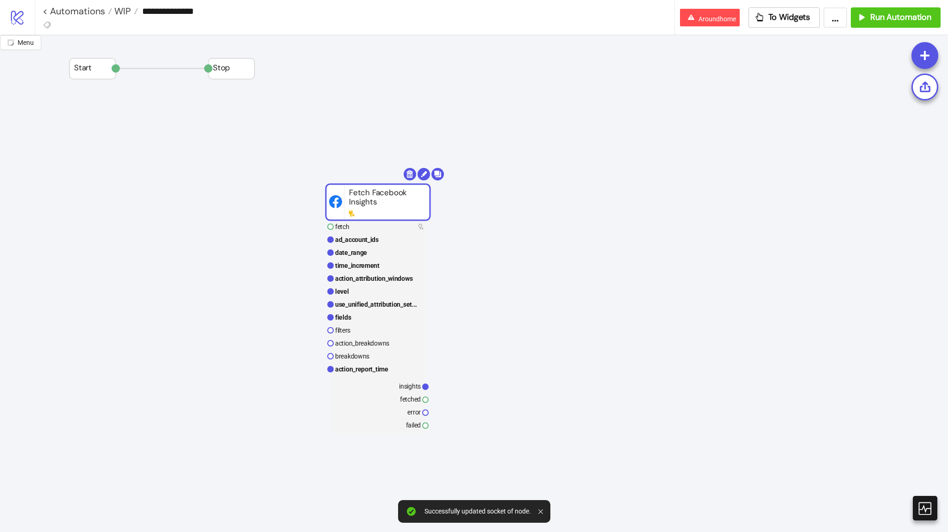
click at [385, 191] on rect at bounding box center [378, 202] width 104 height 36
click at [423, 175] on icon at bounding box center [424, 174] width 6 height 6
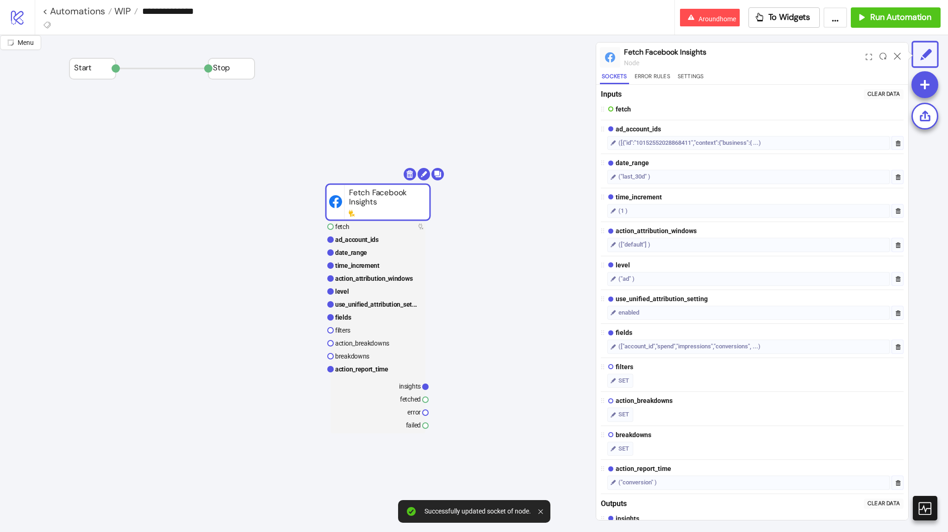
click at [709, 72] on div at bounding box center [806, 77] width 195 height 11
click at [694, 74] on button "Settings" at bounding box center [691, 78] width 30 height 12
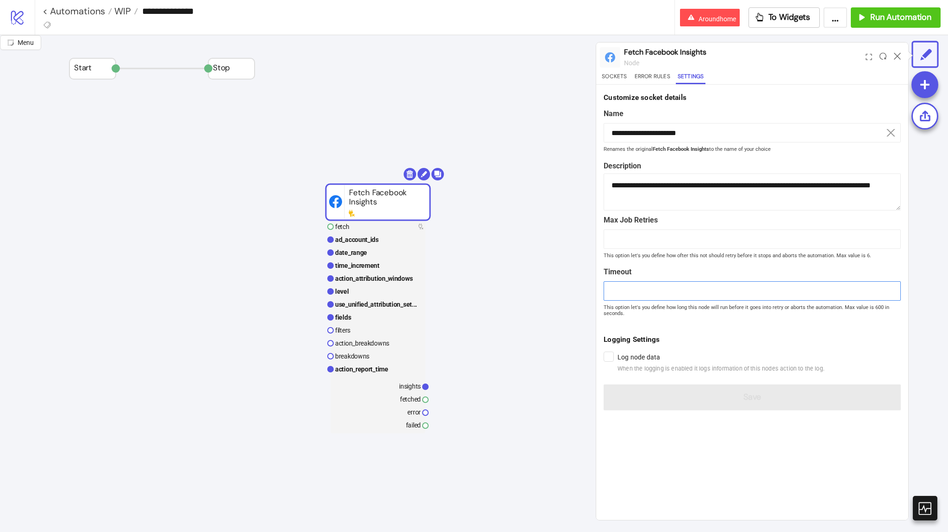
drag, startPoint x: 616, startPoint y: 287, endPoint x: 611, endPoint y: 287, distance: 5.6
click at [611, 287] on input "***" at bounding box center [751, 290] width 297 height 19
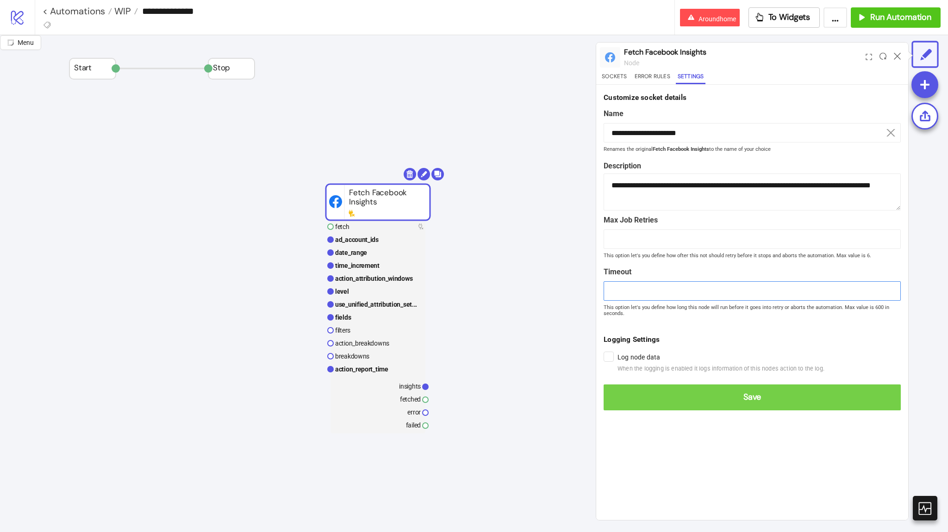
type input "***"
click at [651, 395] on span "Save" at bounding box center [752, 397] width 282 height 11
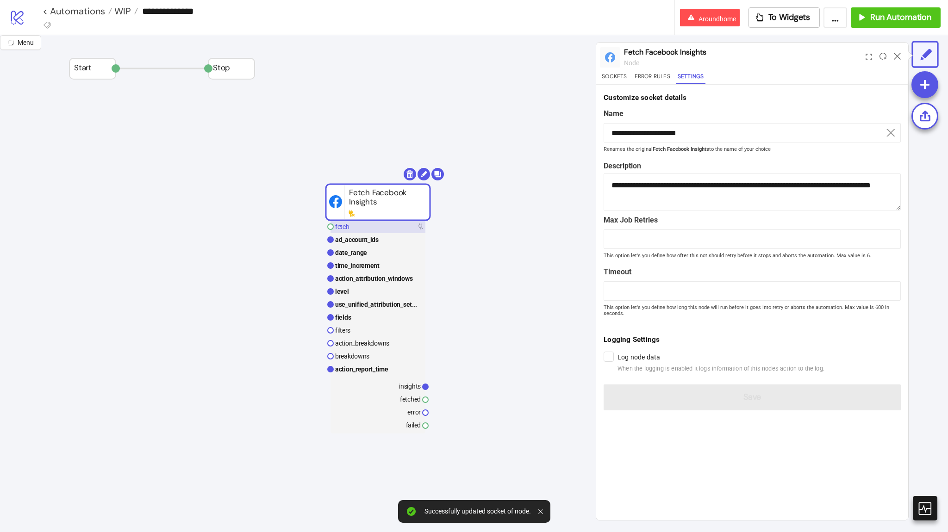
click at [377, 229] on rect at bounding box center [377, 226] width 95 height 13
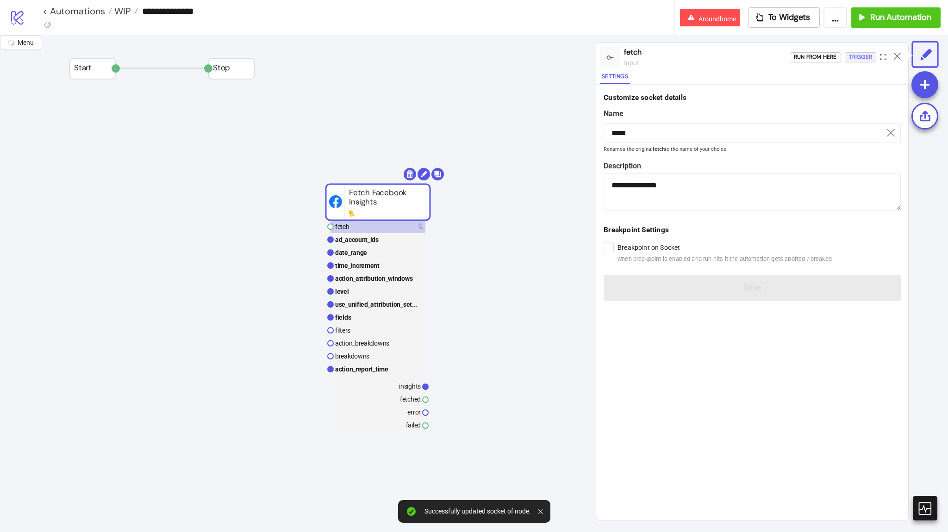
click at [862, 53] on div "Trigger" at bounding box center [860, 57] width 23 height 11
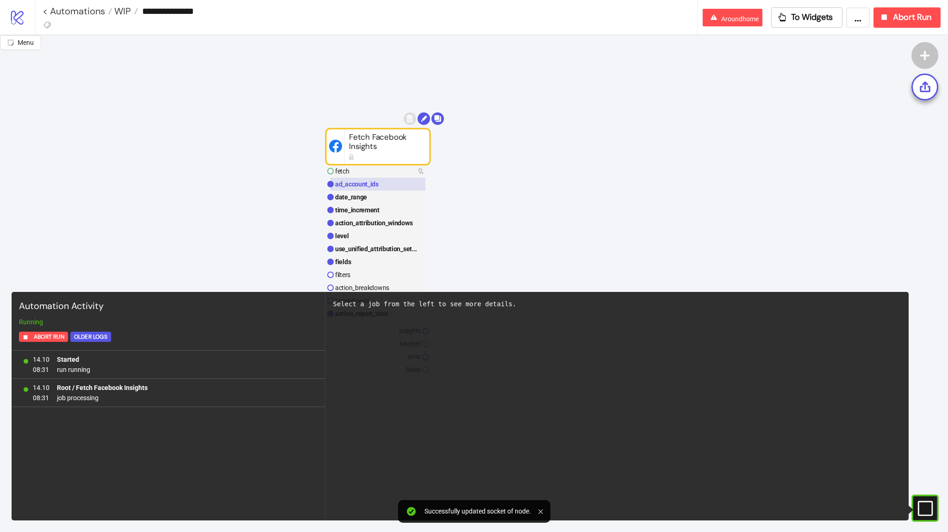
click at [407, 182] on rect at bounding box center [377, 184] width 95 height 13
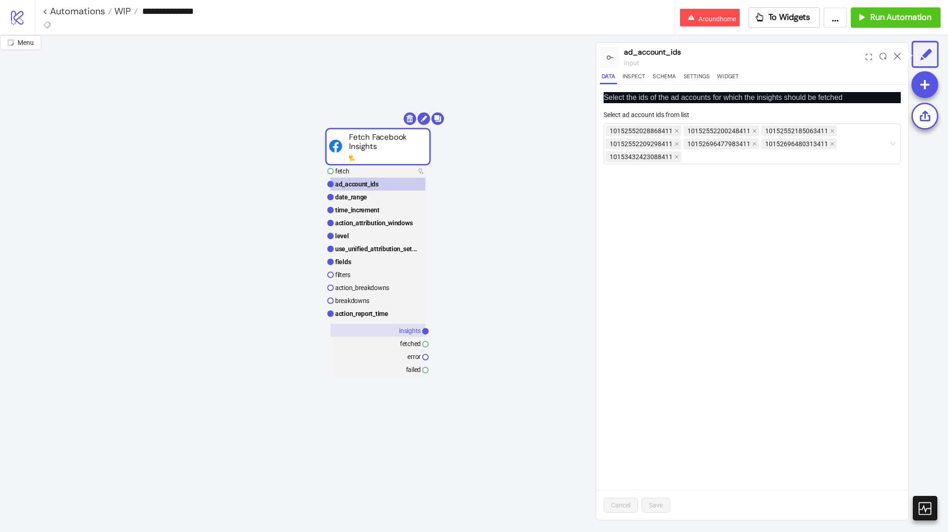
click at [402, 327] on text "insights" at bounding box center [410, 330] width 22 height 7
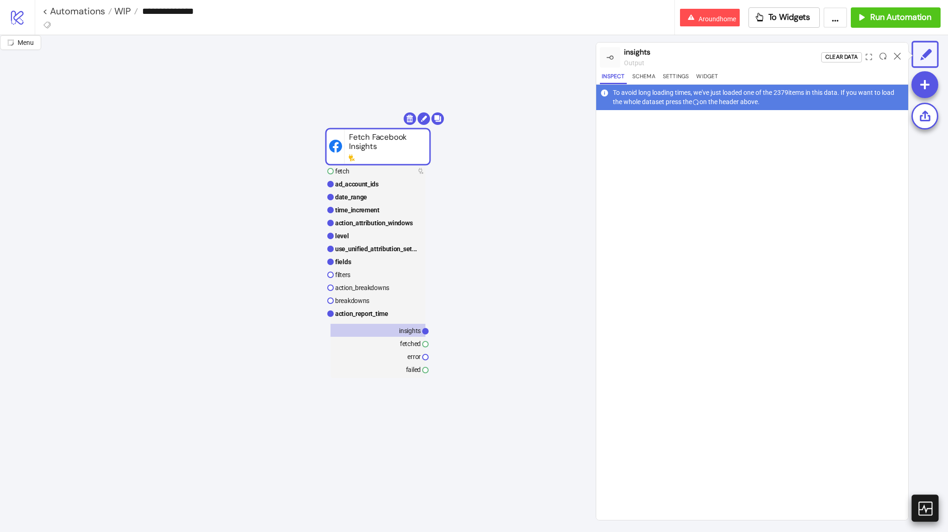
click at [935, 503] on div at bounding box center [924, 508] width 29 height 25
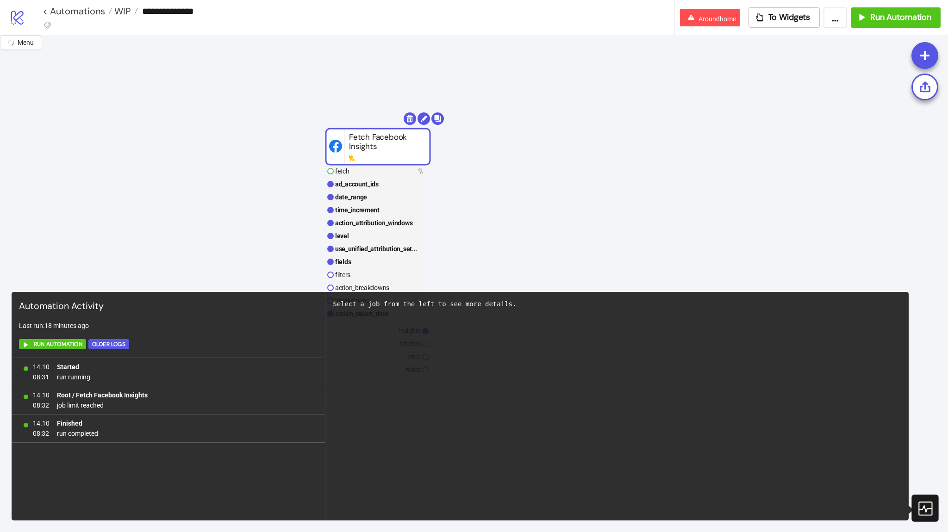
click at [930, 499] on div at bounding box center [924, 508] width 27 height 27
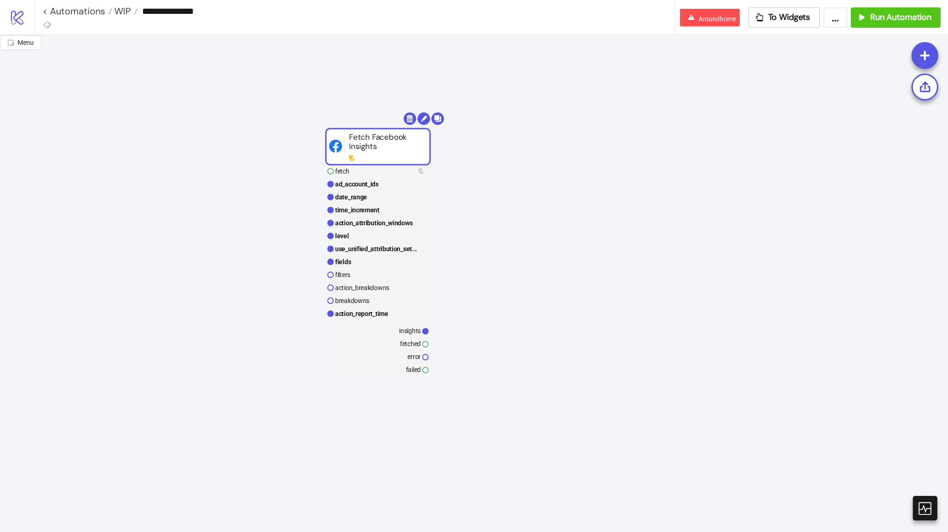
click at [418, 323] on rect at bounding box center [377, 271] width 95 height 213
click at [418, 326] on rect at bounding box center [377, 330] width 95 height 13
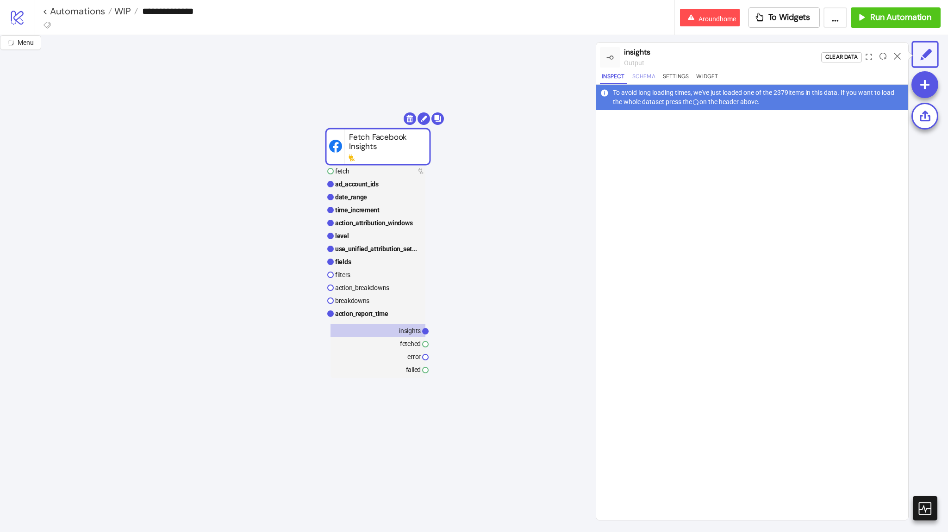
click at [646, 74] on button "Schema" at bounding box center [643, 78] width 27 height 12
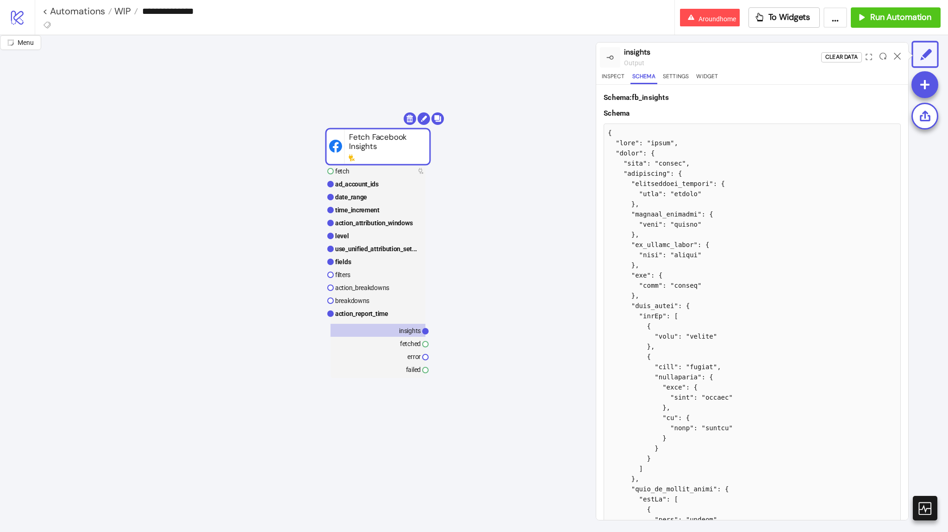
click at [895, 59] on div at bounding box center [897, 57] width 14 height 25
click at [897, 55] on icon at bounding box center [896, 56] width 7 height 7
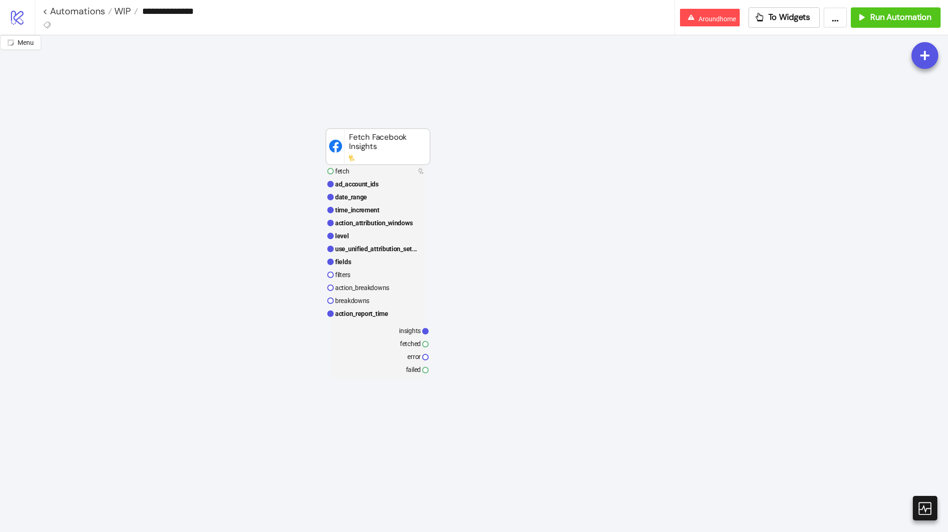
click at [349, 149] on rect at bounding box center [378, 147] width 104 height 36
click at [118, 10] on span "WIP" at bounding box center [121, 11] width 19 height 12
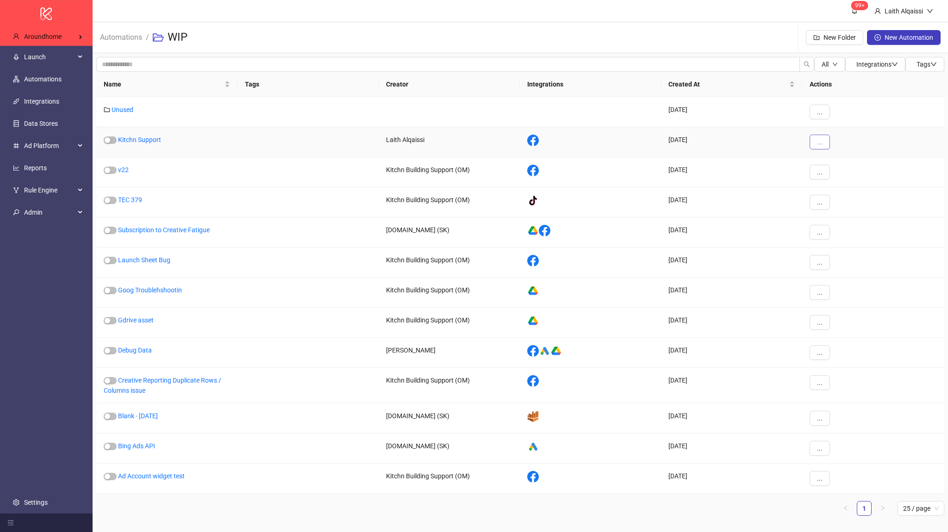
click at [815, 138] on button "..." at bounding box center [819, 142] width 20 height 15
click at [827, 238] on span "Delete" at bounding box center [840, 234] width 27 height 10
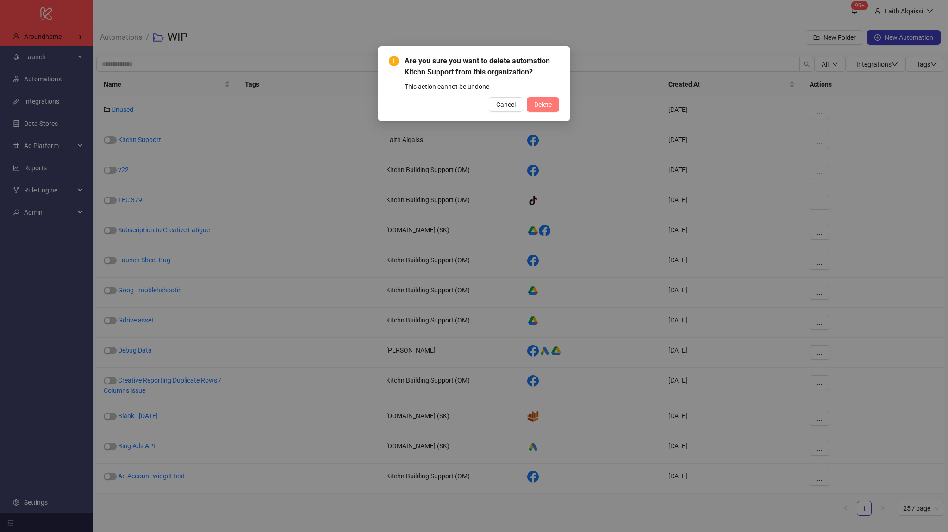
click at [548, 104] on span "Delete" at bounding box center [543, 104] width 18 height 7
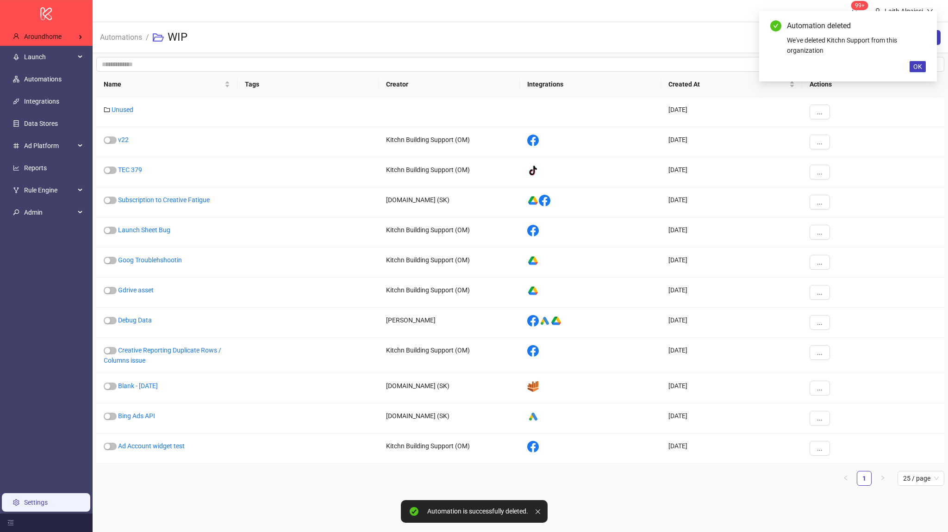
click at [48, 501] on link "Settings" at bounding box center [36, 502] width 24 height 7
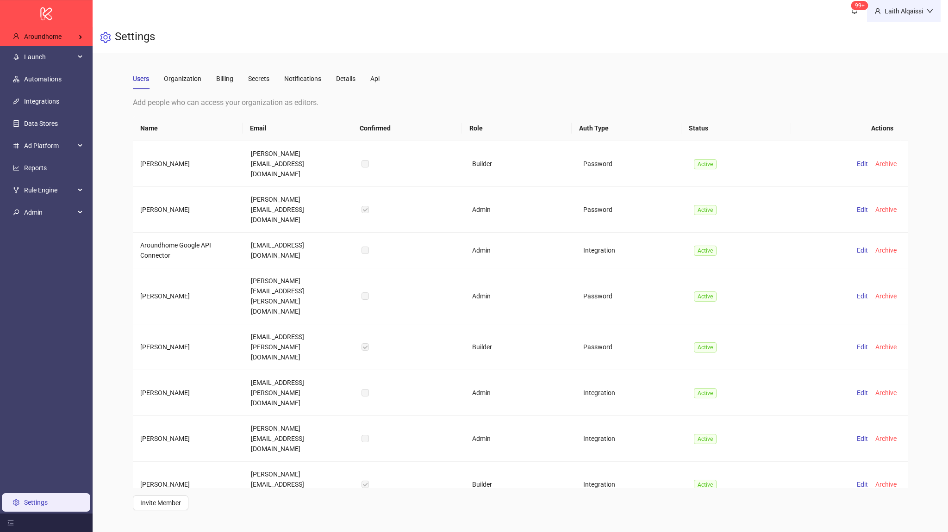
click at [880, 12] on div "Laith Alqaissi" at bounding box center [903, 11] width 46 height 10
click at [53, 219] on span "Admin" at bounding box center [49, 212] width 51 height 19
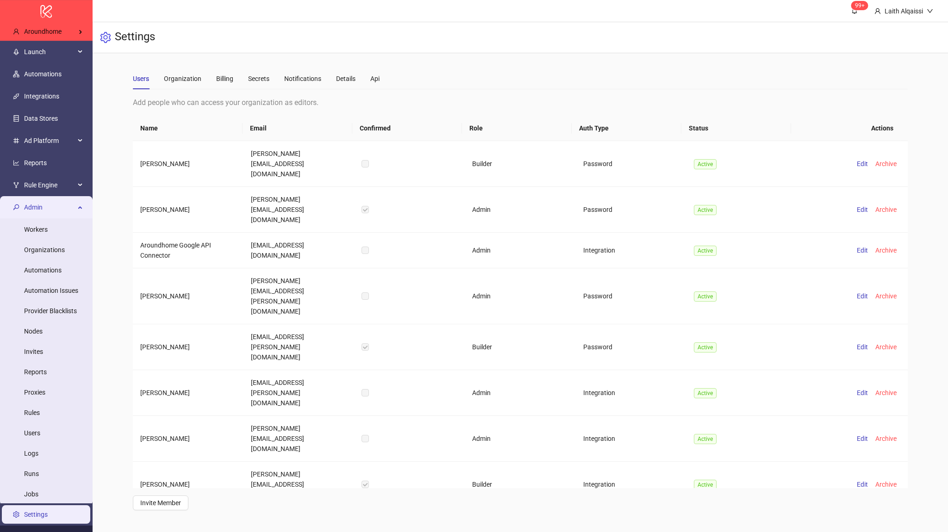
click at [59, 213] on span "Admin" at bounding box center [49, 207] width 51 height 19
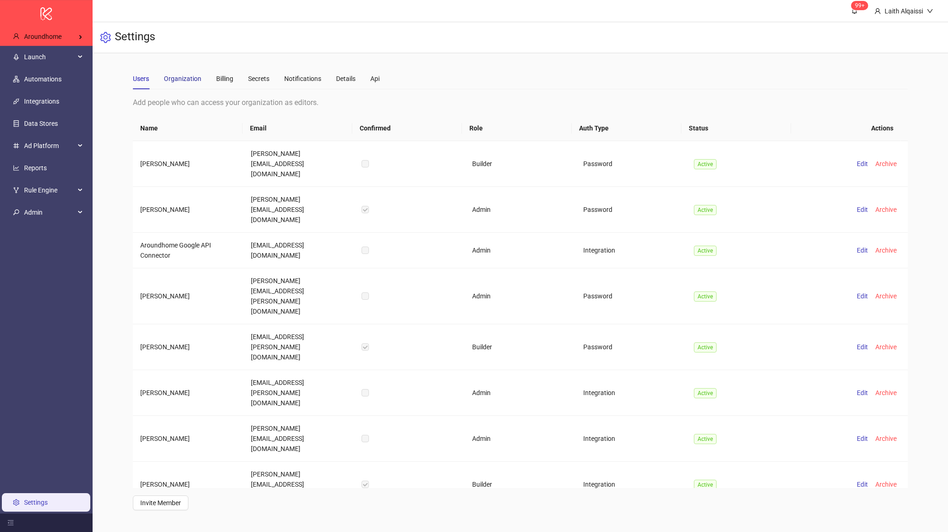
click at [191, 81] on div "Organization" at bounding box center [182, 79] width 37 height 10
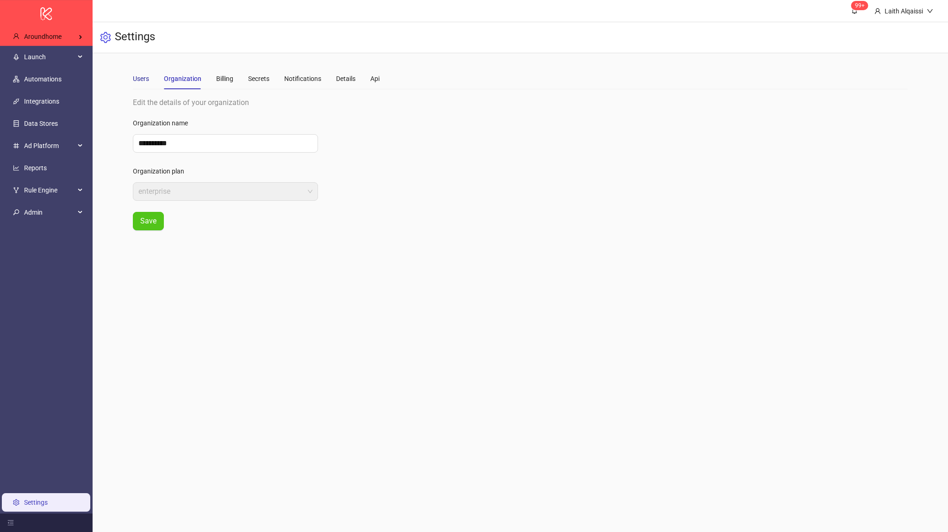
click at [149, 77] on div "Users" at bounding box center [141, 79] width 16 height 10
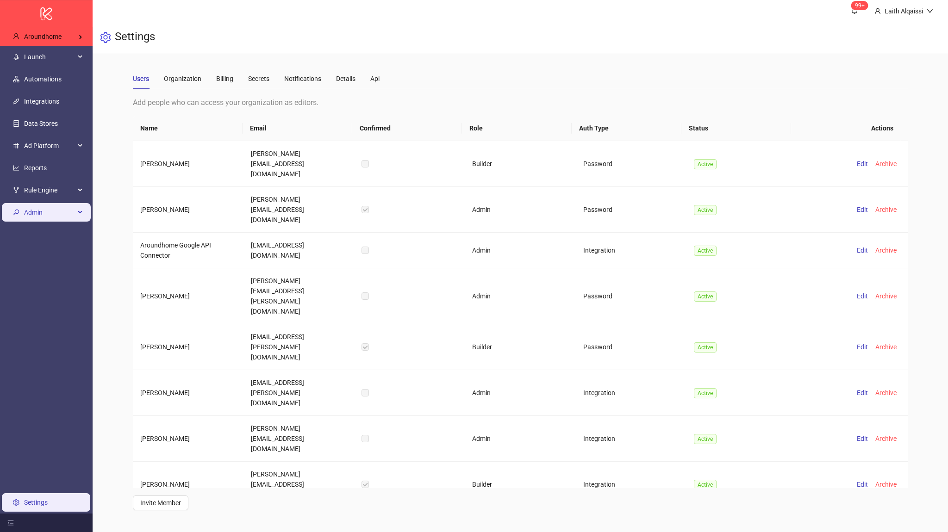
click at [64, 215] on span "Admin" at bounding box center [49, 212] width 51 height 19
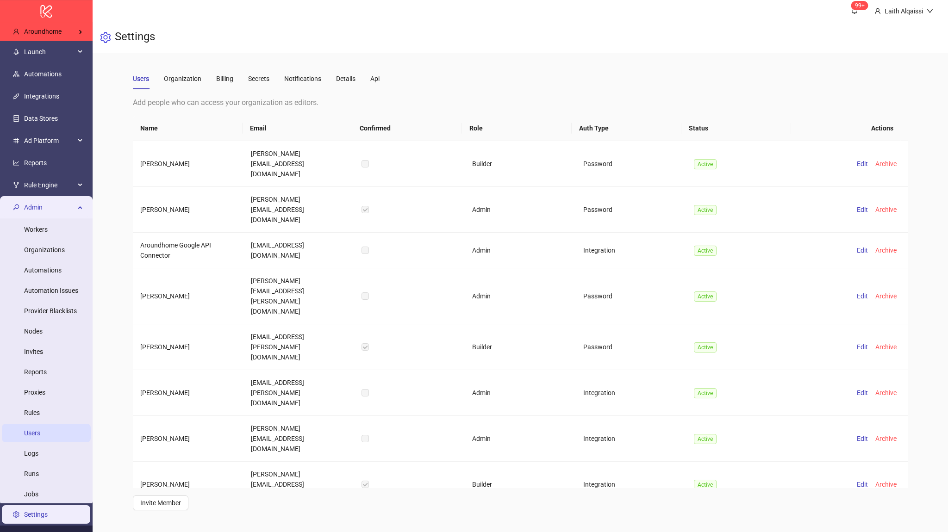
click at [29, 437] on link "Users" at bounding box center [32, 432] width 16 height 7
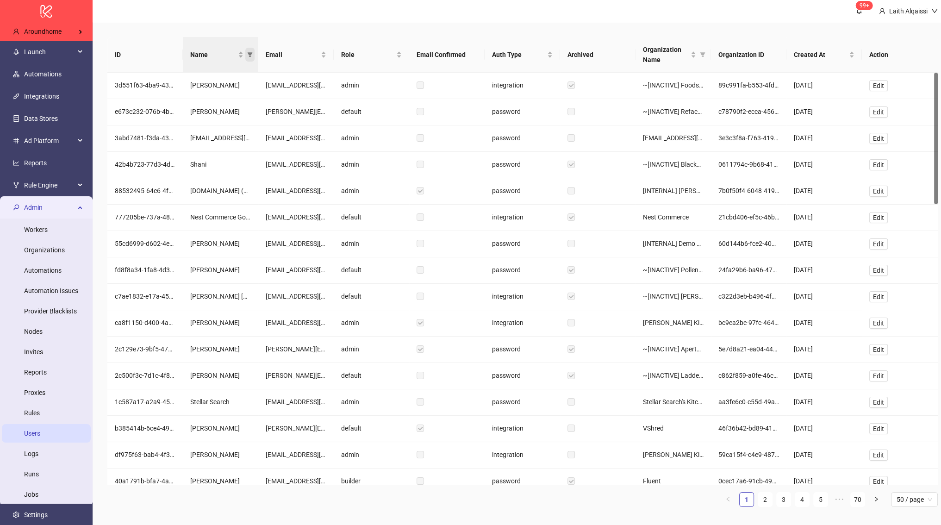
click at [248, 54] on icon "filter" at bounding box center [250, 55] width 6 height 6
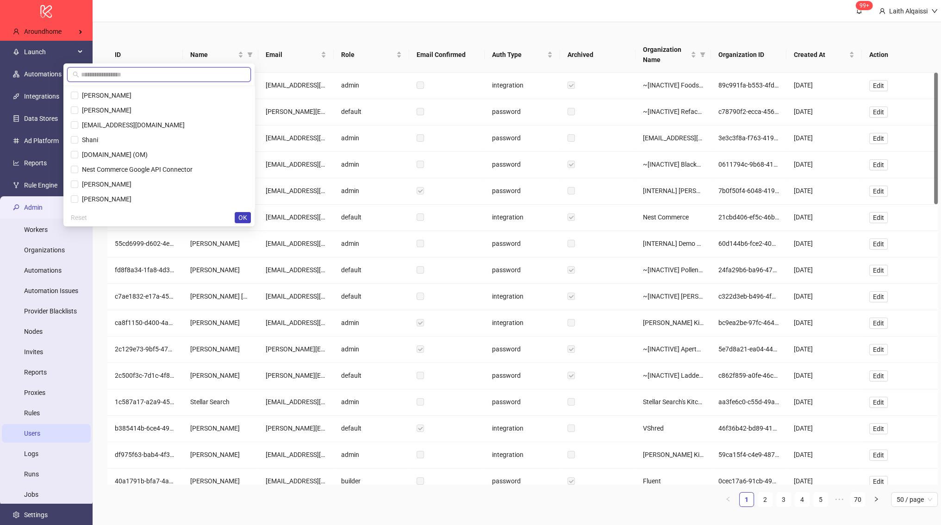
click at [212, 76] on input "text" at bounding box center [163, 74] width 164 height 10
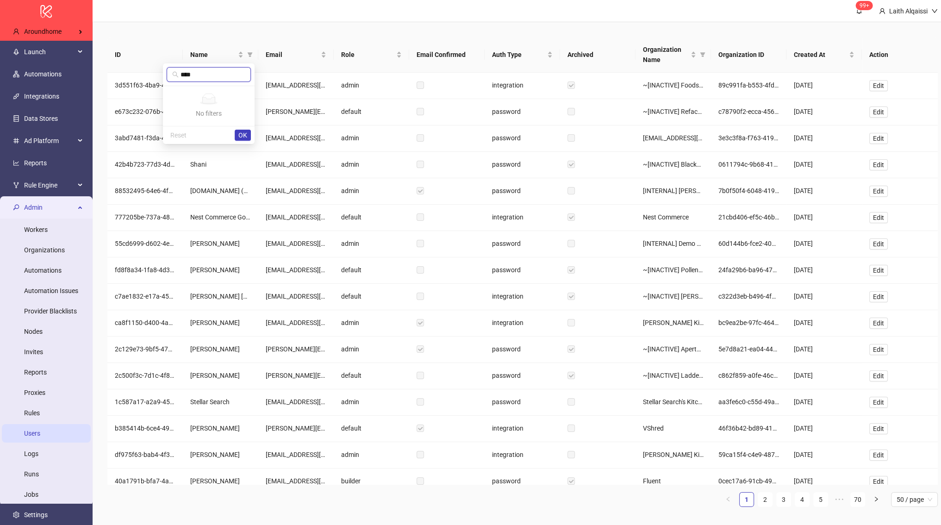
type input "*****"
type input "***"
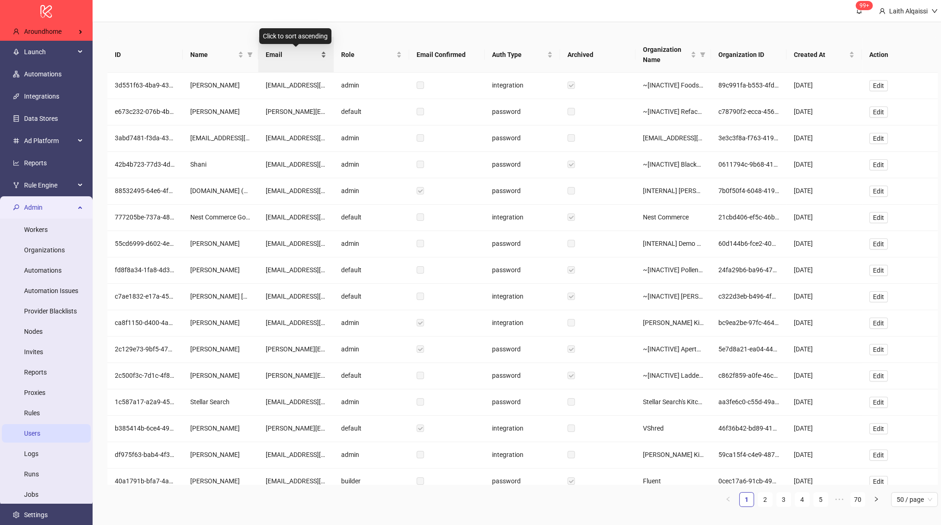
click at [316, 60] on div "Email" at bounding box center [296, 55] width 61 height 10
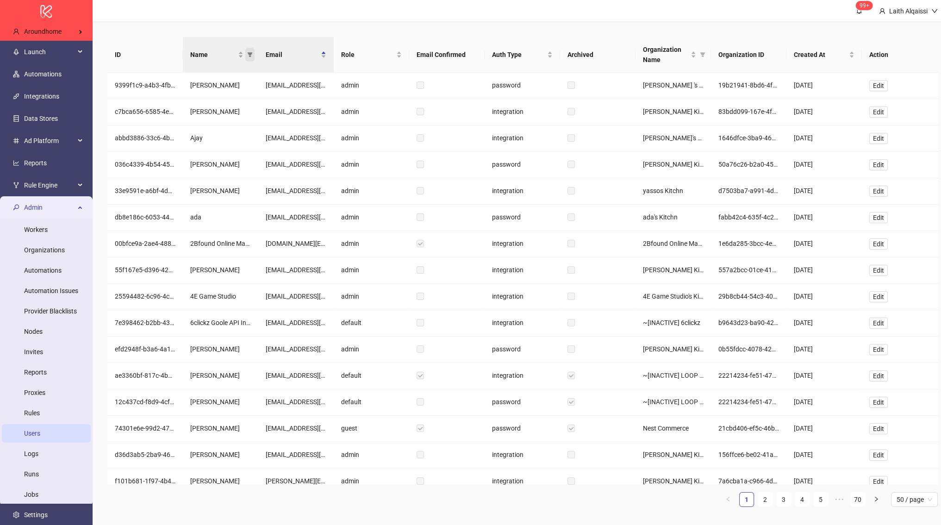
click at [247, 52] on icon "filter" at bounding box center [250, 55] width 6 height 6
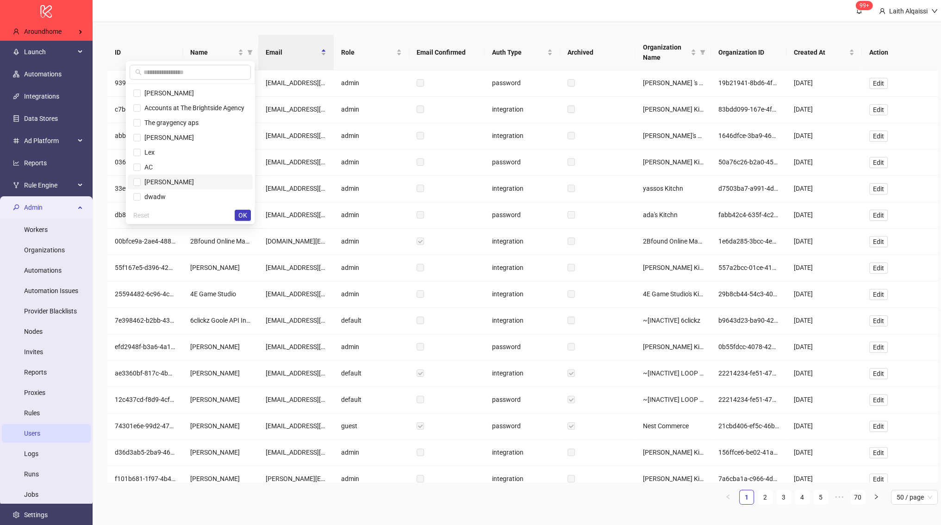
scroll to position [7, 0]
click at [202, 68] on input "text" at bounding box center [194, 70] width 102 height 10
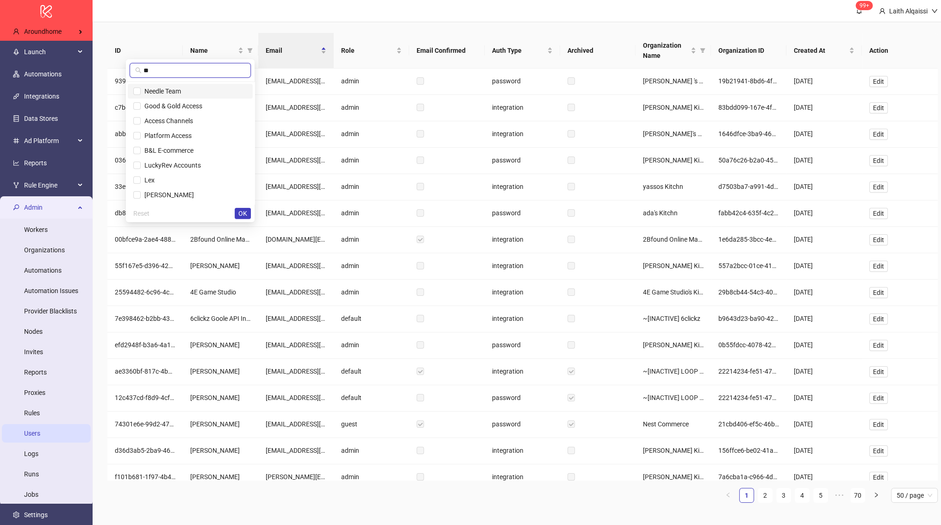
scroll to position [0, 0]
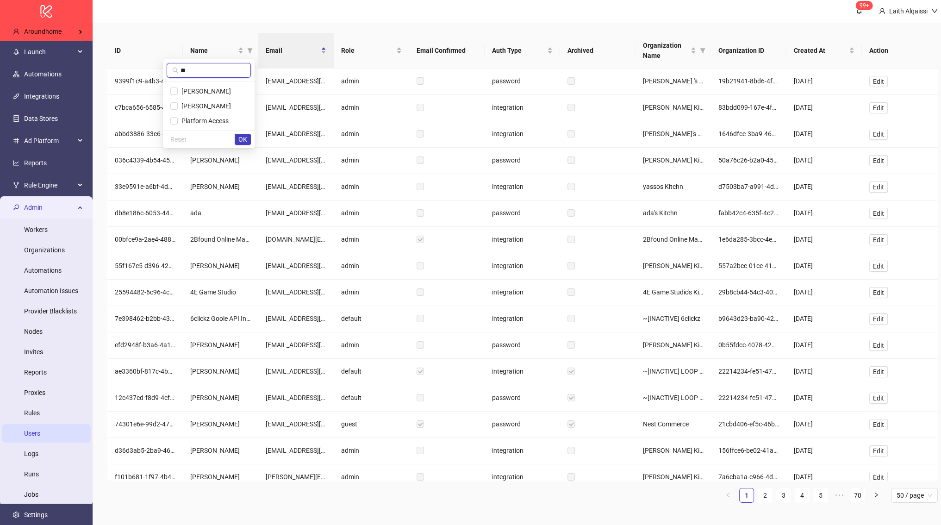
type input "**"
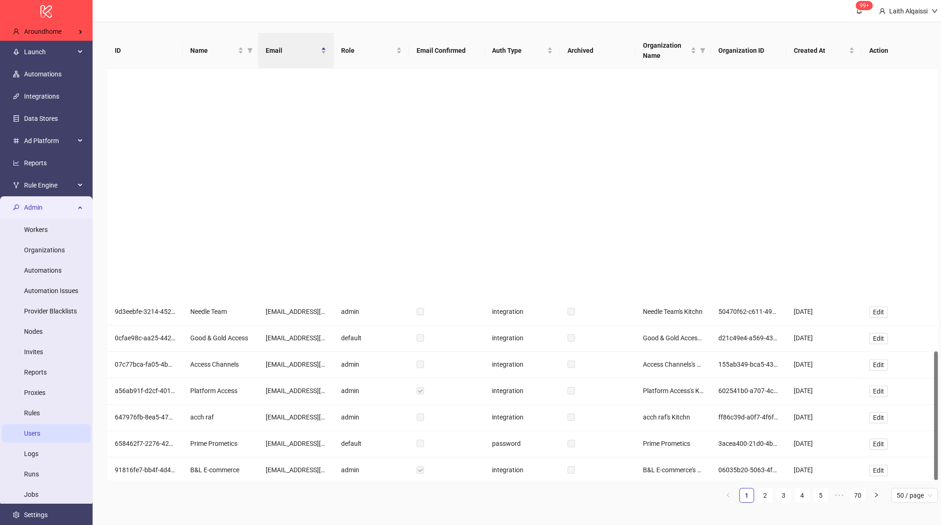
scroll to position [907, 0]
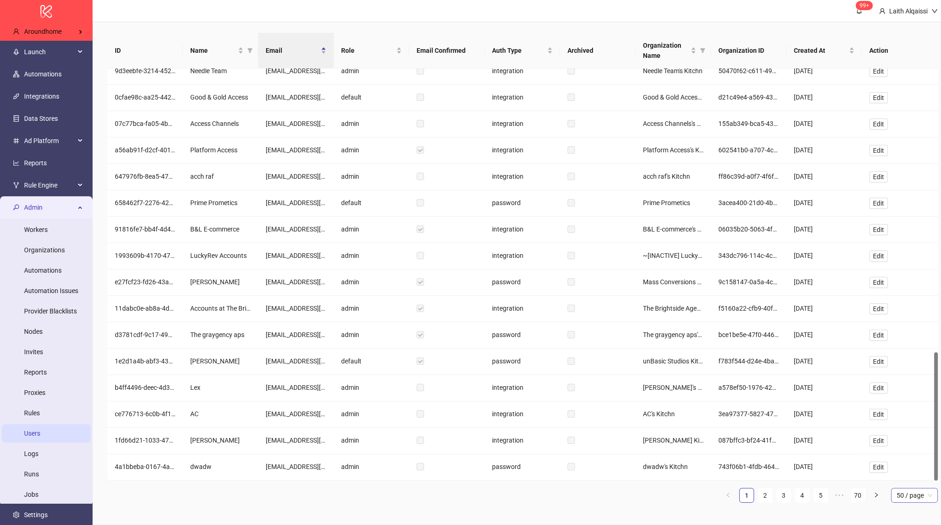
click at [921, 493] on span "50 / page" at bounding box center [914, 495] width 36 height 14
click at [917, 473] on div "100 / page" at bounding box center [914, 476] width 32 height 10
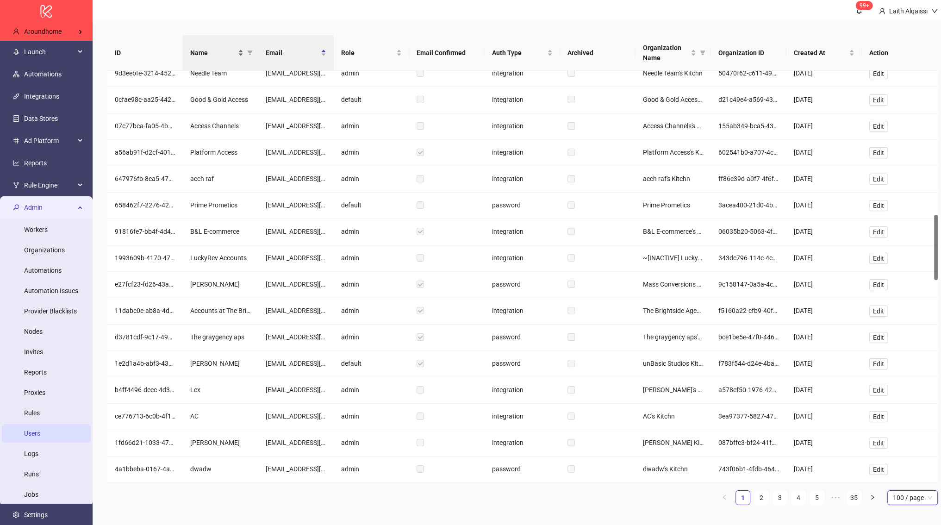
scroll to position [0, 0]
click at [237, 54] on div "Name" at bounding box center [216, 55] width 53 height 10
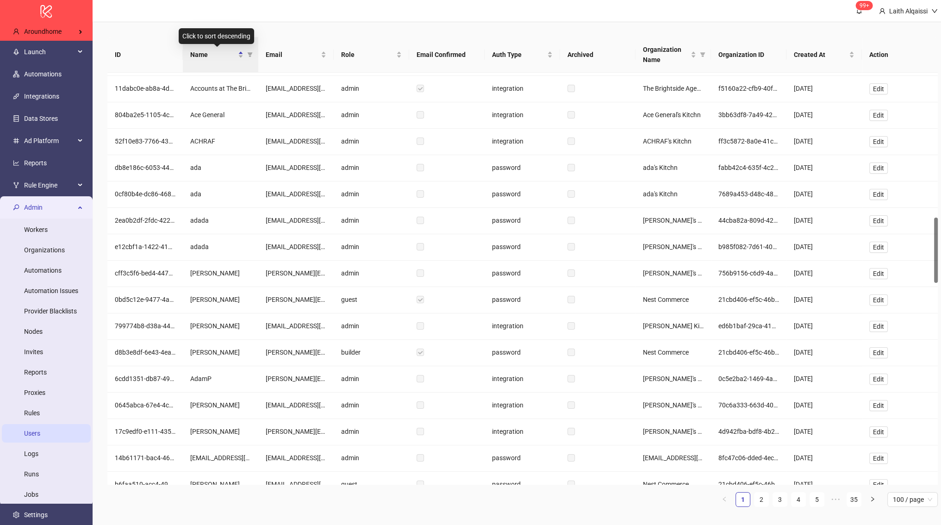
click at [236, 57] on div "Name" at bounding box center [216, 55] width 53 height 10
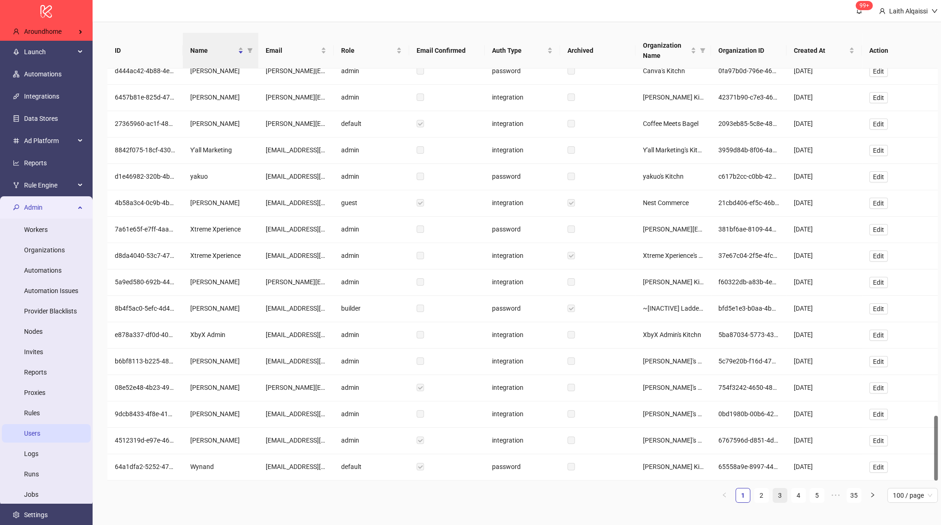
scroll to position [7, 0]
click at [779, 492] on link "3" at bounding box center [780, 495] width 14 height 14
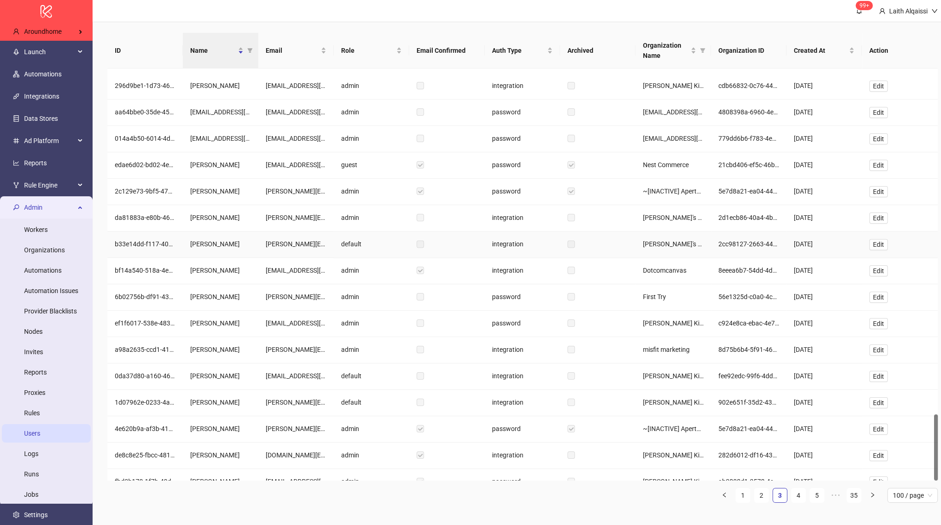
scroll to position [2149, 0]
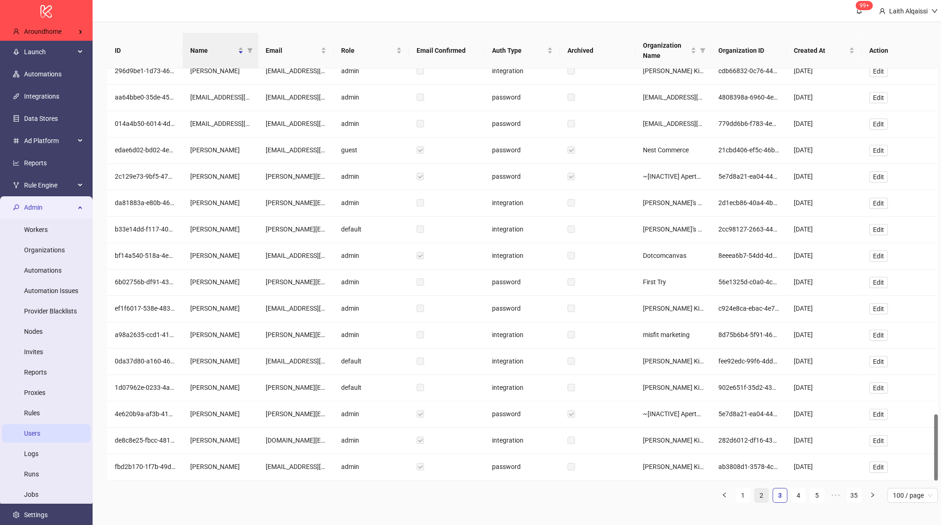
click at [761, 493] on link "2" at bounding box center [761, 495] width 14 height 14
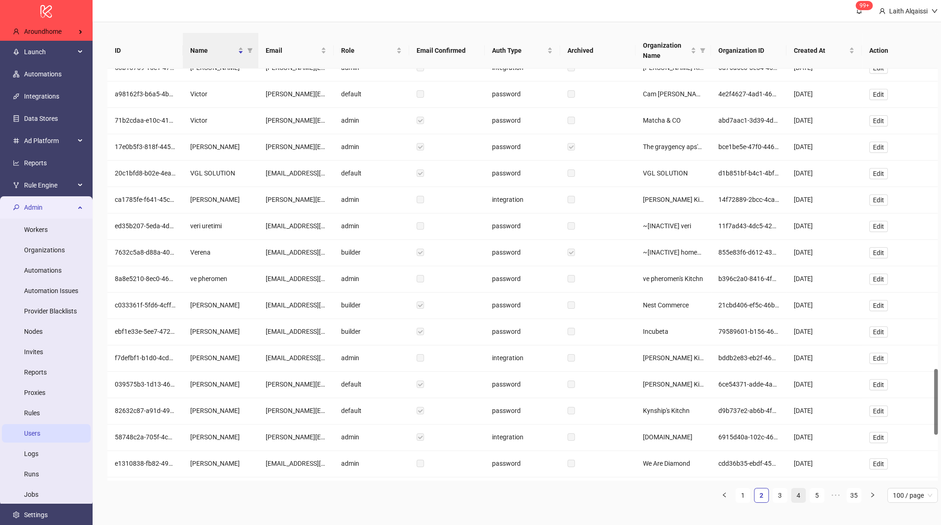
click at [800, 495] on link "4" at bounding box center [798, 495] width 14 height 14
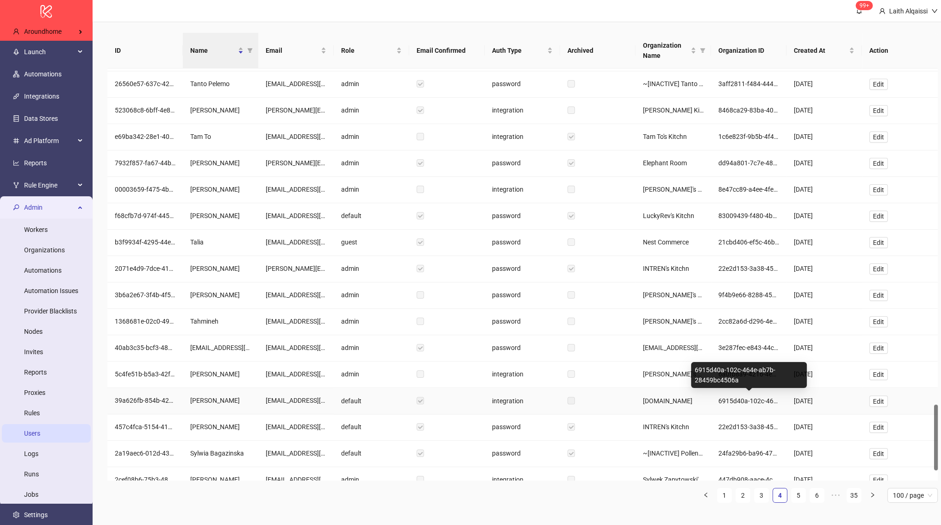
scroll to position [2160, 0]
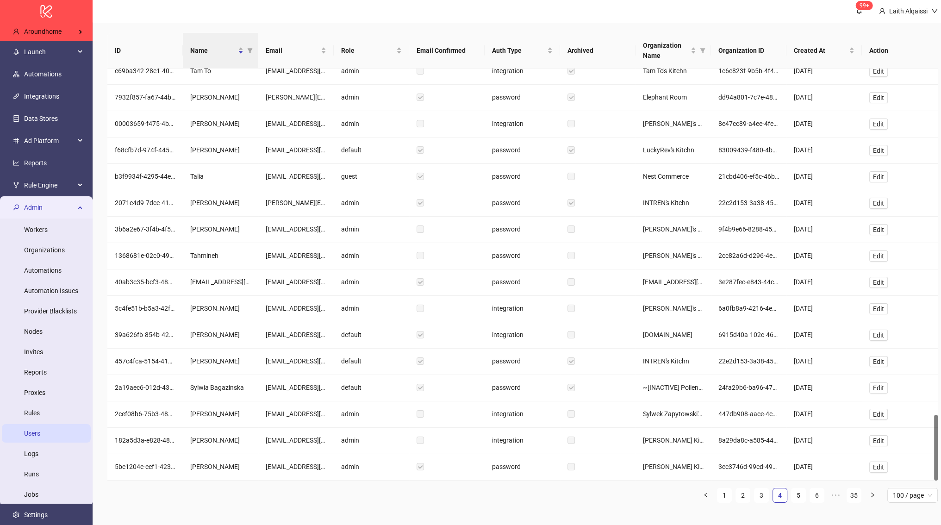
click at [802, 500] on div "ID Name Email Role Email Confirmed Auth Type Archived Organization Name Organiz…" at bounding box center [522, 271] width 830 height 477
click at [798, 496] on link "5" at bounding box center [798, 495] width 14 height 14
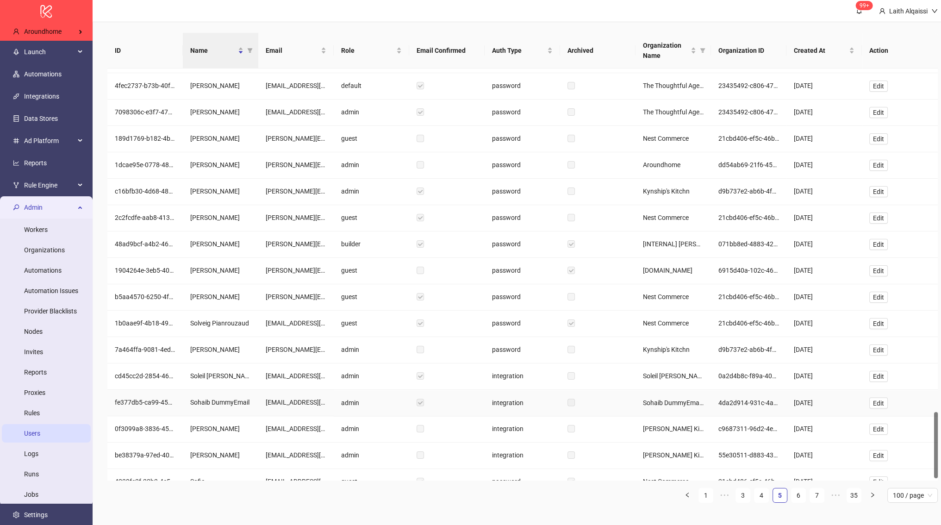
scroll to position [2151, 0]
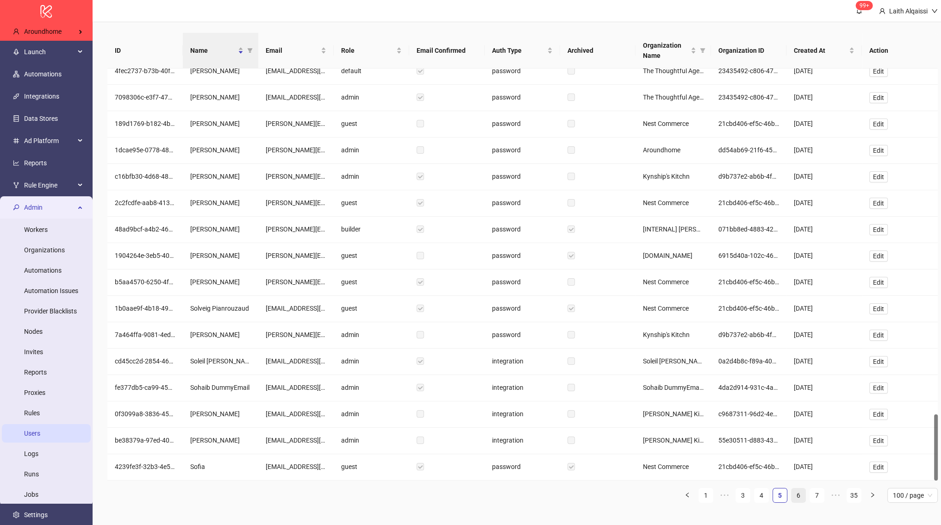
click at [798, 493] on link "6" at bounding box center [798, 495] width 14 height 14
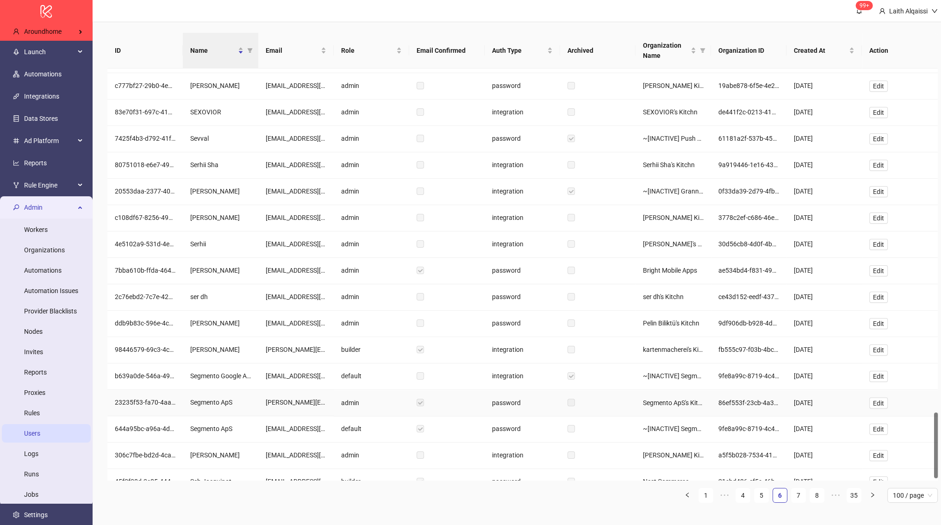
scroll to position [2151, 0]
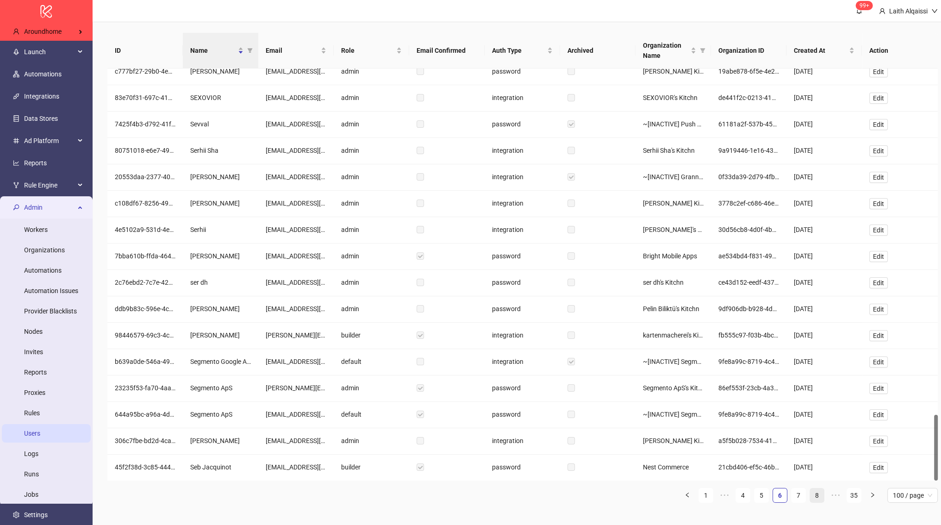
click at [817, 492] on link "8" at bounding box center [817, 495] width 14 height 14
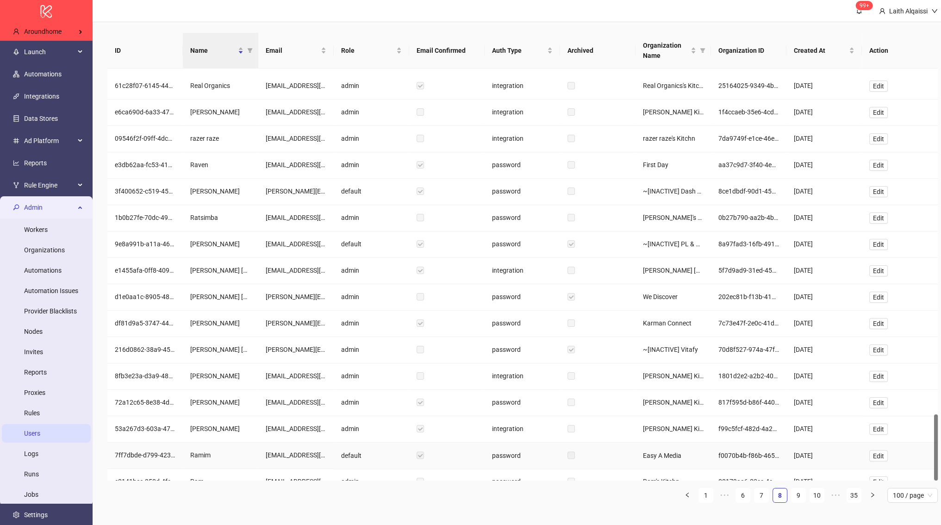
scroll to position [2149, 0]
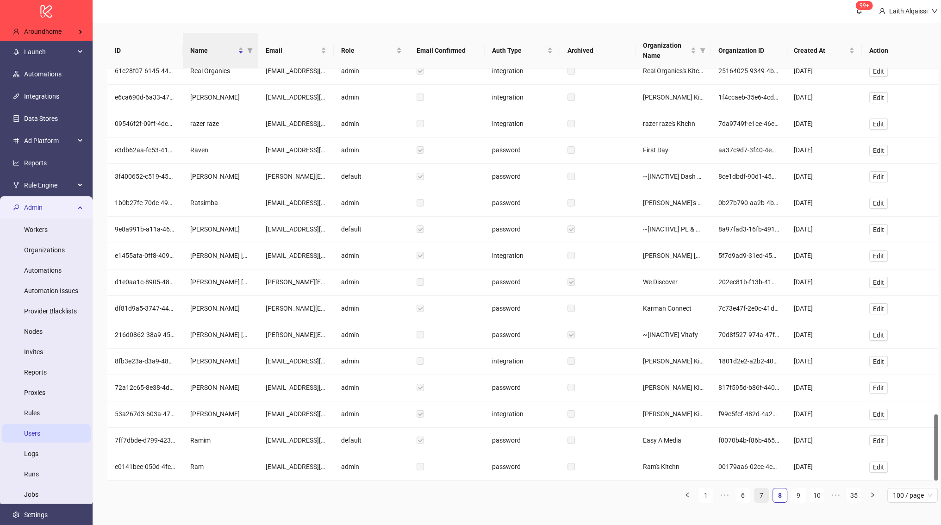
click at [766, 496] on link "7" at bounding box center [761, 495] width 14 height 14
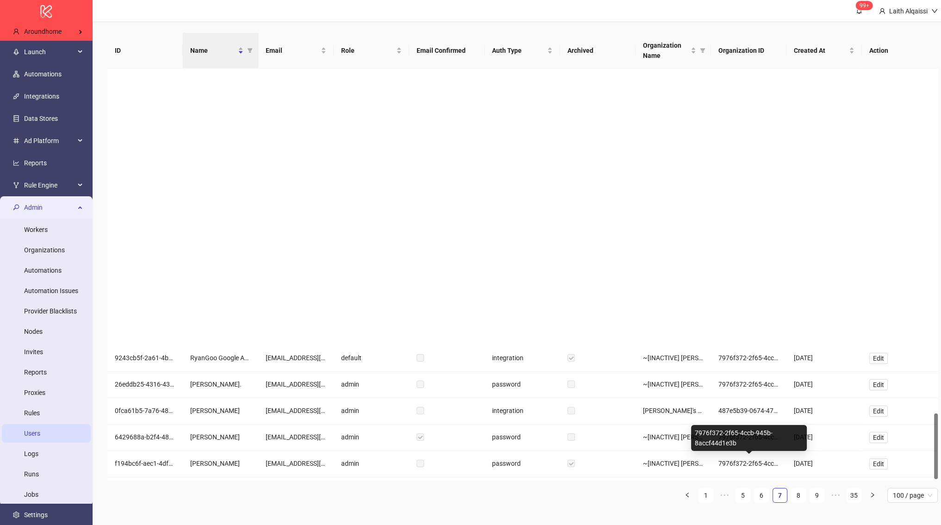
scroll to position [2160, 0]
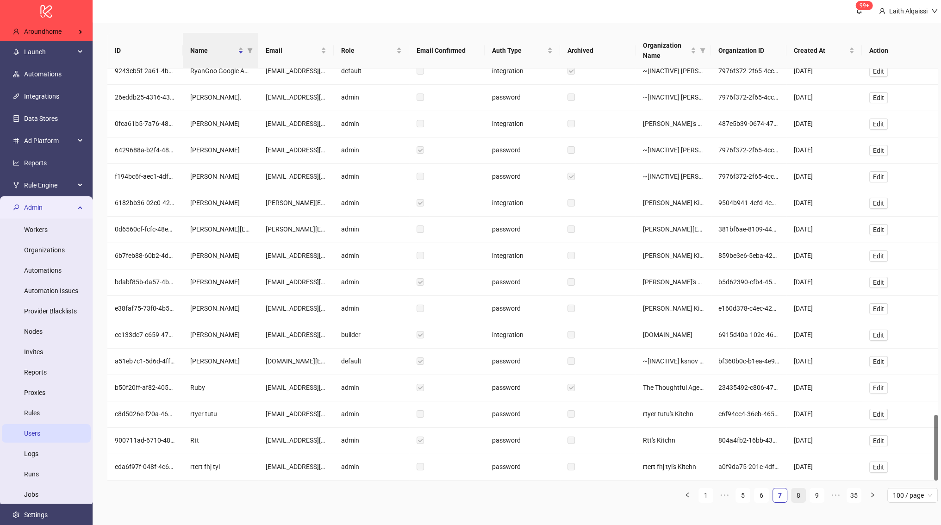
click at [795, 492] on link "8" at bounding box center [798, 495] width 14 height 14
click at [802, 489] on link "9" at bounding box center [798, 495] width 14 height 14
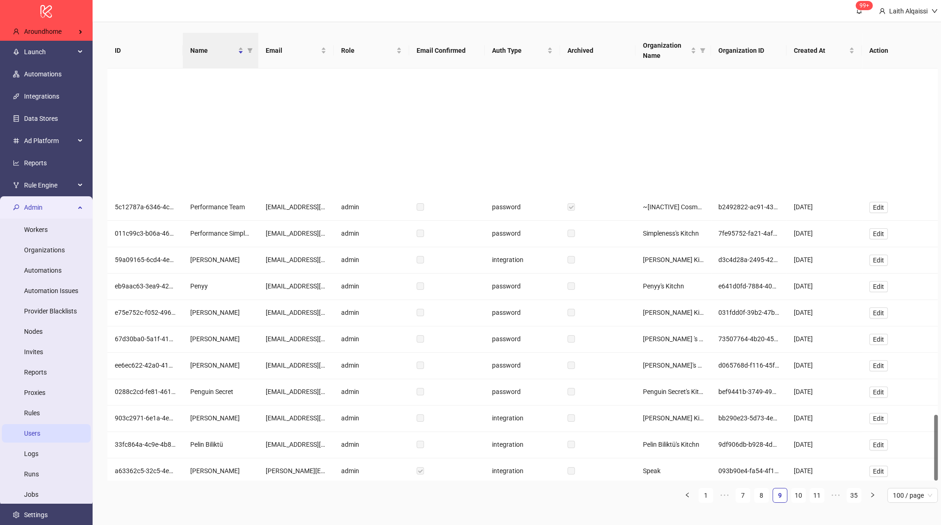
scroll to position [2160, 0]
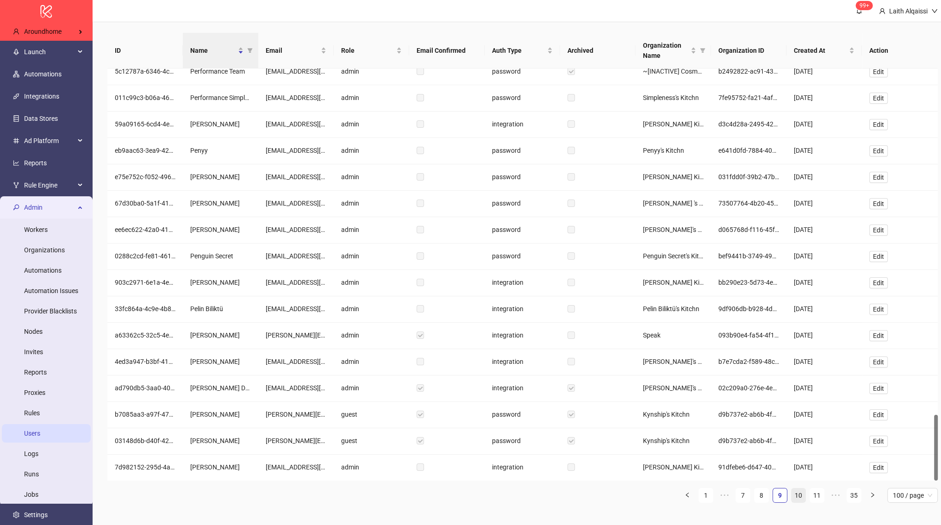
click at [803, 490] on link "10" at bounding box center [798, 495] width 14 height 14
click at [800, 491] on link "11" at bounding box center [798, 495] width 14 height 14
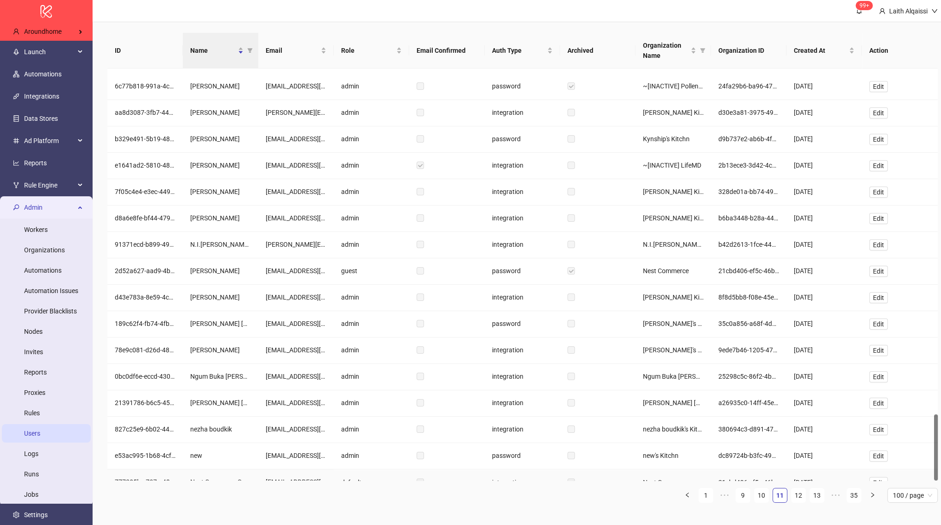
scroll to position [2149, 0]
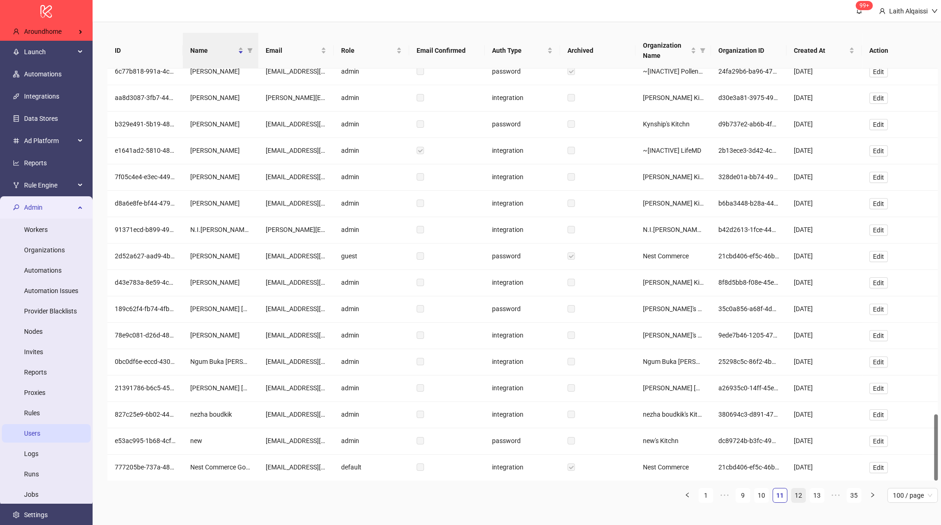
click at [803, 488] on link "12" at bounding box center [798, 495] width 14 height 14
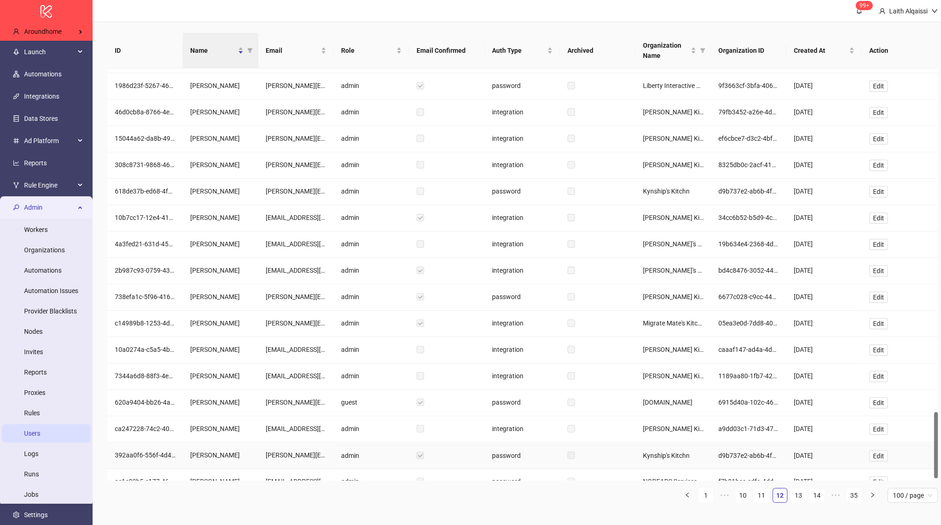
scroll to position [2151, 0]
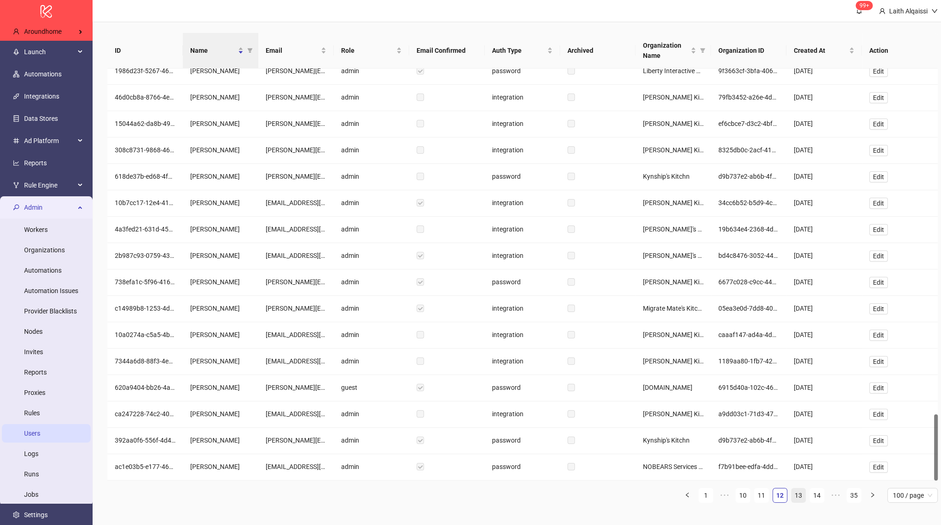
click at [795, 496] on link "13" at bounding box center [798, 495] width 14 height 14
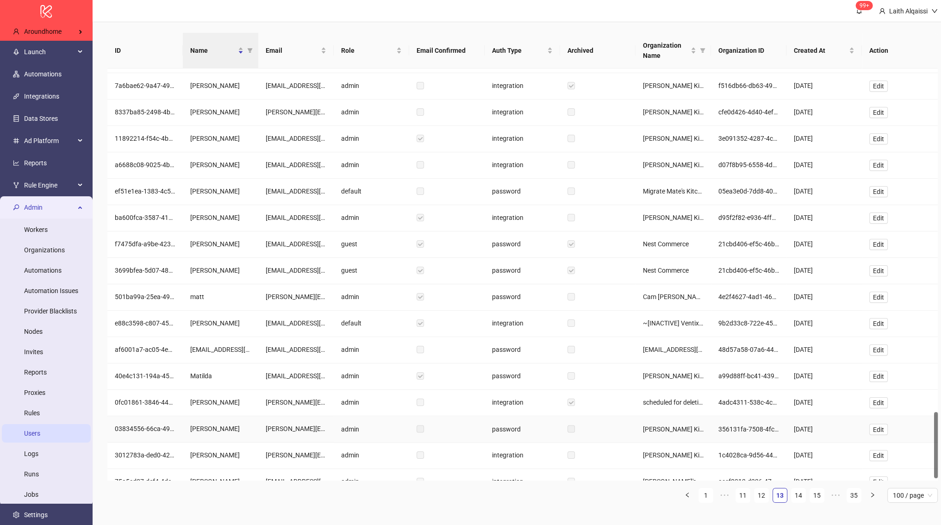
scroll to position [2149, 0]
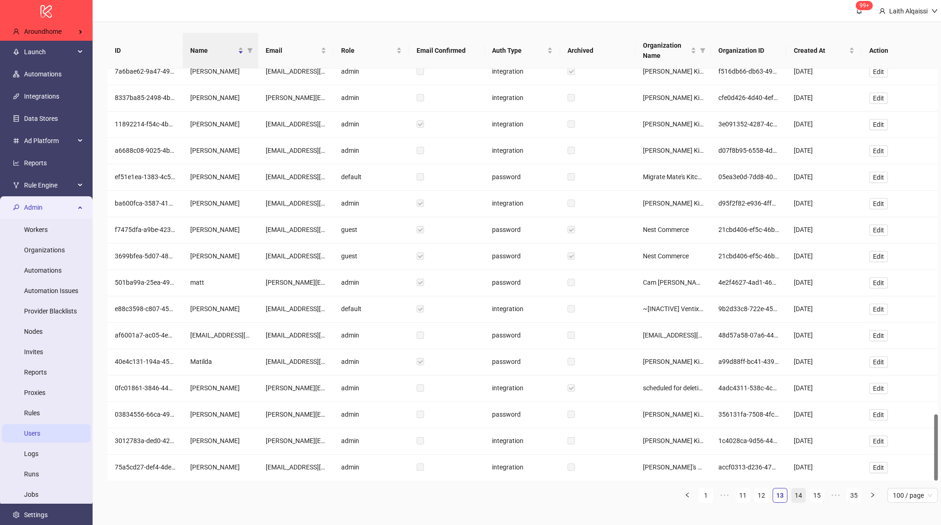
click at [795, 495] on link "14" at bounding box center [798, 495] width 14 height 14
click at [803, 494] on link "15" at bounding box center [798, 495] width 14 height 14
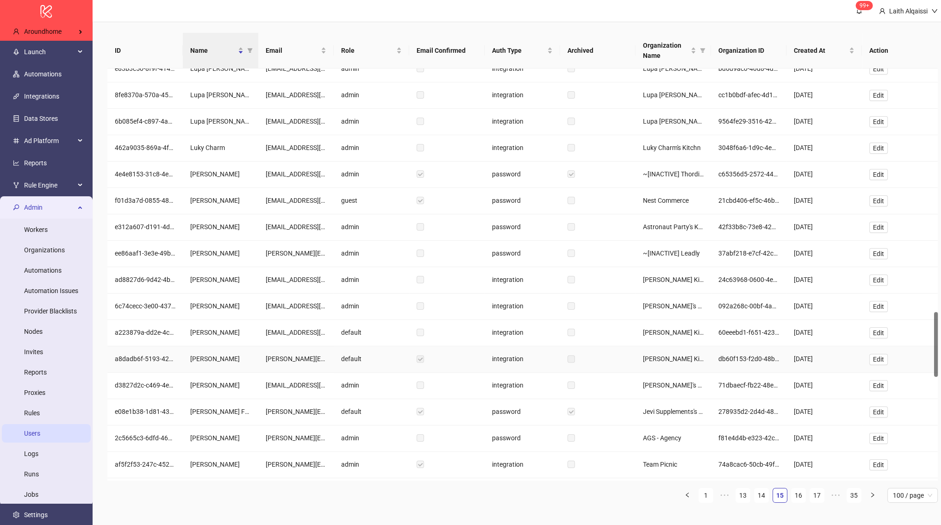
scroll to position [1650, 0]
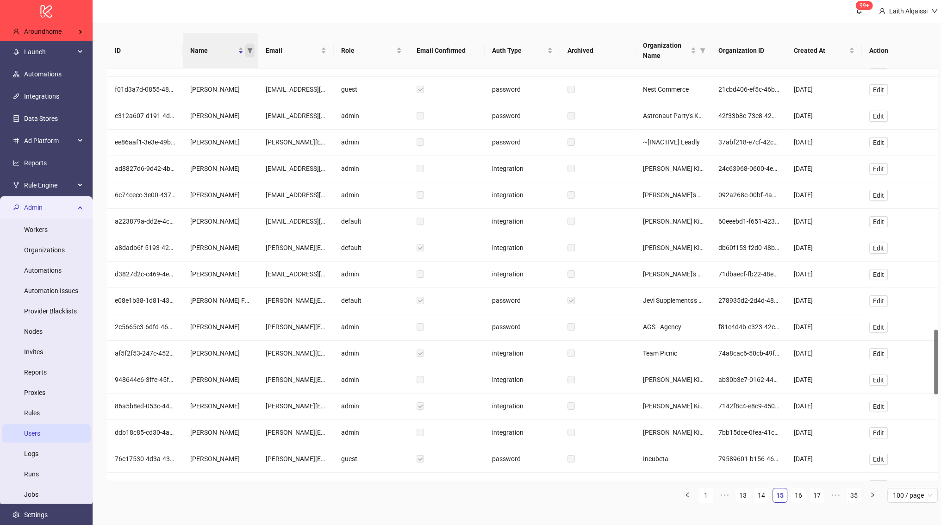
click at [253, 48] on span "Name" at bounding box center [249, 50] width 9 height 14
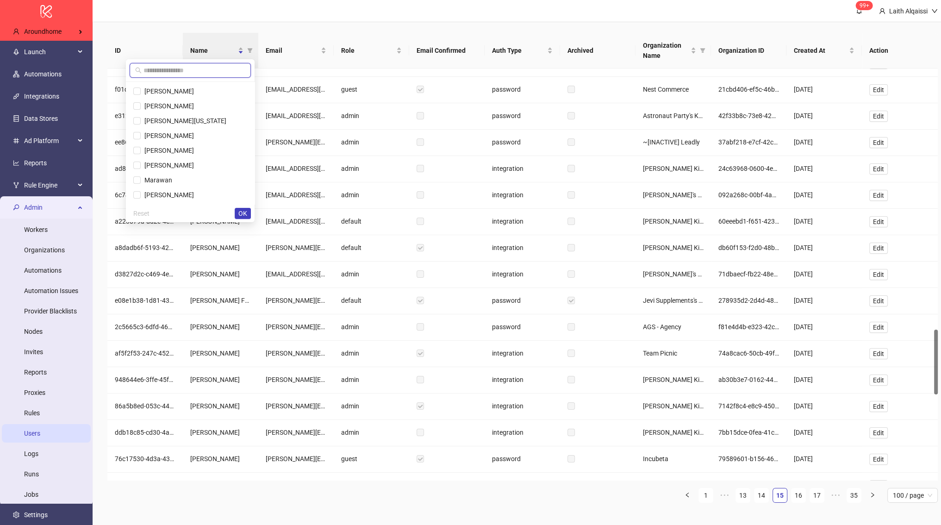
click at [233, 72] on input "text" at bounding box center [194, 70] width 102 height 10
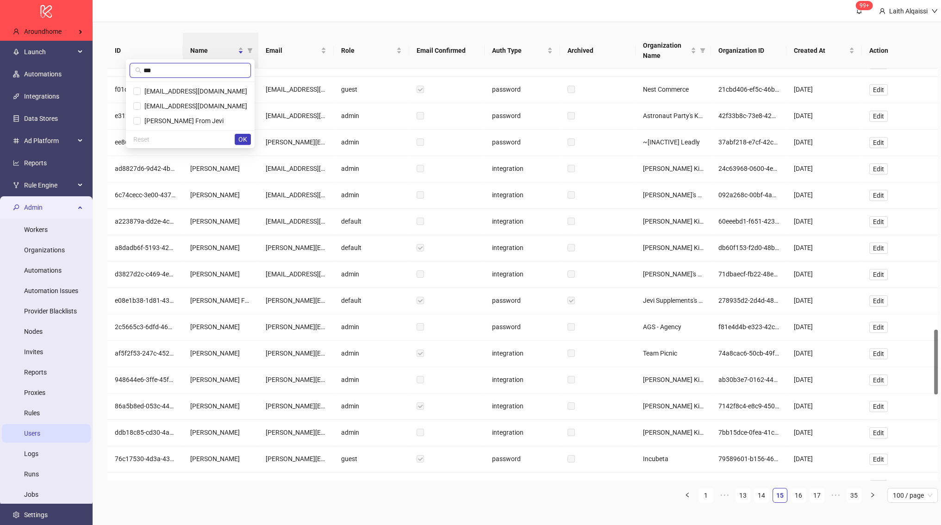
type input "****"
click at [256, 44] on th "Name" at bounding box center [220, 51] width 75 height 36
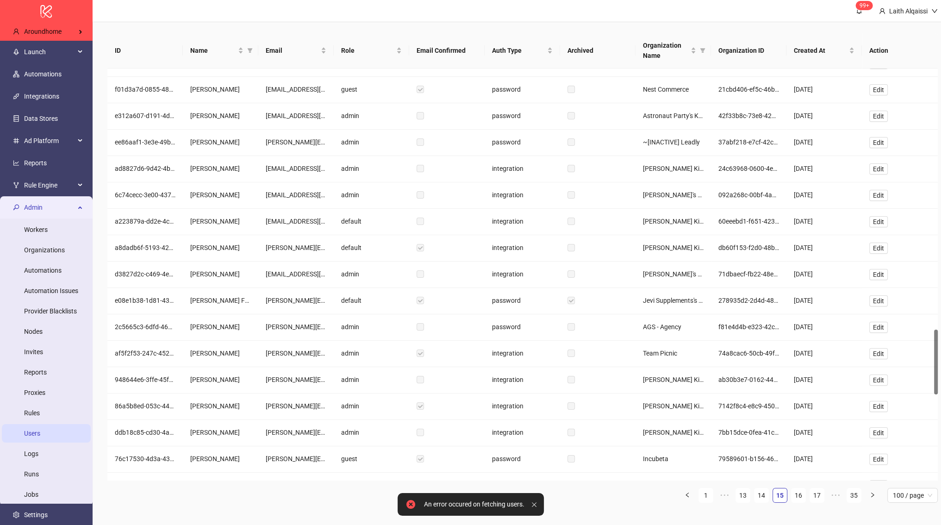
click at [251, 50] on icon "filter" at bounding box center [250, 51] width 6 height 6
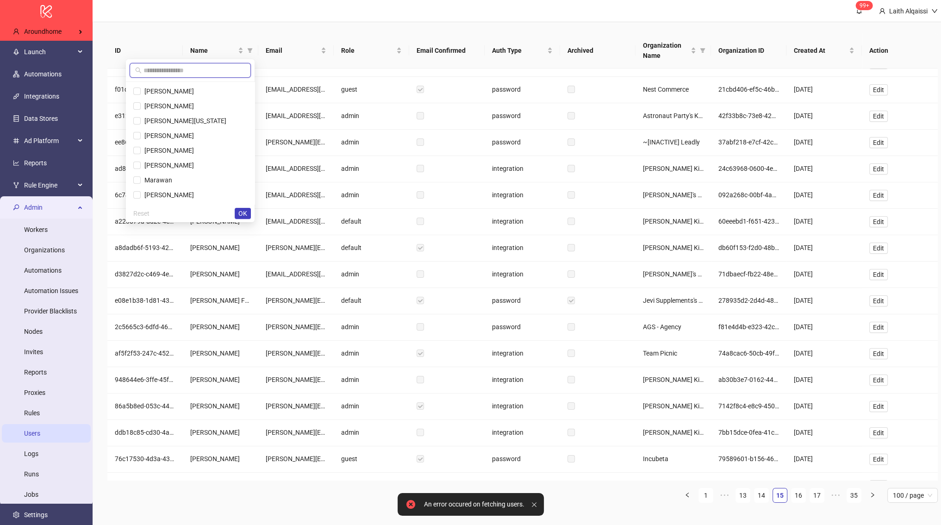
click at [228, 68] on input "text" at bounding box center [194, 70] width 102 height 10
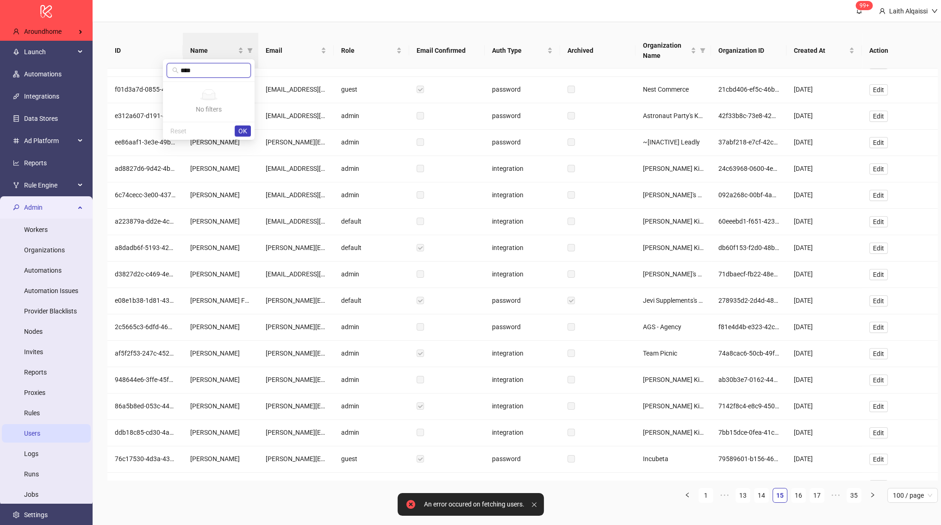
type input "****"
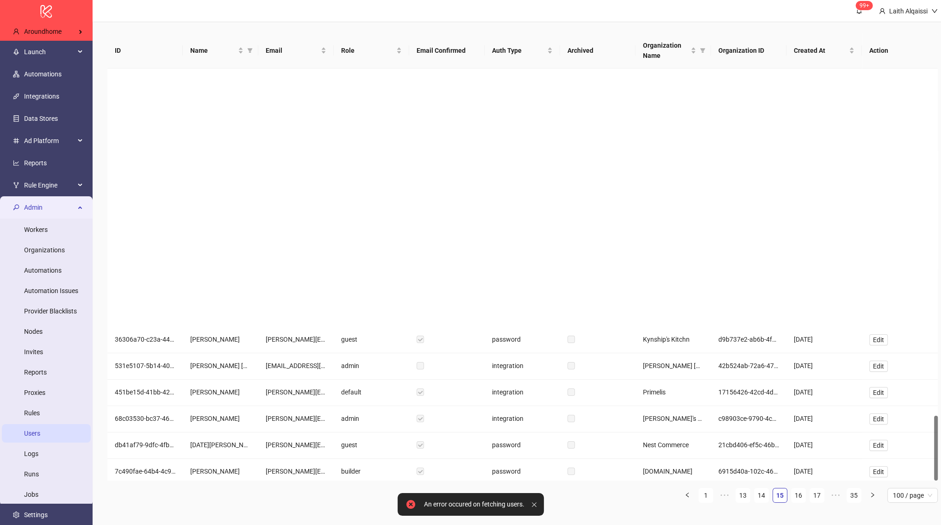
scroll to position [2195, 0]
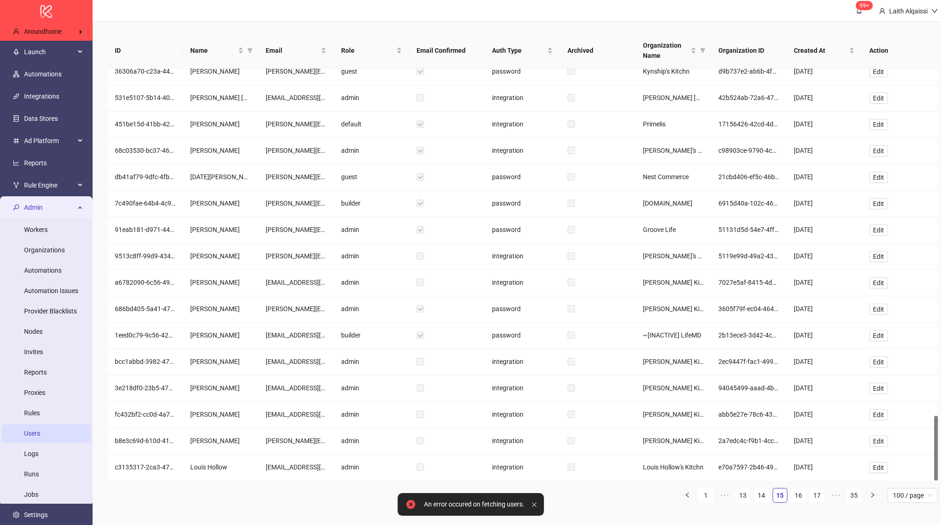
click at [789, 493] on ul "1 ••• 13 14 15 16 17 ••• 35 100 / page 10 / page 20 / page 50 / page 100 / page" at bounding box center [522, 495] width 830 height 15
click at [793, 493] on link "16" at bounding box center [798, 495] width 14 height 14
click at [801, 493] on link "16" at bounding box center [798, 495] width 14 height 14
click at [786, 490] on link "15" at bounding box center [780, 495] width 14 height 14
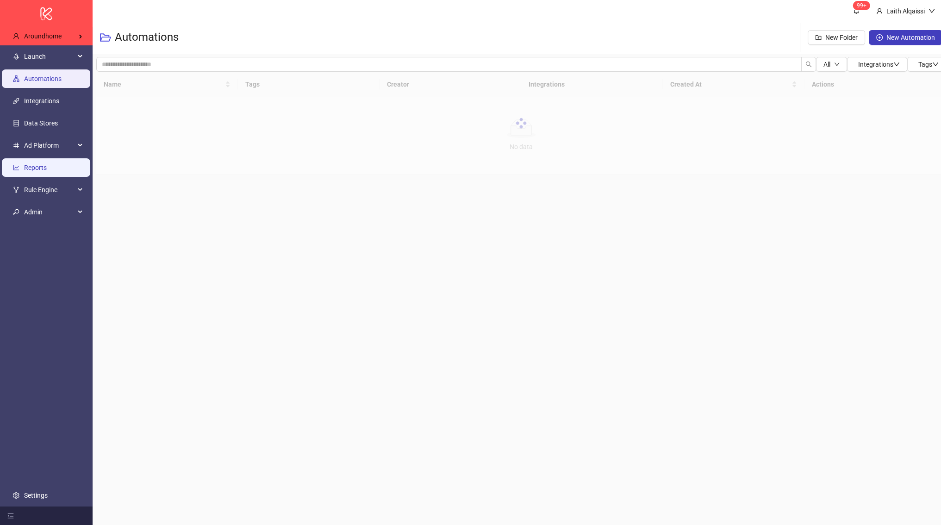
click at [47, 164] on link "Reports" at bounding box center [35, 167] width 23 height 7
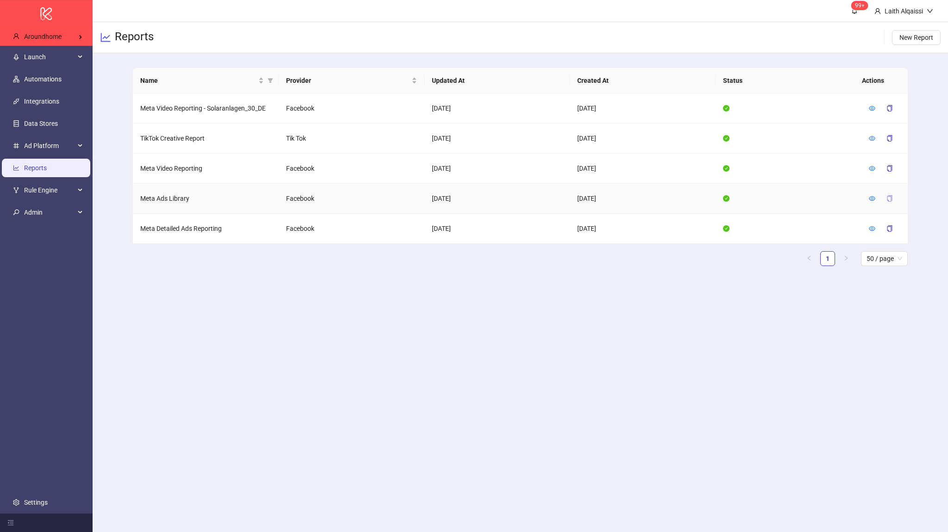
click at [885, 201] on button "button" at bounding box center [889, 198] width 21 height 15
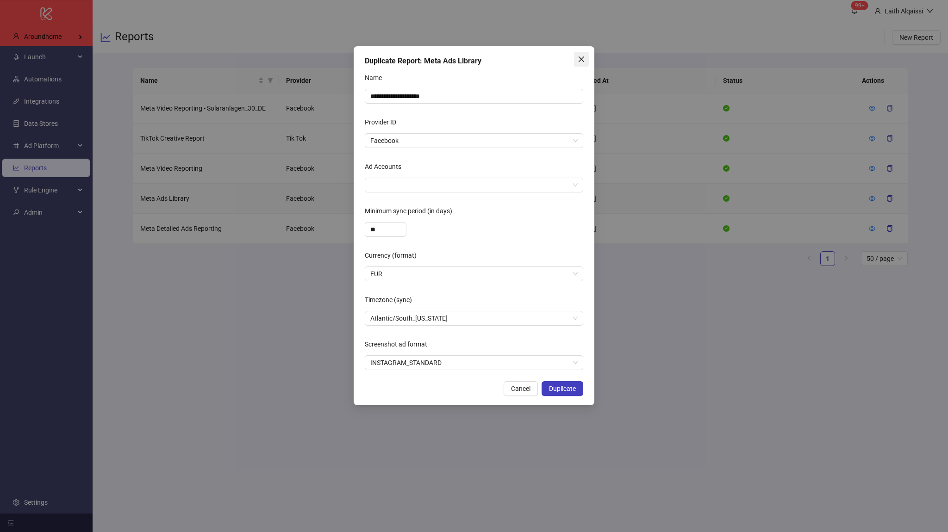
click at [585, 58] on span "Close" at bounding box center [581, 59] width 15 height 7
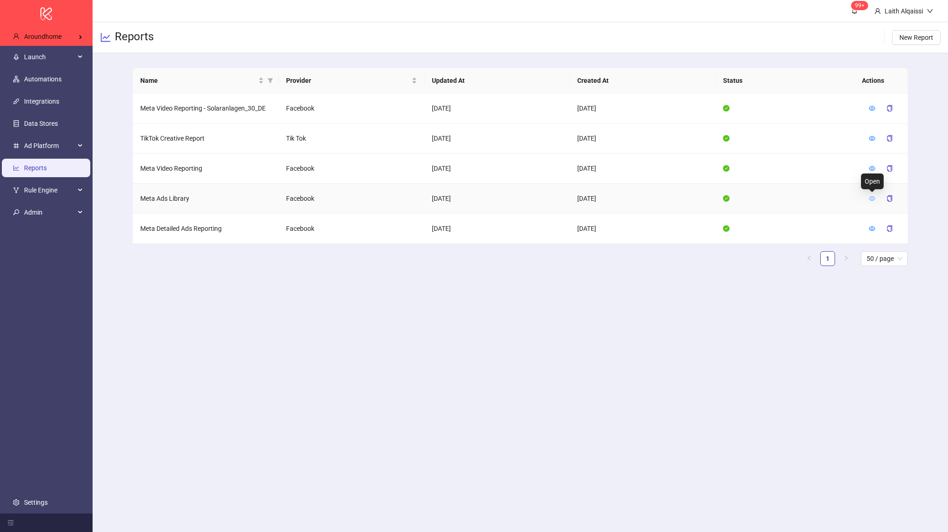
click at [871, 196] on icon "eye" at bounding box center [871, 198] width 6 height 5
click at [871, 230] on icon "eye" at bounding box center [871, 228] width 6 height 6
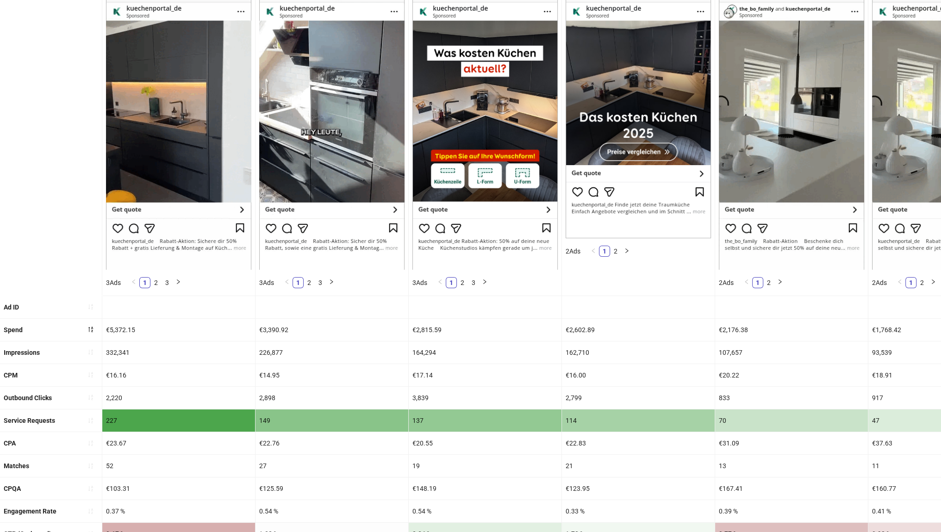
scroll to position [114, 0]
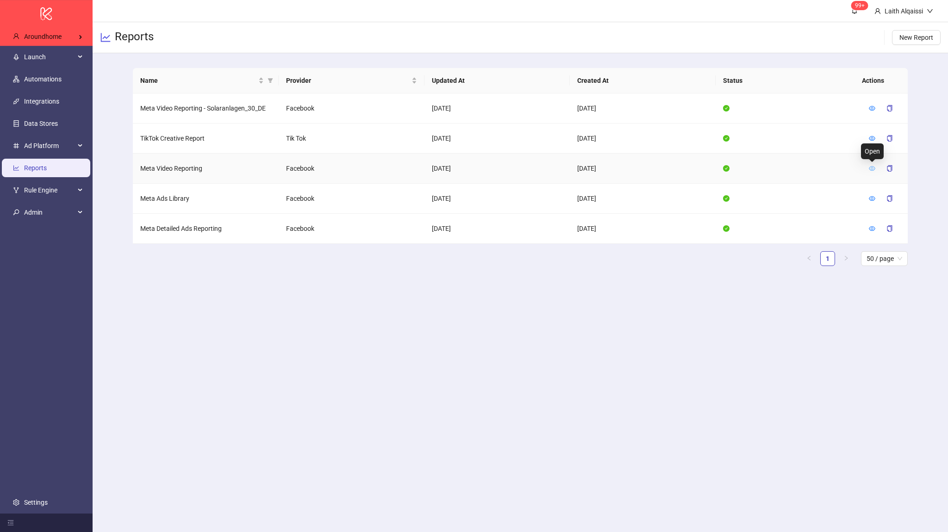
click at [868, 168] on icon "eye" at bounding box center [871, 168] width 6 height 6
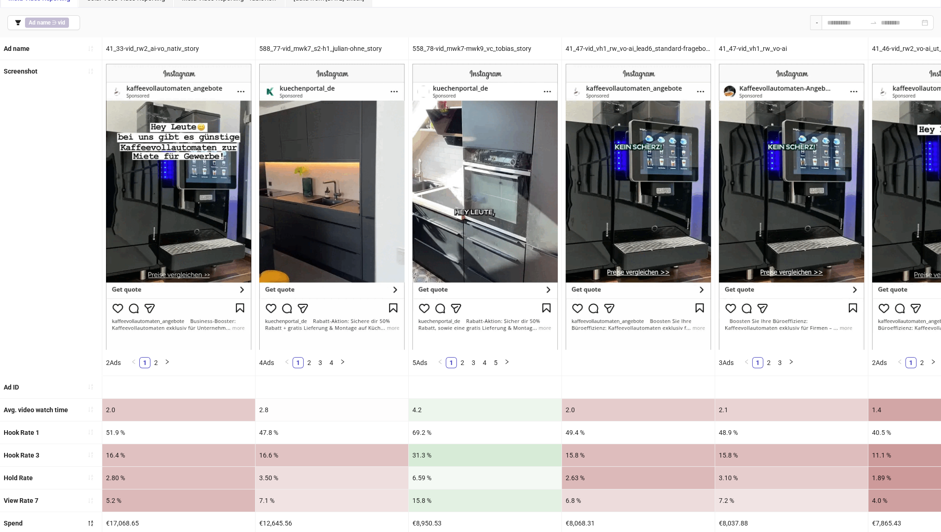
scroll to position [234, 0]
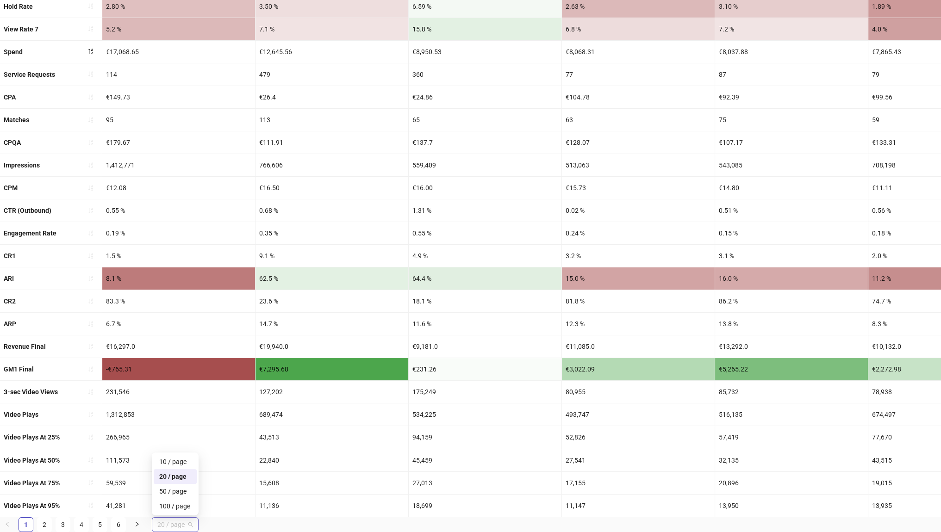
click at [161, 521] on span "20 / page" at bounding box center [175, 525] width 36 height 14
click at [169, 509] on div "100 / page" at bounding box center [175, 506] width 32 height 10
click at [166, 523] on ul "1 2 100 / page 100 / page 10 / page 20 / page 50 / page 100 / page" at bounding box center [470, 524] width 941 height 15
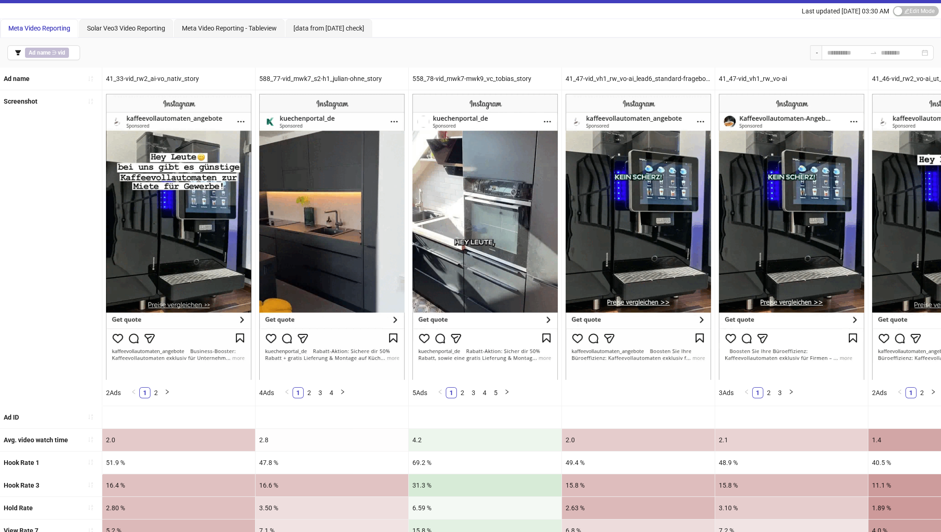
scroll to position [0, 0]
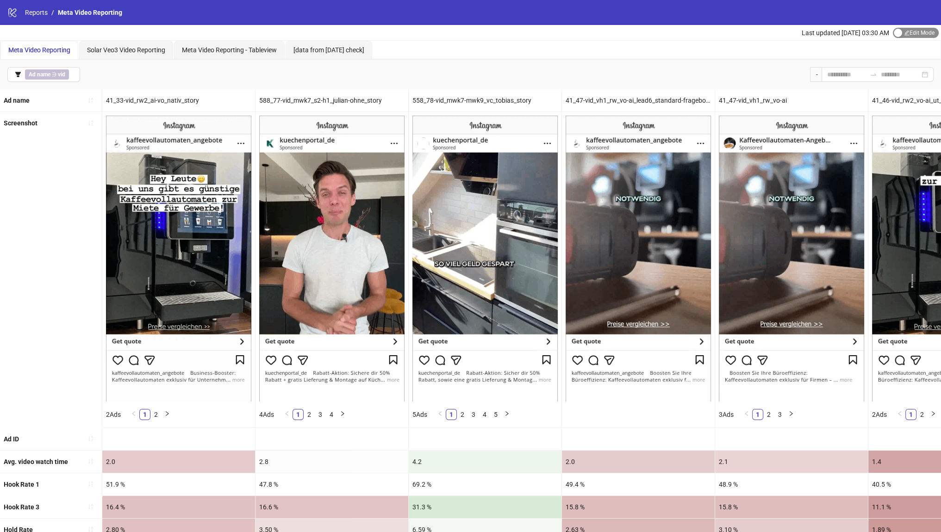
click at [901, 36] on span "Edit Mode Edit Mode" at bounding box center [916, 33] width 46 height 10
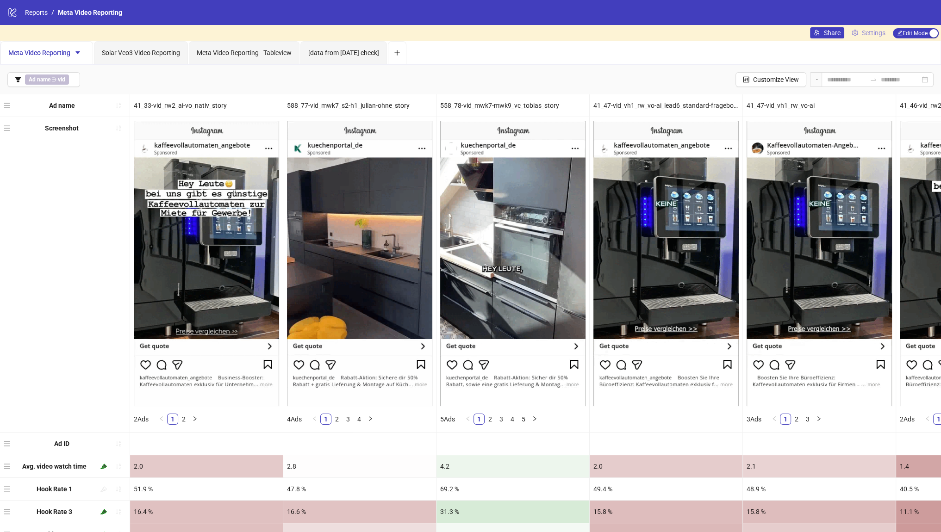
click at [865, 37] on span "Settings" at bounding box center [874, 33] width 24 height 10
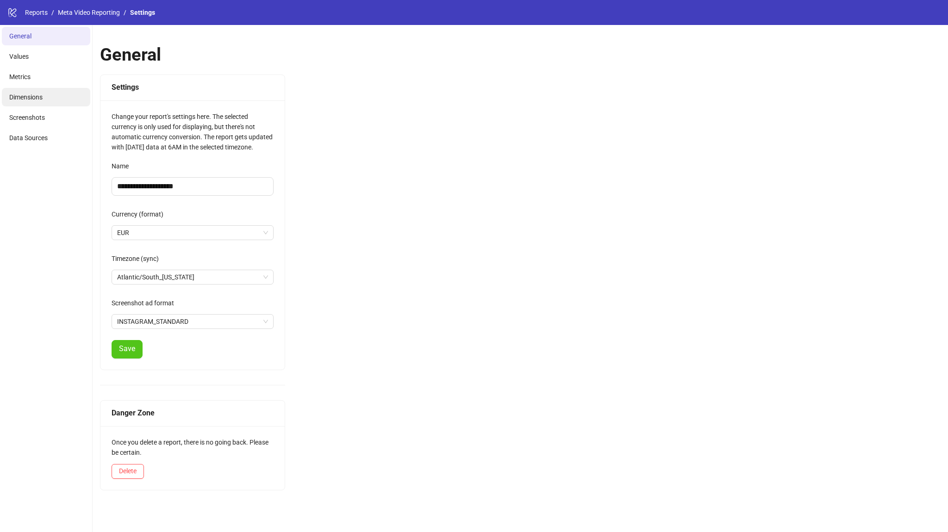
click at [56, 91] on li "Dimensions" at bounding box center [46, 97] width 88 height 19
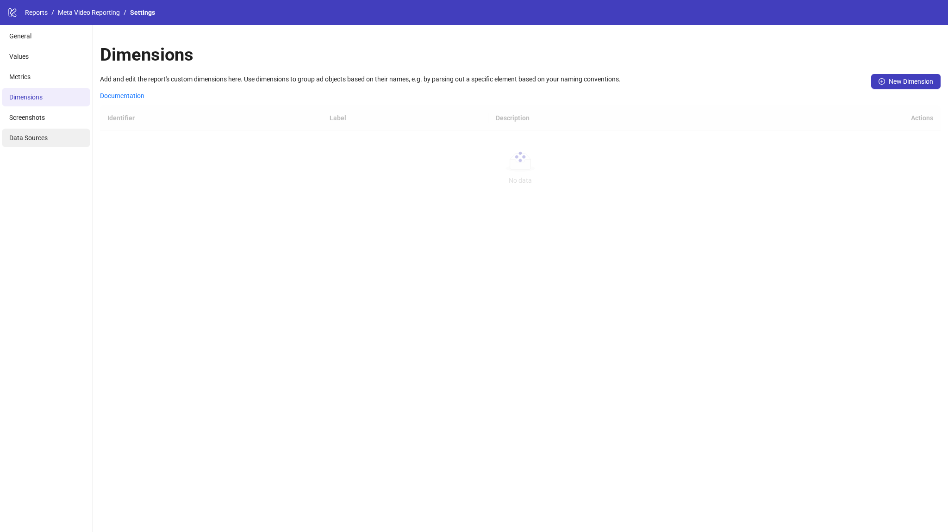
click at [61, 134] on li "Data Sources" at bounding box center [46, 138] width 88 height 19
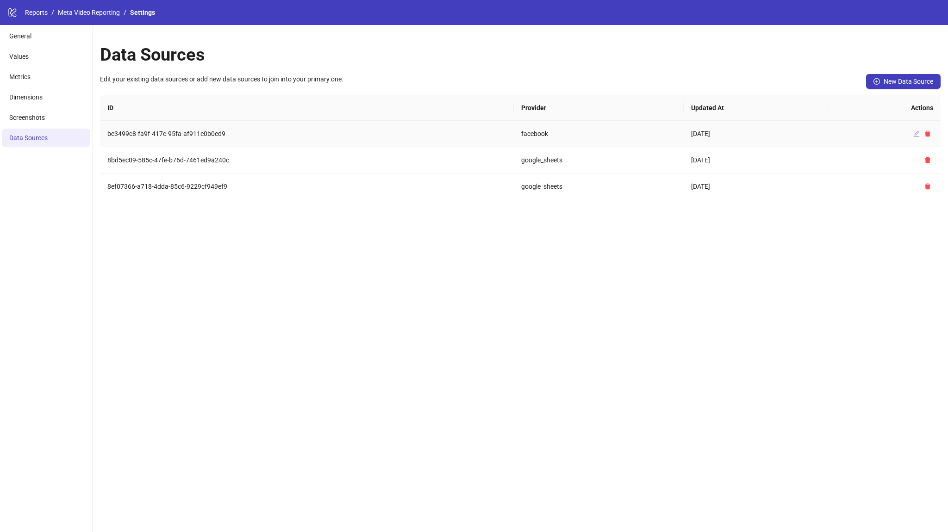
click at [915, 135] on icon "edit" at bounding box center [916, 134] width 6 height 6
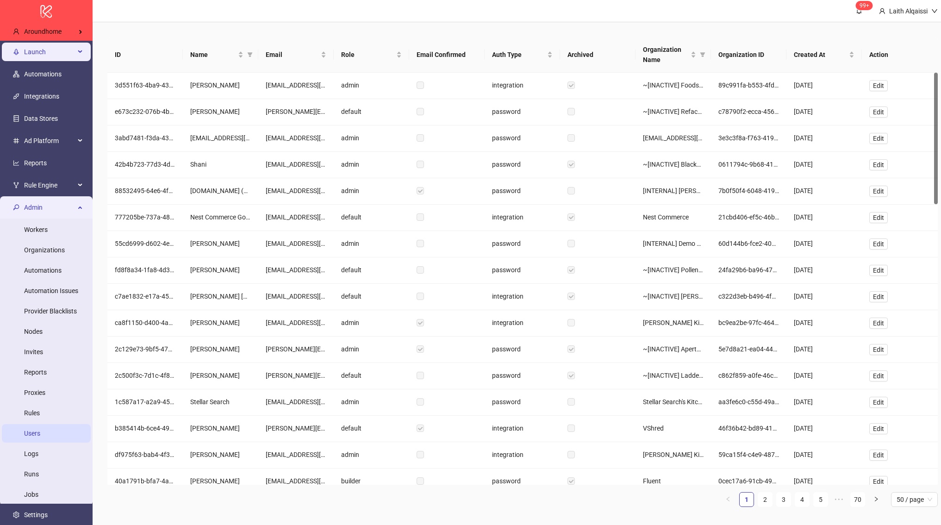
scroll to position [7, 0]
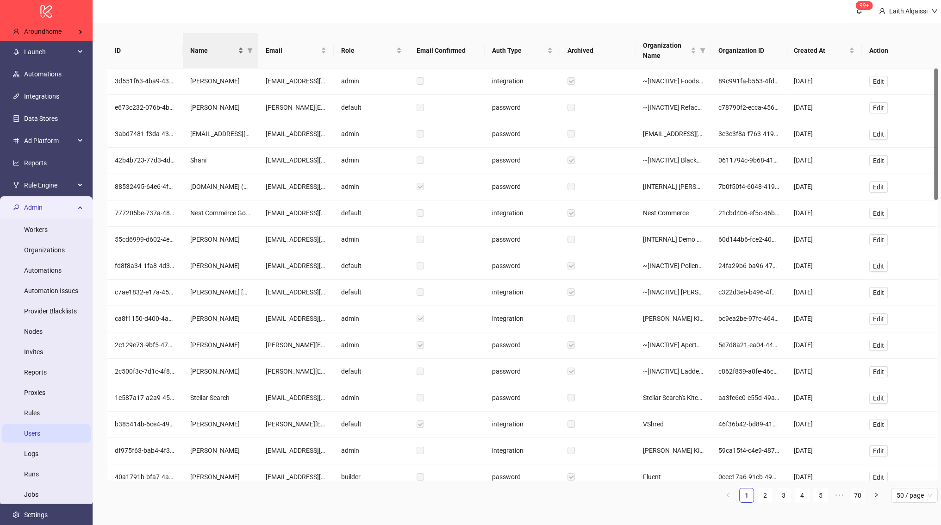
click at [239, 47] on div "Name" at bounding box center [216, 50] width 53 height 10
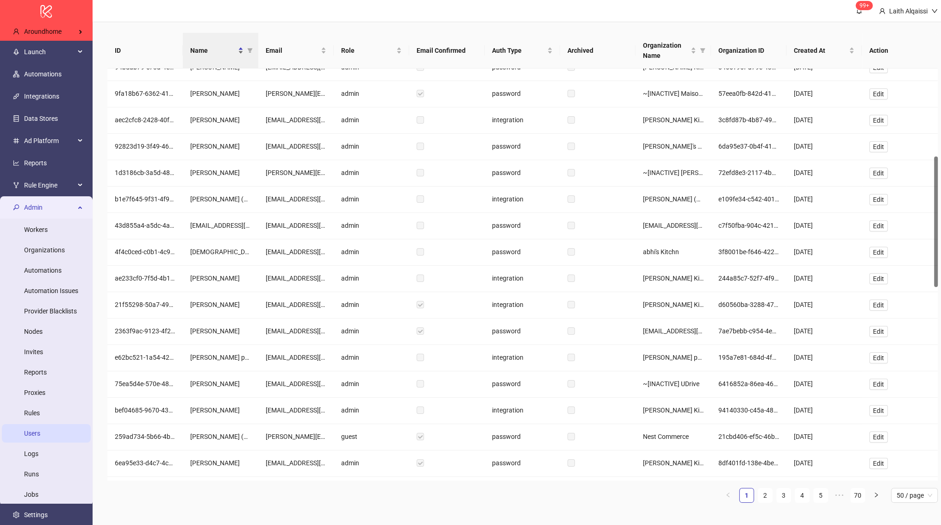
click at [229, 51] on span "Name" at bounding box center [213, 50] width 46 height 10
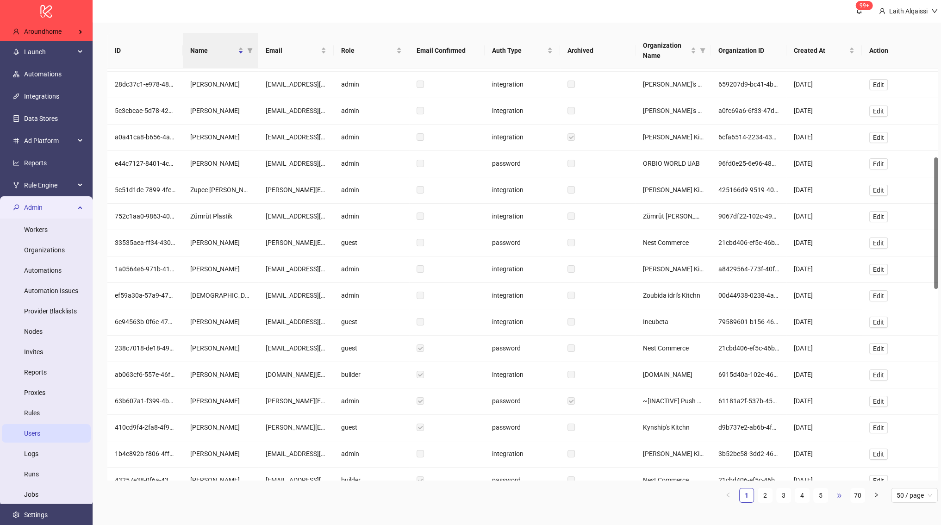
click at [836, 494] on span "•••" at bounding box center [838, 495] width 15 height 15
click at [839, 496] on span "•••" at bounding box center [838, 495] width 15 height 15
click at [840, 494] on span "•••" at bounding box center [838, 495] width 15 height 15
click at [842, 493] on span "•••" at bounding box center [838, 495] width 15 height 15
click at [745, 493] on link "19" at bounding box center [746, 495] width 14 height 14
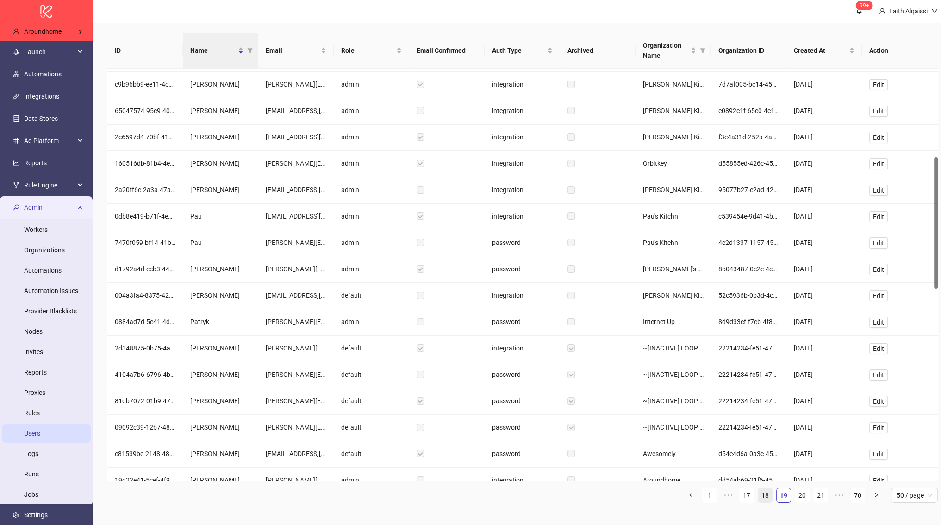
click at [761, 494] on link "18" at bounding box center [765, 495] width 14 height 14
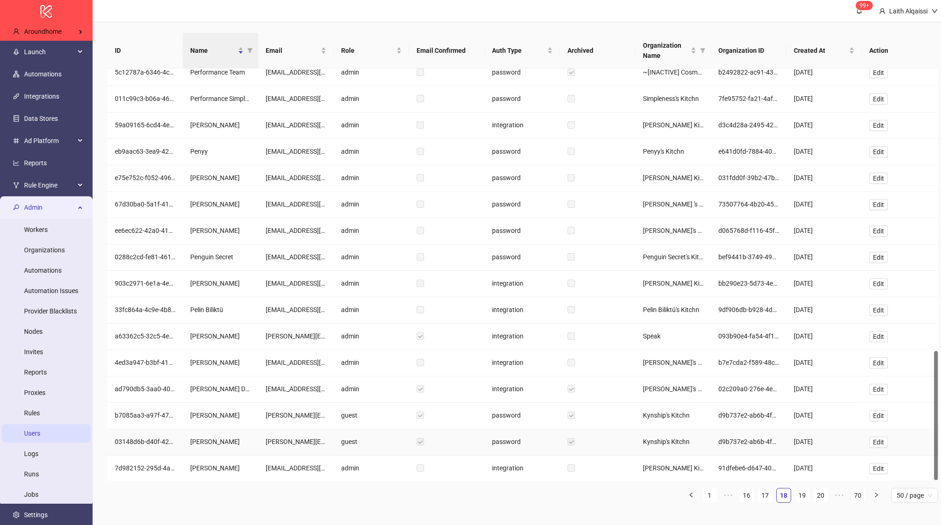
scroll to position [899, 0]
click at [818, 494] on link "20" at bounding box center [820, 495] width 14 height 14
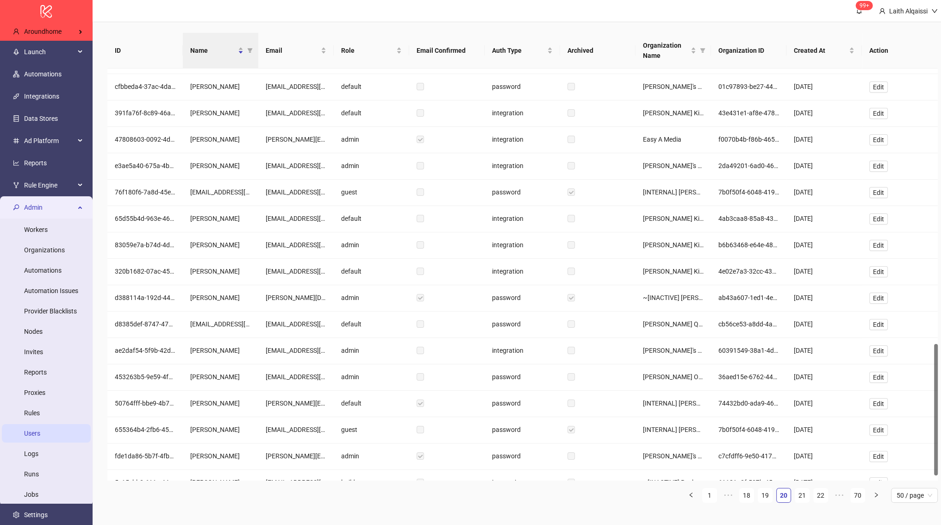
click at [753, 493] on li "18" at bounding box center [746, 495] width 15 height 15
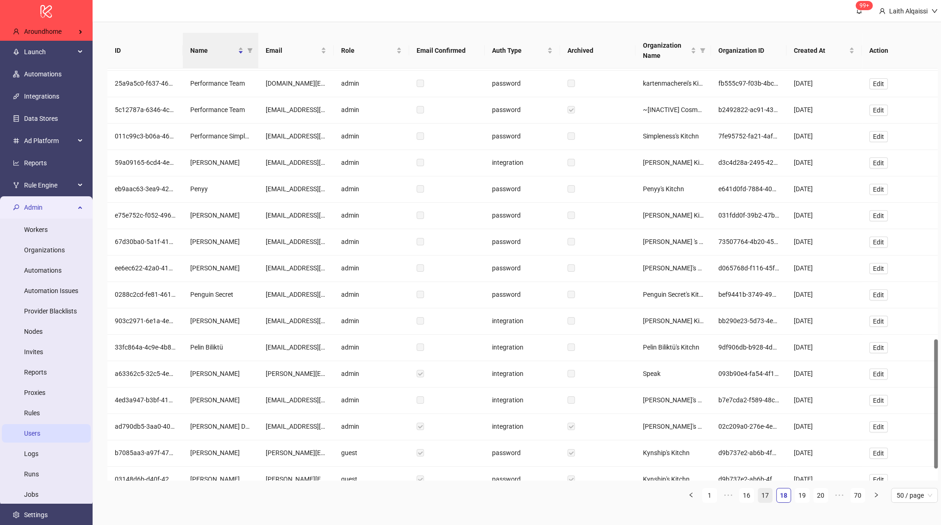
click at [770, 494] on link "17" at bounding box center [765, 495] width 14 height 14
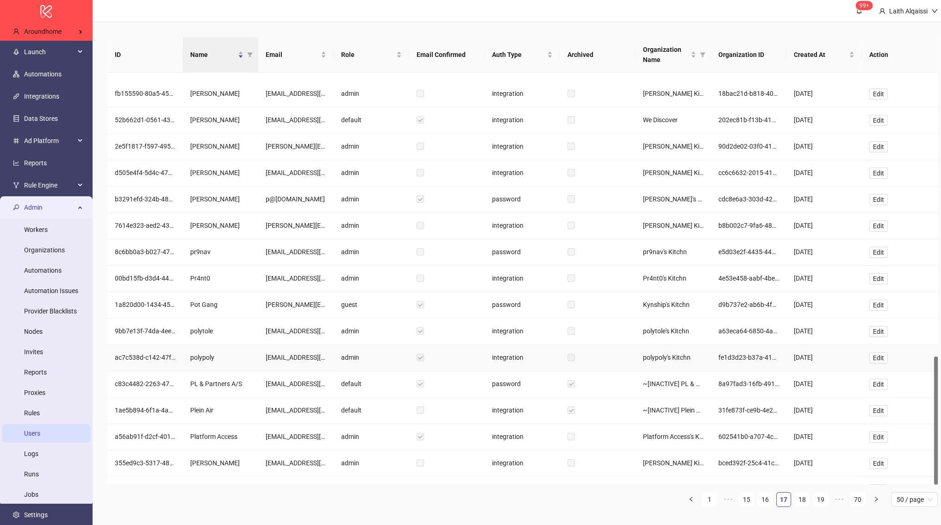
scroll to position [907, 0]
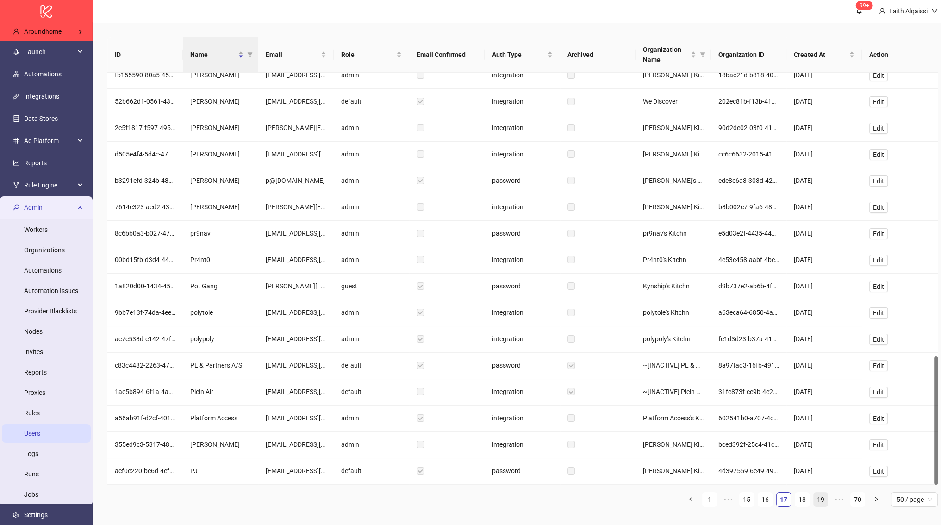
click at [822, 501] on link "19" at bounding box center [820, 499] width 14 height 14
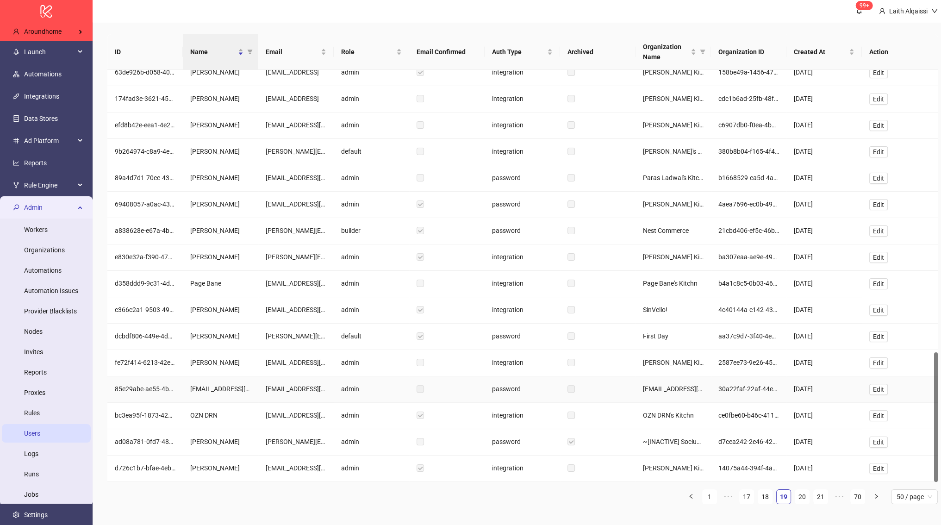
scroll to position [7, 0]
click at [821, 496] on link "21" at bounding box center [820, 495] width 14 height 14
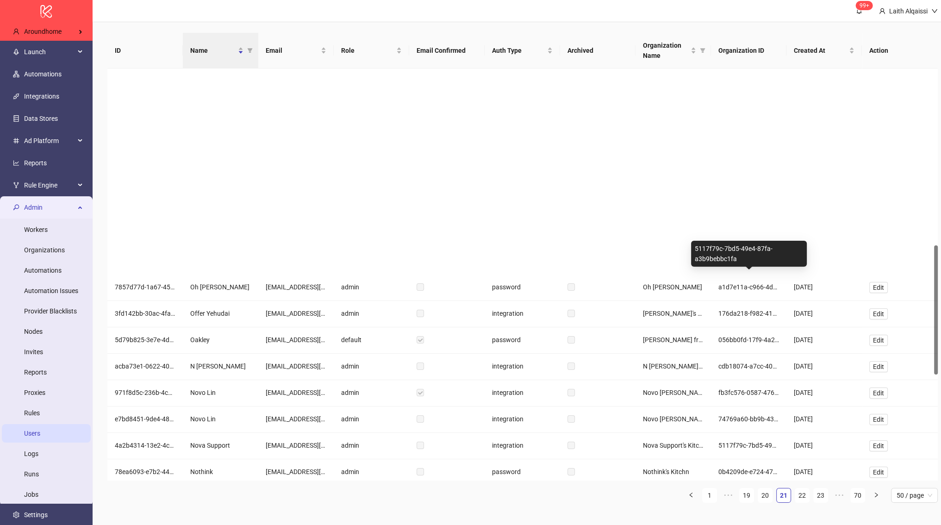
scroll to position [783, 0]
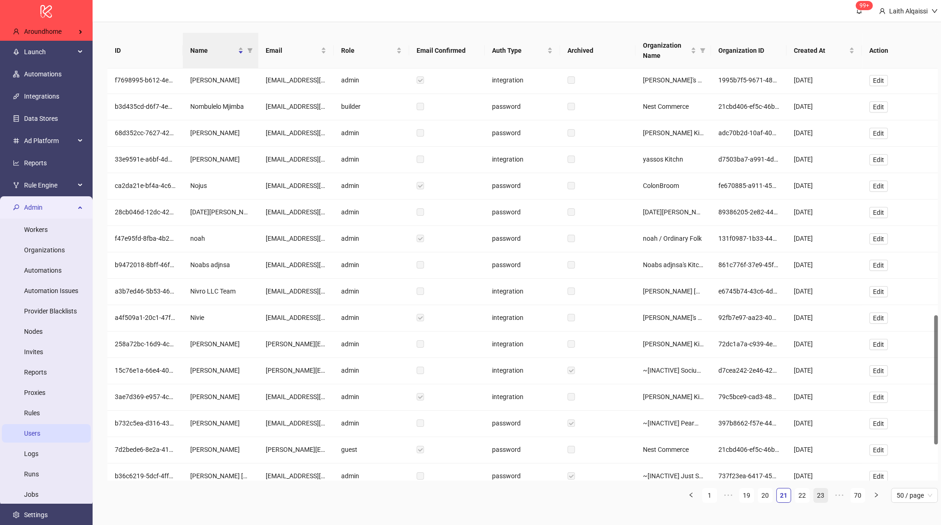
click at [817, 496] on link "23" at bounding box center [820, 495] width 14 height 14
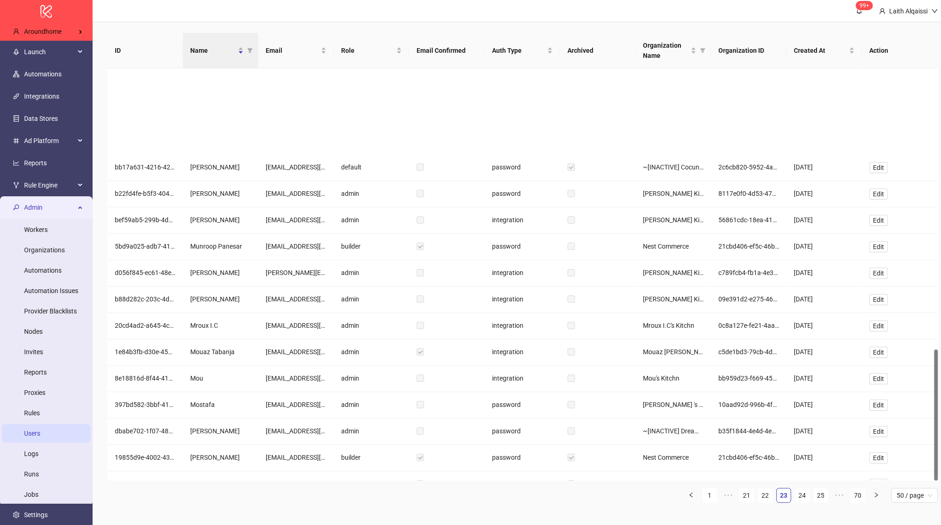
scroll to position [879, 0]
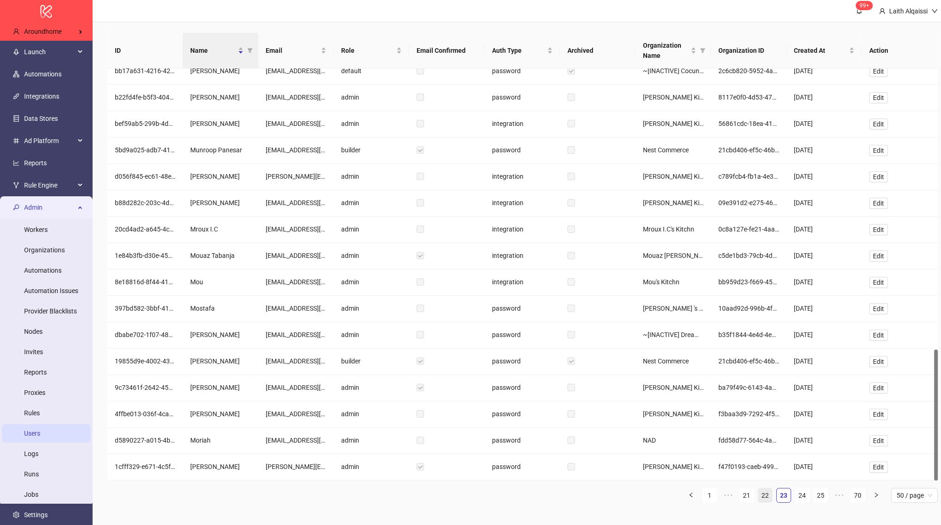
click at [763, 488] on link "22" at bounding box center [765, 495] width 14 height 14
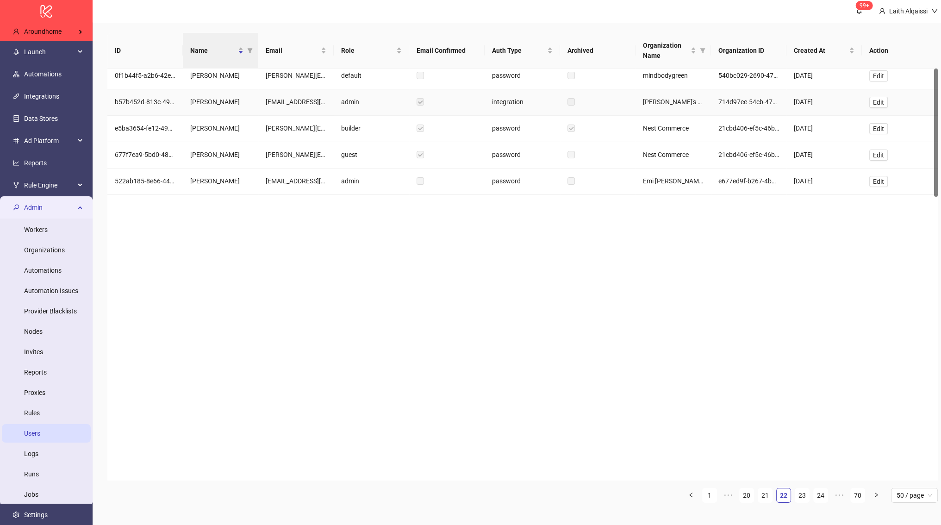
scroll to position [0, 0]
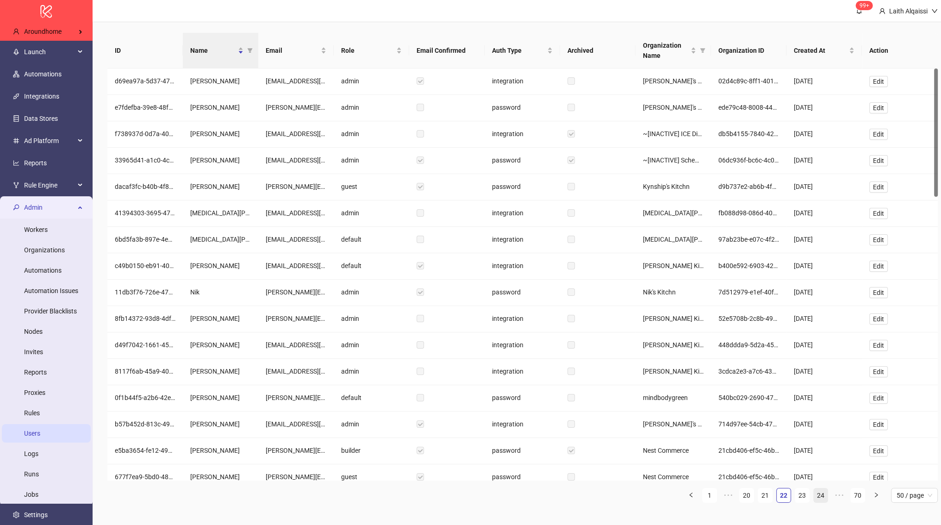
click at [822, 491] on link "24" at bounding box center [820, 495] width 14 height 14
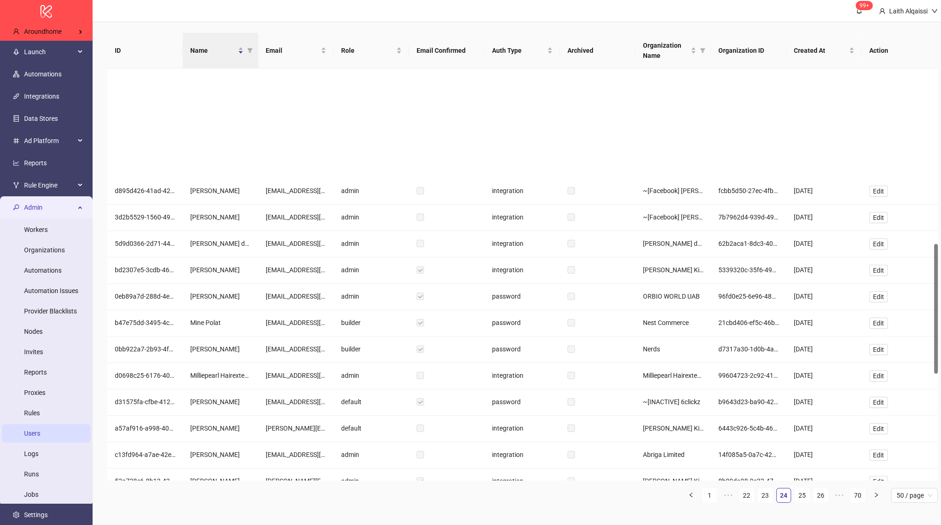
scroll to position [777, 0]
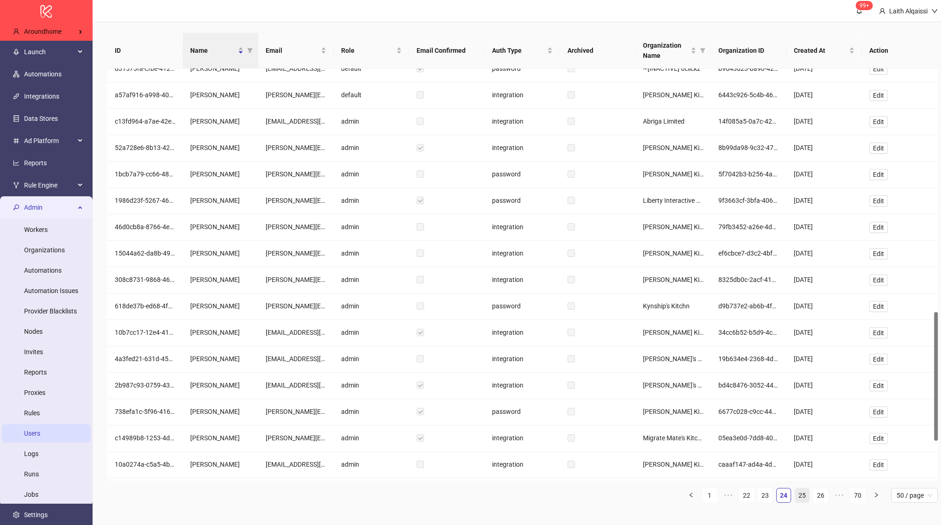
click at [805, 498] on link "25" at bounding box center [802, 495] width 14 height 14
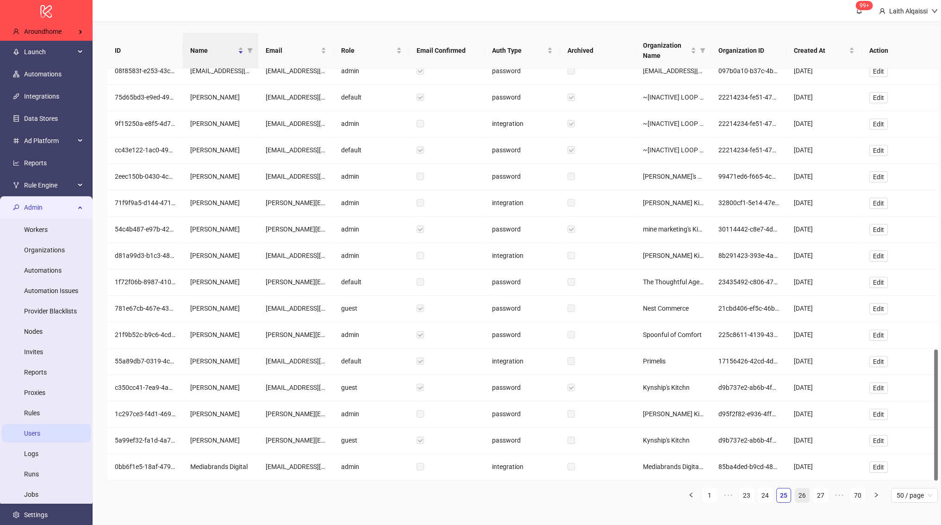
click at [803, 491] on link "26" at bounding box center [802, 495] width 14 height 14
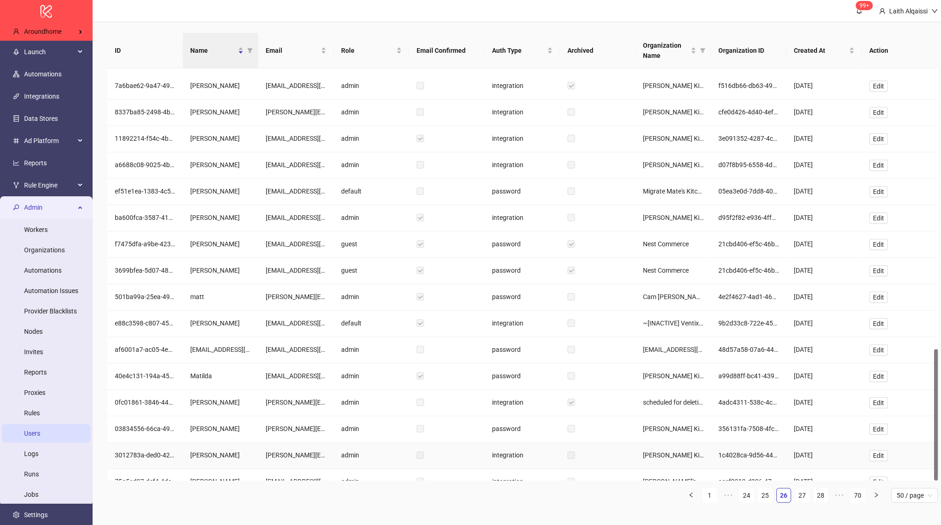
scroll to position [877, 0]
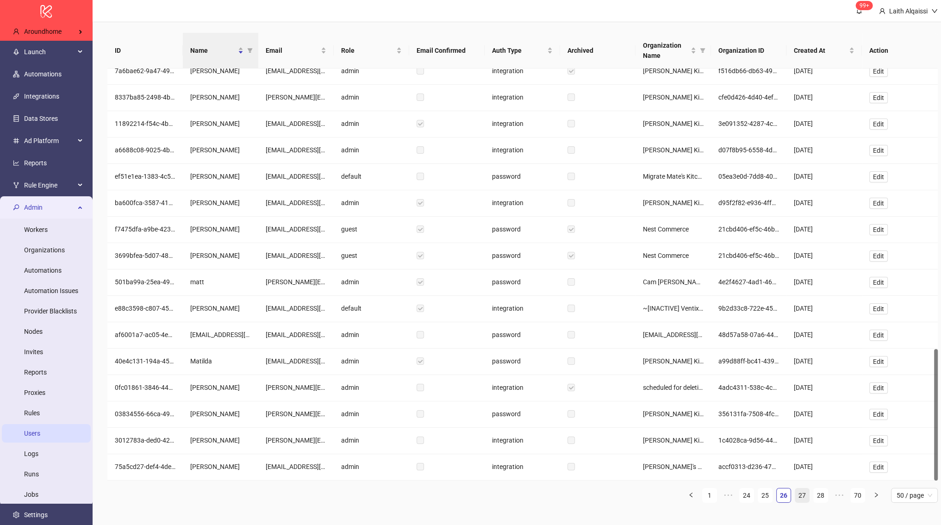
click at [799, 490] on link "27" at bounding box center [802, 495] width 14 height 14
click at [799, 488] on link "28" at bounding box center [802, 495] width 14 height 14
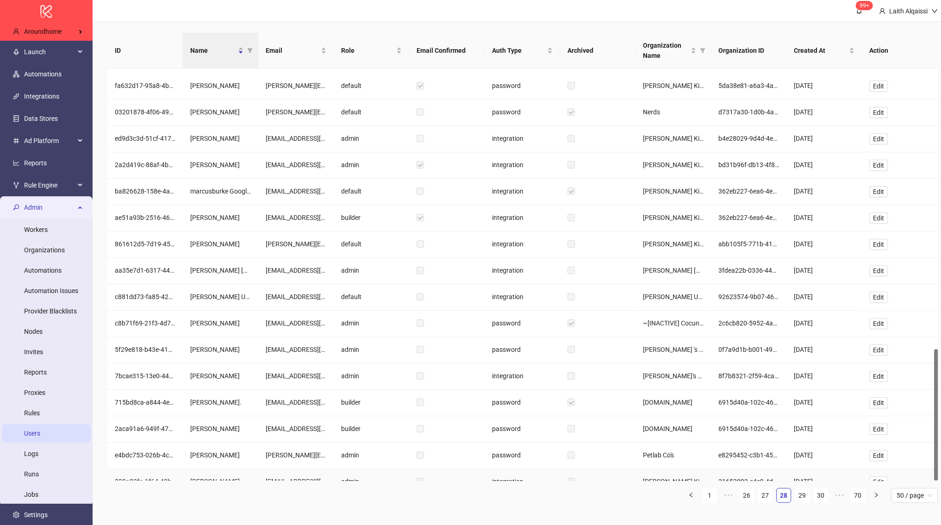
scroll to position [876, 0]
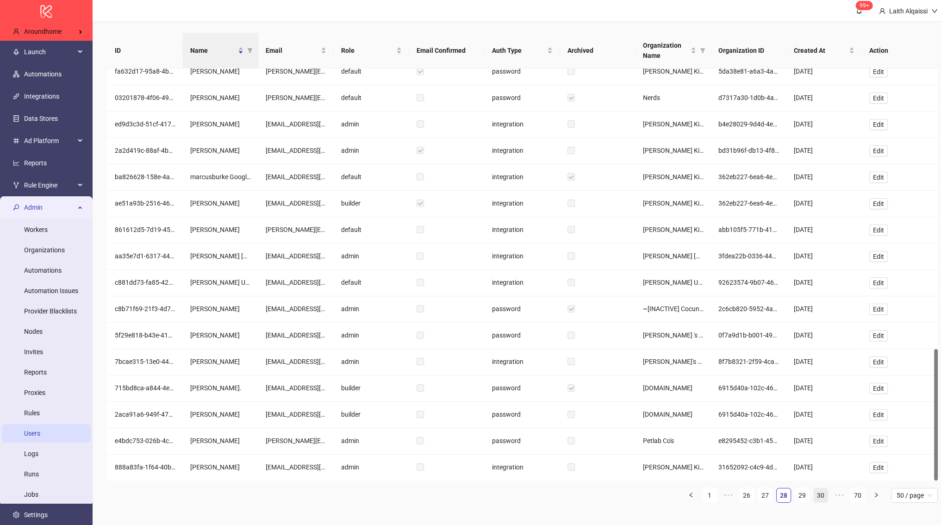
click at [819, 493] on link "30" at bounding box center [820, 495] width 14 height 14
click at [803, 493] on link "31" at bounding box center [802, 495] width 14 height 14
click at [803, 492] on link "32" at bounding box center [802, 495] width 14 height 14
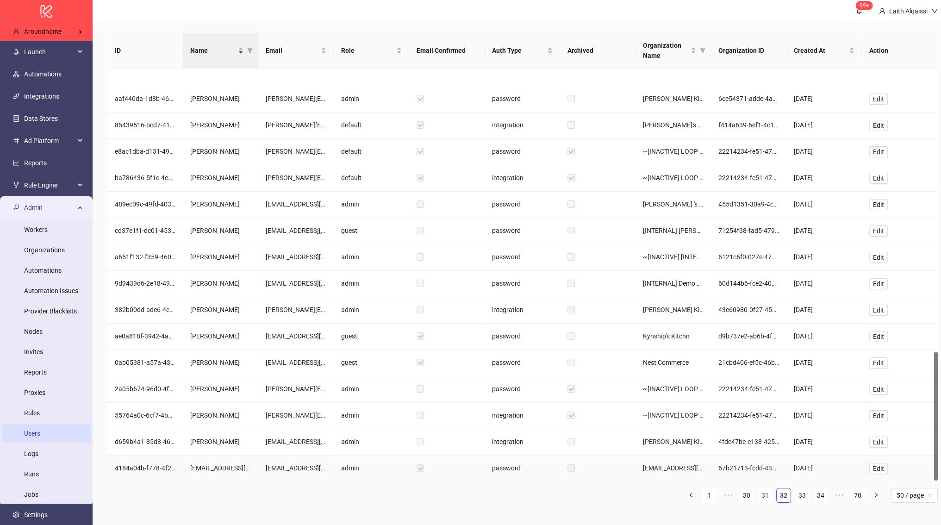
scroll to position [904, 0]
click at [802, 492] on link "33" at bounding box center [802, 495] width 14 height 14
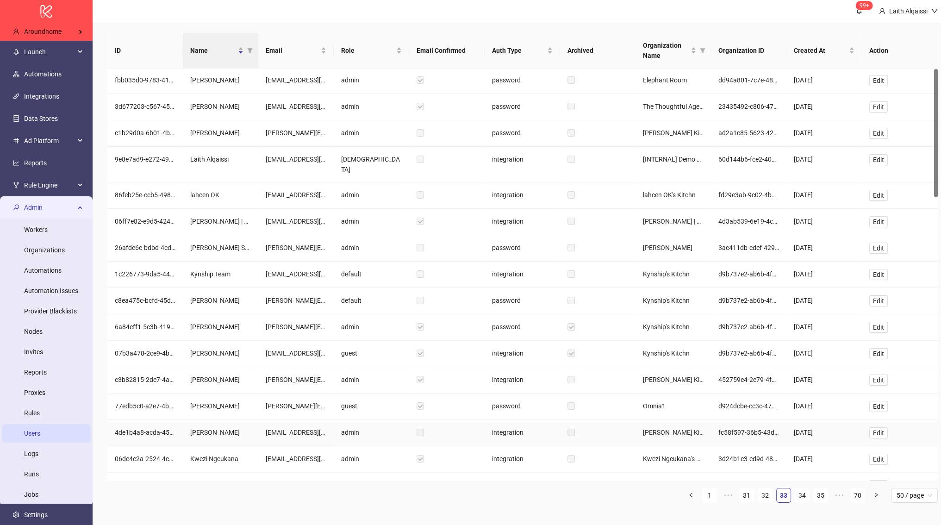
scroll to position [0, 0]
click at [875, 160] on span "Edit" at bounding box center [878, 160] width 11 height 7
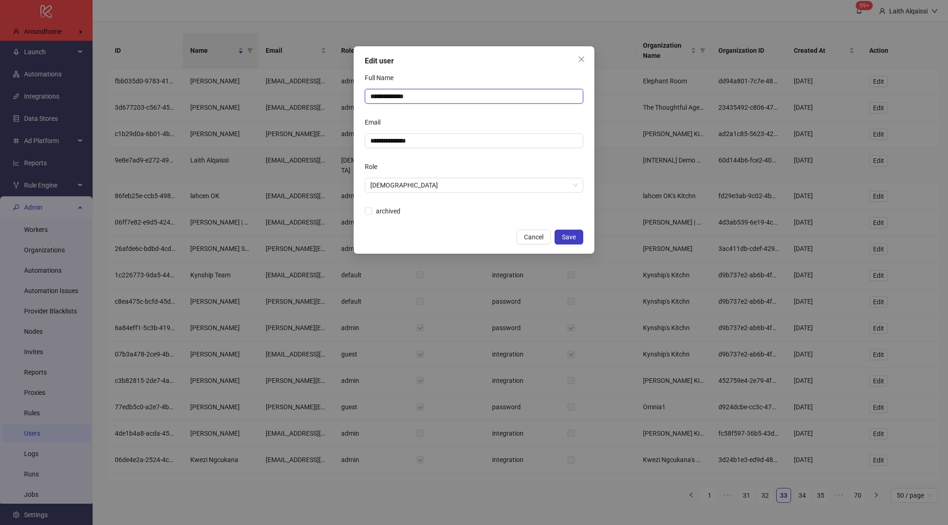
click at [407, 94] on input "**********" at bounding box center [474, 96] width 218 height 15
click at [372, 95] on input "**********" at bounding box center [474, 96] width 218 height 15
click at [438, 98] on input "**********" at bounding box center [474, 96] width 218 height 15
click at [387, 99] on input "**********" at bounding box center [474, 96] width 218 height 15
type input "**********"
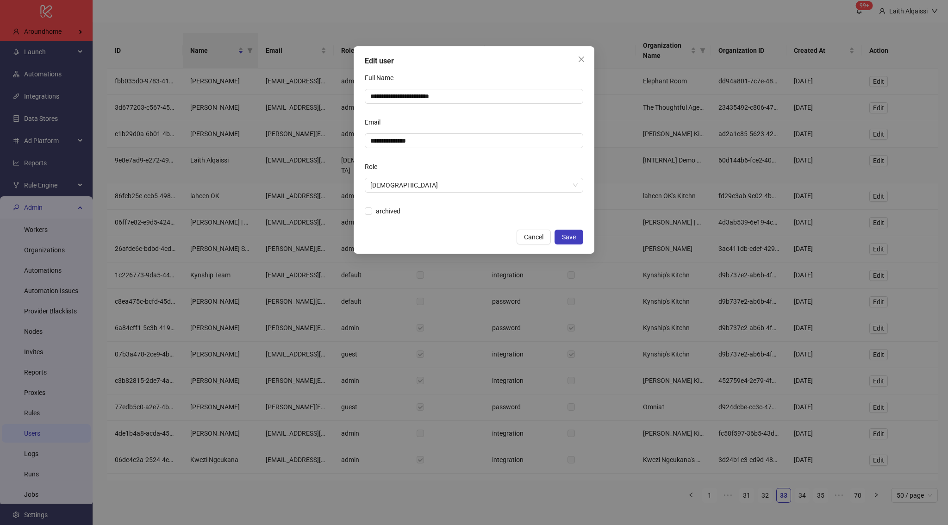
click at [406, 119] on div "Email" at bounding box center [474, 124] width 218 height 19
click at [564, 235] on span "Save" at bounding box center [569, 236] width 14 height 7
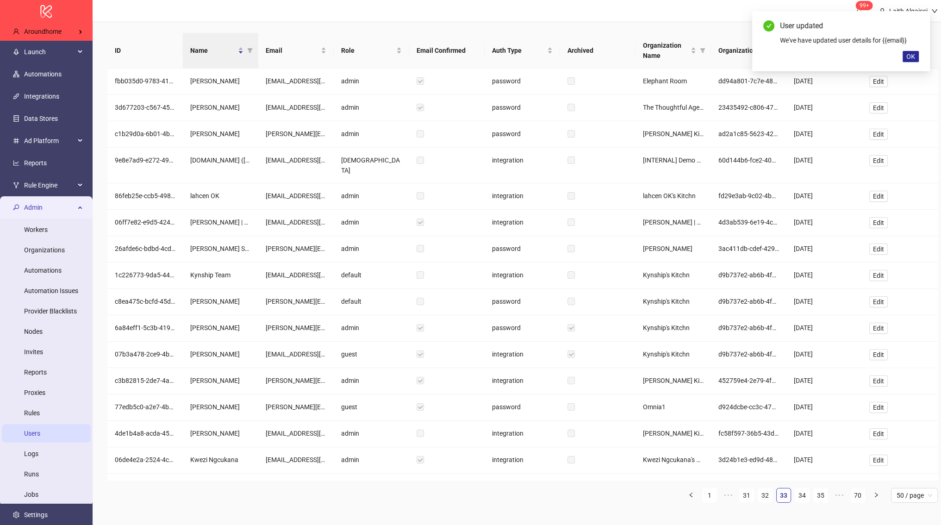
click at [913, 58] on span "OK" at bounding box center [910, 56] width 9 height 7
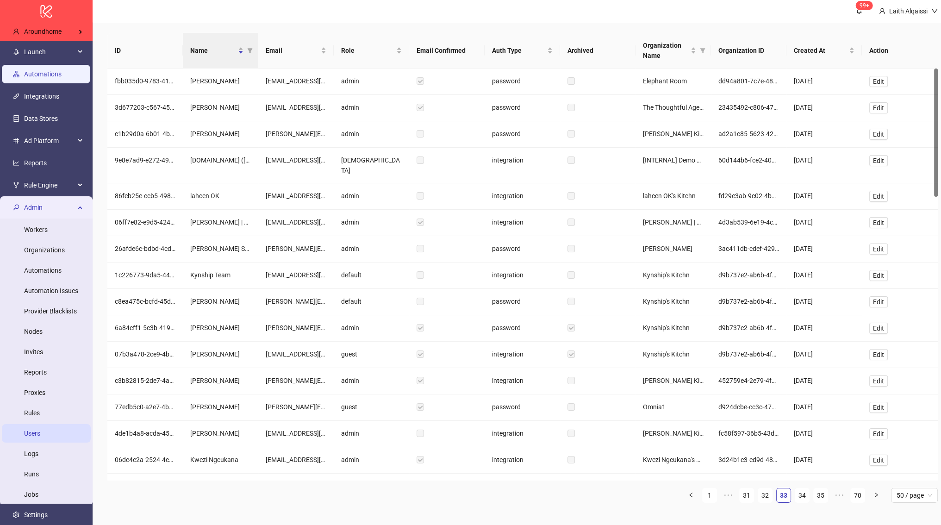
click at [48, 71] on link "Automations" at bounding box center [42, 73] width 37 height 7
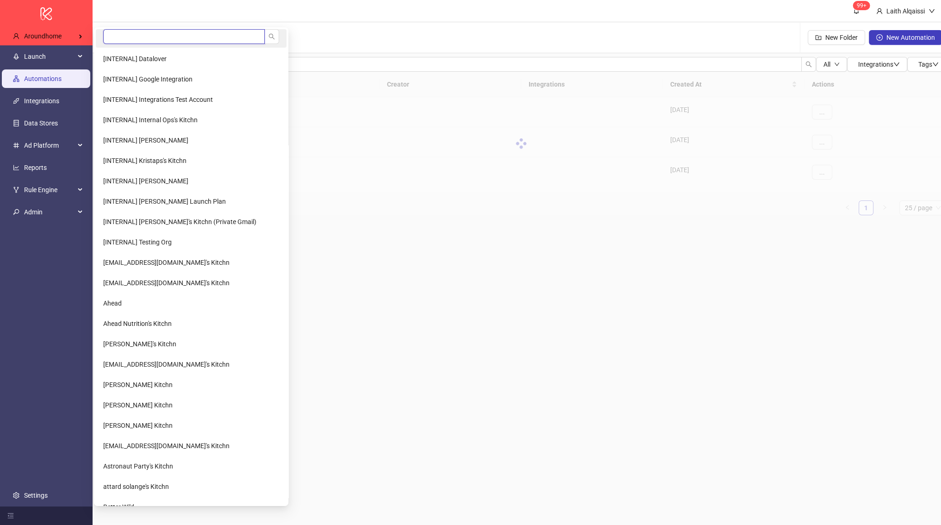
click at [132, 42] on input "search" at bounding box center [183, 36] width 161 height 15
type input "******"
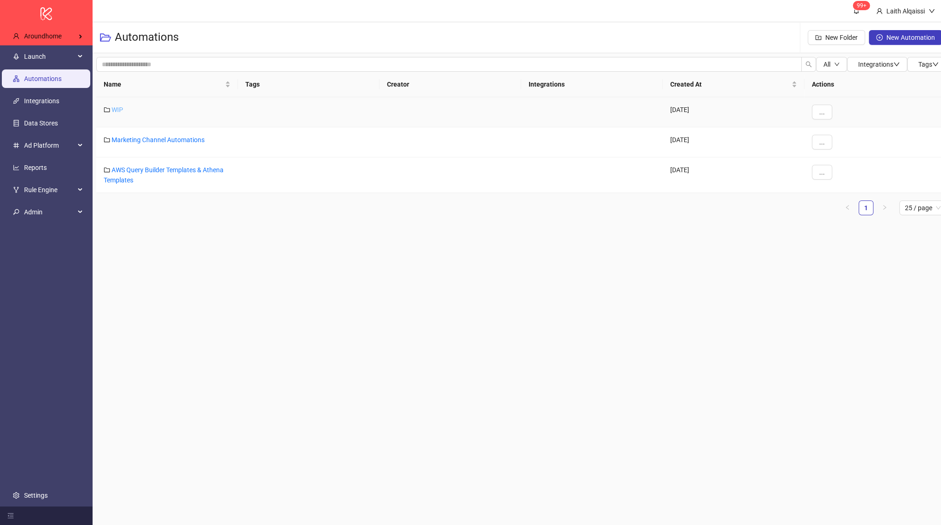
click at [113, 106] on link "WIP" at bounding box center [118, 109] width 12 height 7
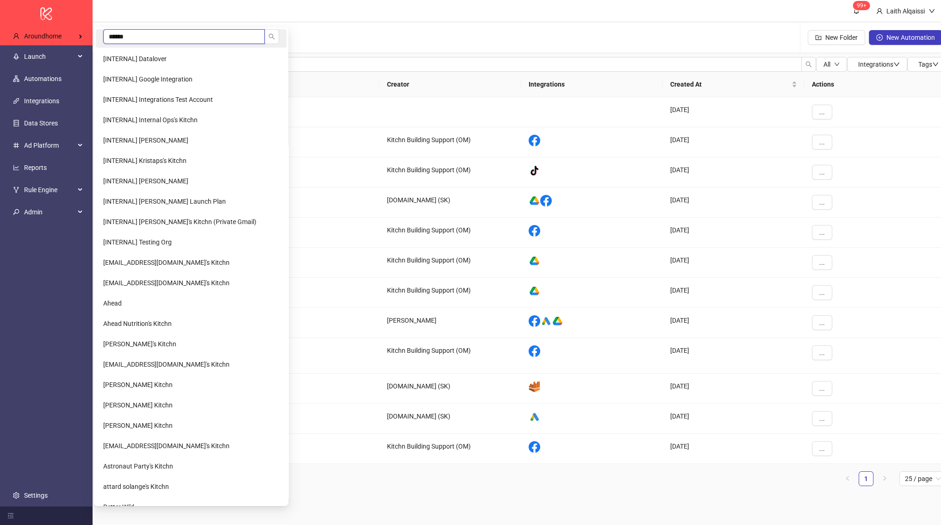
click at [136, 39] on input "******" at bounding box center [183, 36] width 161 height 15
click at [146, 42] on input "******" at bounding box center [183, 36] width 161 height 15
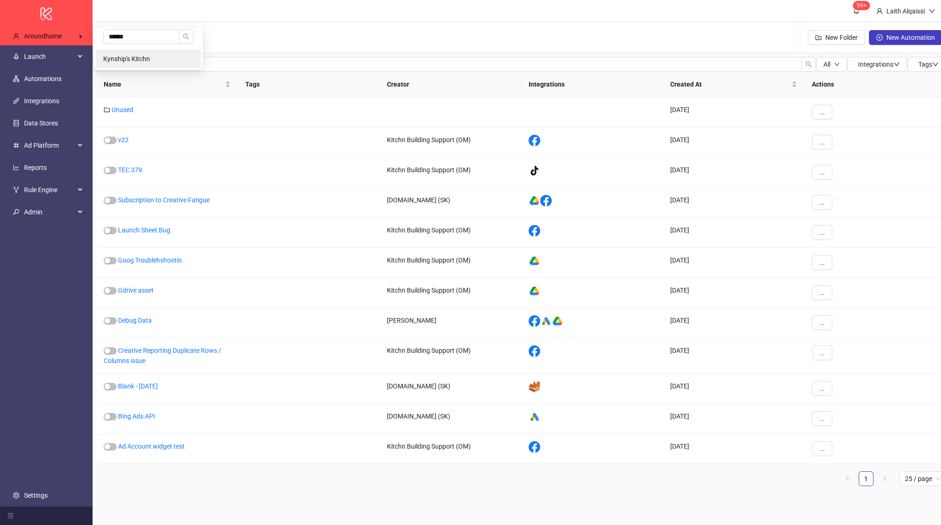
click at [147, 59] on span "Kynship's Kitchn" at bounding box center [126, 58] width 47 height 7
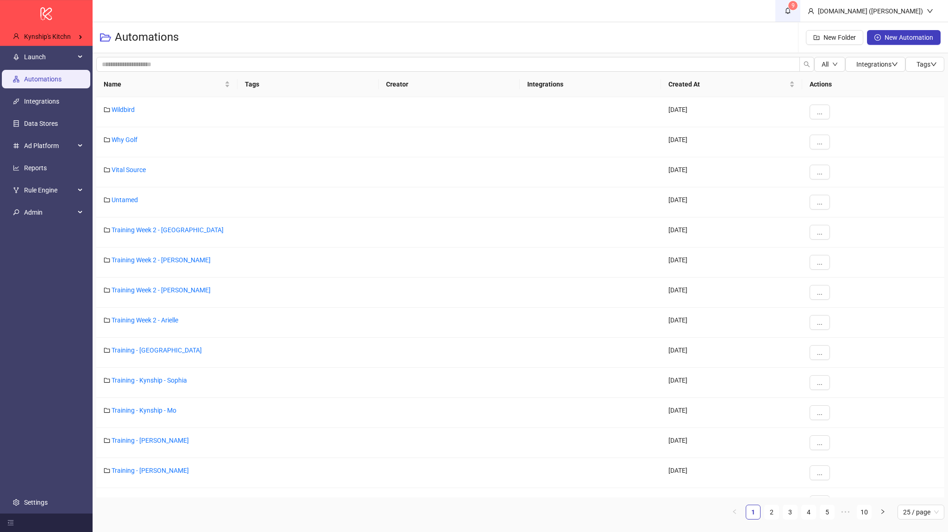
click at [800, 18] on link "9" at bounding box center [787, 11] width 25 height 22
